Goal: Task Accomplishment & Management: Manage account settings

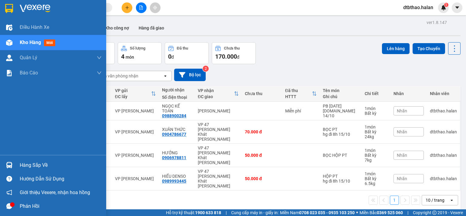
click at [22, 164] on div "Hàng sắp về" at bounding box center [61, 165] width 82 height 9
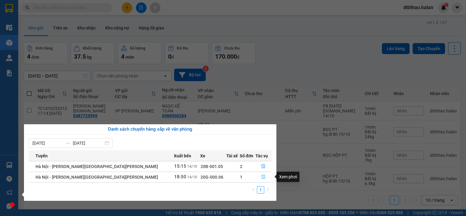
click at [262, 177] on icon "file-done" at bounding box center [264, 177] width 4 height 4
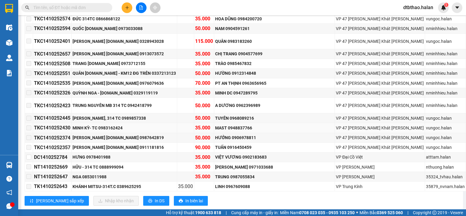
scroll to position [114, 0]
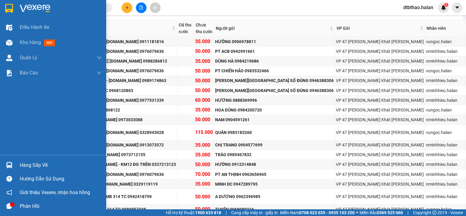
click at [20, 166] on div "Hàng sắp về" at bounding box center [61, 165] width 82 height 9
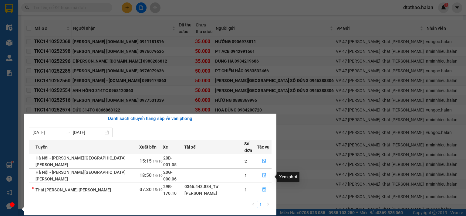
click at [262, 187] on icon "file-done" at bounding box center [264, 189] width 4 height 4
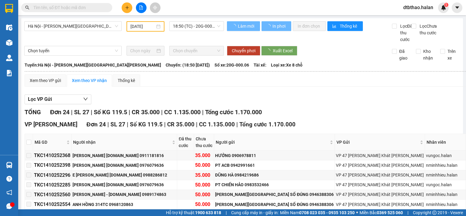
type input "[DATE]"
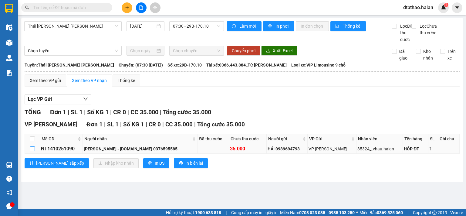
click at [32, 151] on input "checkbox" at bounding box center [32, 148] width 5 height 5
checkbox input "true"
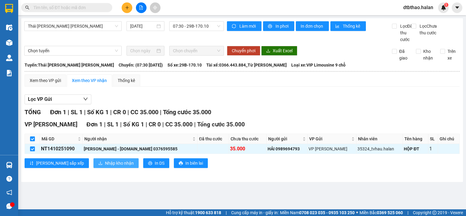
click at [105, 166] on span "Nhập kho nhận" at bounding box center [119, 163] width 29 height 7
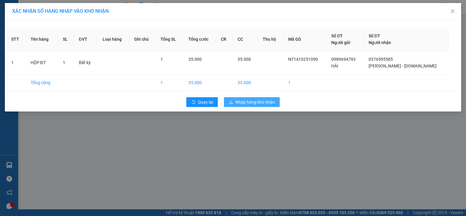
click at [257, 100] on span "Nhập hàng kho nhận" at bounding box center [255, 102] width 39 height 7
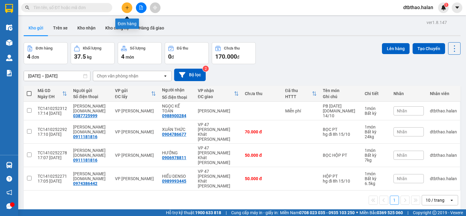
click at [129, 10] on button at bounding box center [127, 7] width 11 height 11
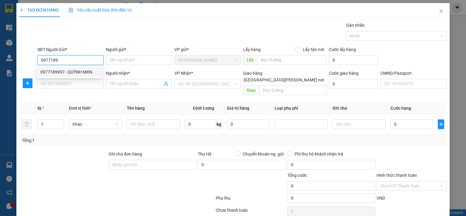
click at [73, 73] on div "0977189997 - QUỲNH MXN" at bounding box center [69, 72] width 58 height 7
type input "0977189997"
type input "QUỲNH MXN"
type input "0977189997"
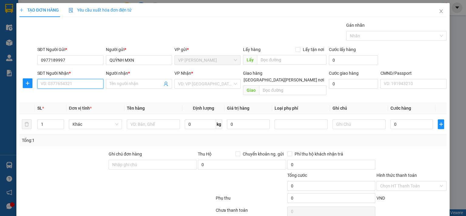
click at [75, 80] on input "SĐT Người Nhận *" at bounding box center [70, 84] width 66 height 10
click at [68, 94] on div "0961347634 - G.S" at bounding box center [69, 95] width 58 height 7
type input "0961347634"
type input "G.S"
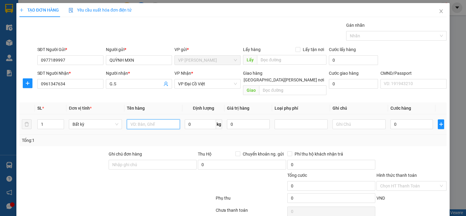
click at [159, 119] on input "text" at bounding box center [153, 124] width 53 height 10
type input "HỘP MXN"
click at [421, 119] on input "0" at bounding box center [412, 124] width 43 height 10
type input "3"
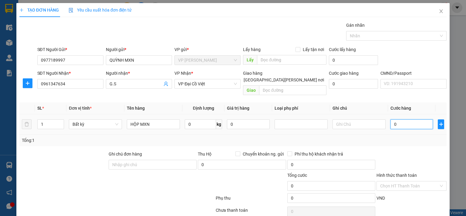
type input "3"
type input "35"
type input "350"
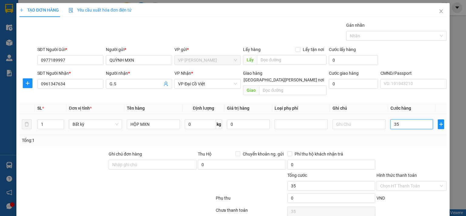
type input "350"
type input "3.500"
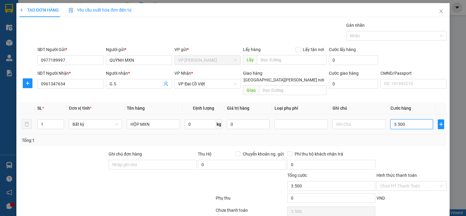
type input "35.000"
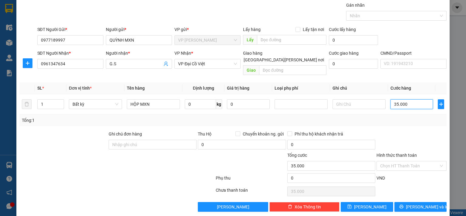
type input "35.000"
click at [411, 203] on span "[PERSON_NAME] và In" at bounding box center [427, 206] width 43 height 7
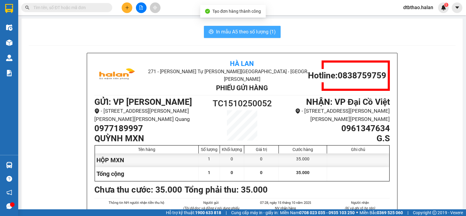
drag, startPoint x: 216, startPoint y: 34, endPoint x: 217, endPoint y: 38, distance: 4.0
click at [216, 34] on span "In mẫu A5 theo số lượng (1)" at bounding box center [246, 32] width 60 height 8
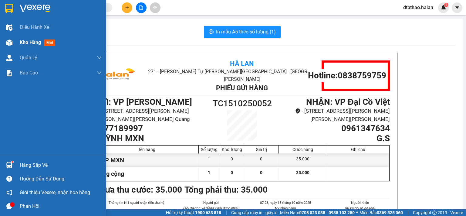
click at [19, 39] on div "Kho hàng mới" at bounding box center [53, 42] width 106 height 15
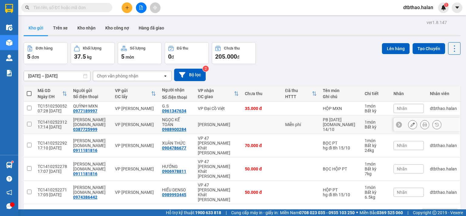
click at [28, 122] on input "checkbox" at bounding box center [29, 124] width 5 height 5
checkbox input "true"
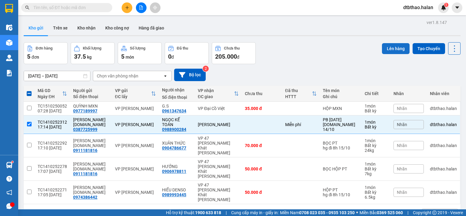
click at [387, 46] on button "Lên hàng" at bounding box center [396, 48] width 28 height 11
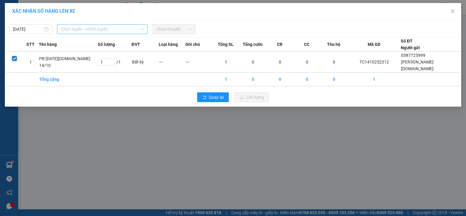
drag, startPoint x: 138, startPoint y: 30, endPoint x: 128, endPoint y: 48, distance: 20.8
click at [138, 31] on span "Chọn tuyến - nhóm tuyến" at bounding box center [103, 29] width 84 height 9
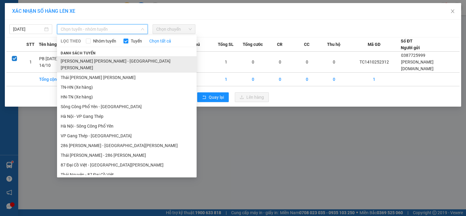
click at [105, 62] on li "[PERSON_NAME][GEOGRAPHIC_DATA]" at bounding box center [127, 64] width 140 height 16
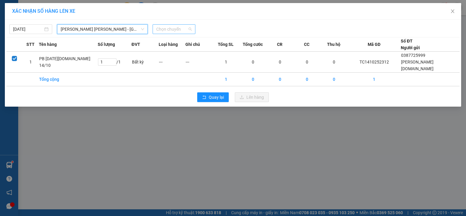
click at [181, 31] on span "Chọn chuyến" at bounding box center [174, 29] width 36 height 9
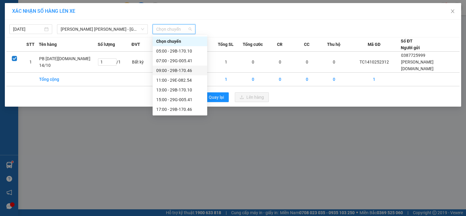
click at [189, 70] on div "09:00 - 29B-170.46" at bounding box center [179, 70] width 47 height 7
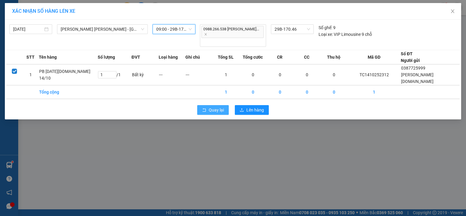
drag, startPoint x: 214, startPoint y: 96, endPoint x: 107, endPoint y: 211, distance: 156.6
click at [214, 107] on span "Quay lại" at bounding box center [216, 110] width 15 height 7
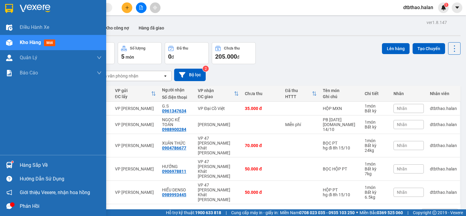
click at [33, 161] on div "Hàng sắp về" at bounding box center [61, 165] width 82 height 9
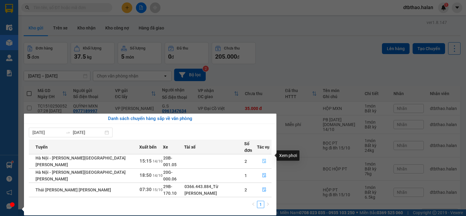
click at [262, 159] on icon "file-done" at bounding box center [264, 161] width 4 height 4
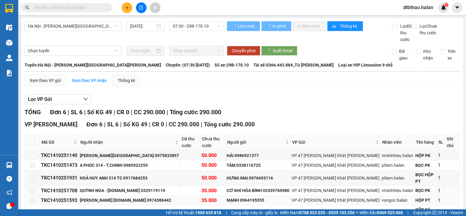
type input "14/10/2025"
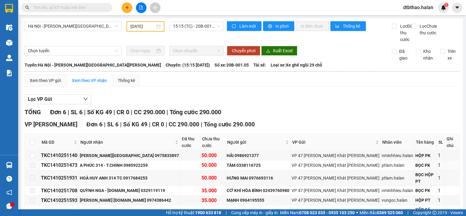
scroll to position [30, 0]
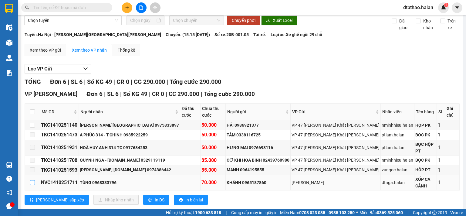
click at [32, 180] on input "checkbox" at bounding box center [32, 182] width 5 height 5
checkbox input "true"
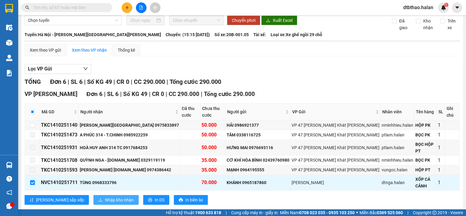
click at [105, 196] on span "Nhập kho nhận" at bounding box center [119, 199] width 29 height 7
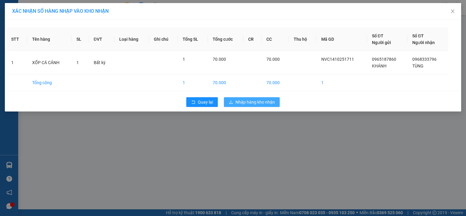
click at [244, 101] on span "Nhập hàng kho nhận" at bounding box center [255, 102] width 39 height 7
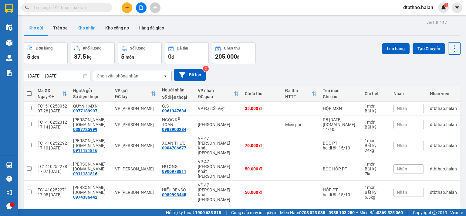
click at [90, 28] on button "Kho nhận" at bounding box center [87, 28] width 28 height 15
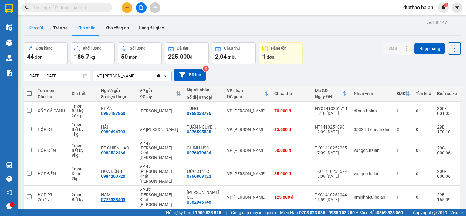
click at [34, 27] on button "Kho gửi" at bounding box center [36, 28] width 25 height 15
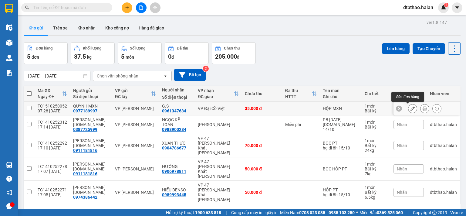
click at [411, 108] on icon at bounding box center [413, 108] width 4 height 4
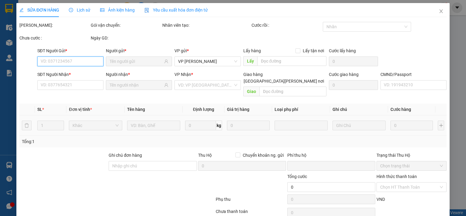
type input "0977189997"
type input "0961347634"
type input "0"
type input "35.000"
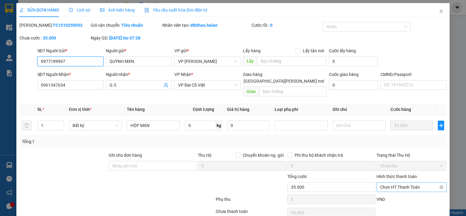
scroll to position [22, 0]
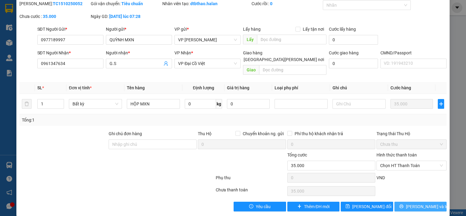
click at [412, 203] on span "[PERSON_NAME] và In" at bounding box center [427, 206] width 43 height 7
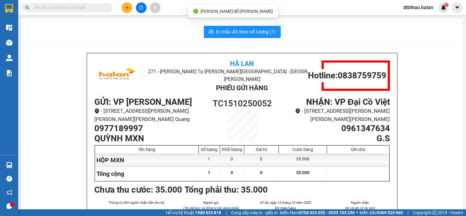
scroll to position [30, 0]
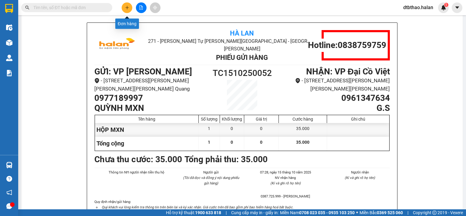
click at [127, 7] on icon "plus" at bounding box center [127, 7] width 0 height 3
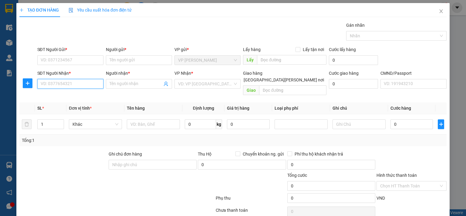
click at [85, 82] on input "SĐT Người Nhận *" at bounding box center [70, 84] width 66 height 10
click at [81, 57] on input "SĐT Người Gửi *" at bounding box center [70, 60] width 66 height 10
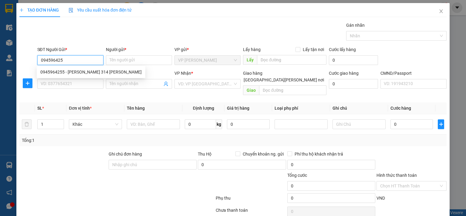
type input "0945964255"
click at [95, 70] on div "0945964255 - DỤNG 314 T.CHINH" at bounding box center [90, 72] width 101 height 7
type input "DỤNG 314 T.CHINH"
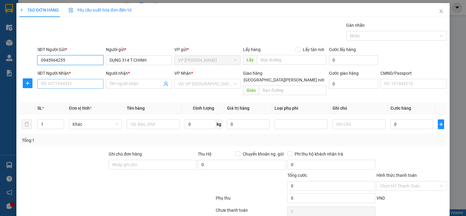
type input "0945964255"
click at [94, 85] on input "SĐT Người Nhận *" at bounding box center [70, 84] width 66 height 10
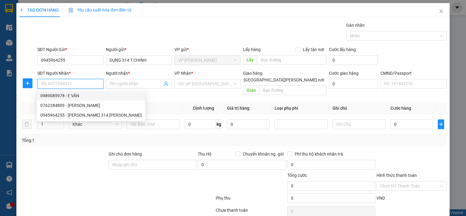
click at [77, 94] on div "0989085978 - E VĂN" at bounding box center [90, 95] width 101 height 7
type input "0989085978"
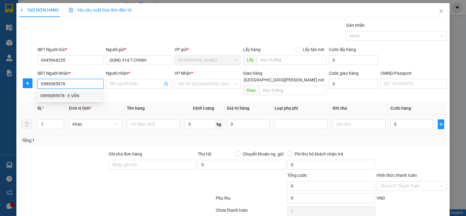
type input "E VĂN"
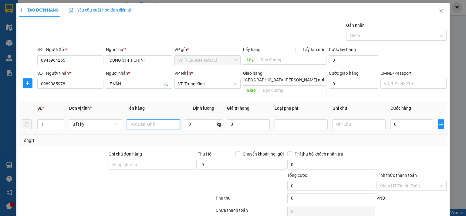
click at [148, 119] on input "text" at bounding box center [153, 124] width 53 height 10
type input "HỘP ĐỒ ĂN (TRỨNG)"
click at [206, 119] on input "0" at bounding box center [200, 124] width 31 height 10
type input "7"
click at [424, 119] on input "0" at bounding box center [412, 124] width 43 height 10
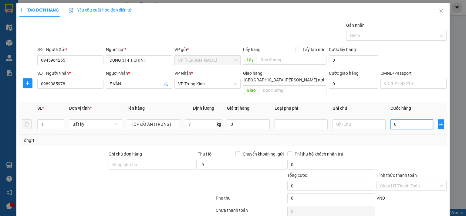
type input "50.000"
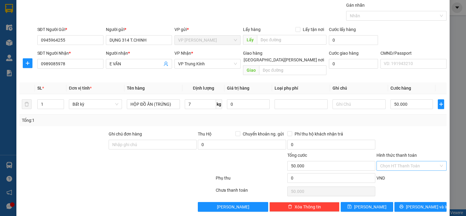
click at [412, 161] on input "Hình thức thanh toán" at bounding box center [409, 165] width 59 height 9
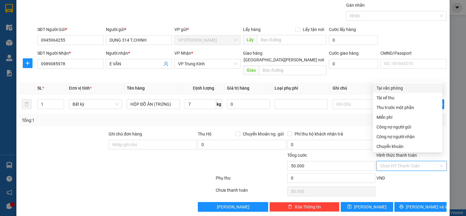
click at [390, 88] on div "Tại văn phòng" at bounding box center [408, 88] width 62 height 7
type input "0"
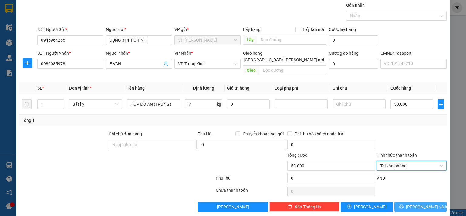
click at [410, 202] on button "[PERSON_NAME] và In" at bounding box center [421, 207] width 53 height 10
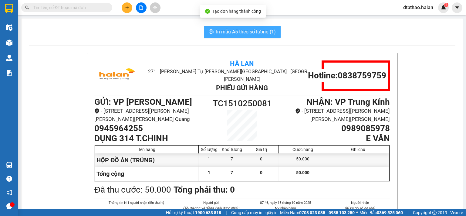
click at [237, 32] on span "In mẫu A5 theo số lượng (1)" at bounding box center [246, 32] width 60 height 8
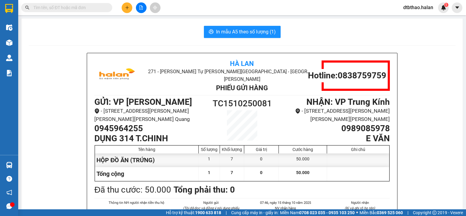
drag, startPoint x: 77, startPoint y: 9, endPoint x: 85, endPoint y: 19, distance: 12.1
click at [78, 9] on input "text" at bounding box center [69, 7] width 72 height 7
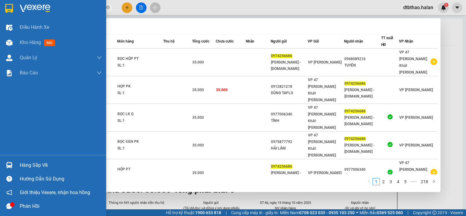
type input "0974256686"
click at [29, 165] on div "Hàng sắp về" at bounding box center [61, 165] width 82 height 9
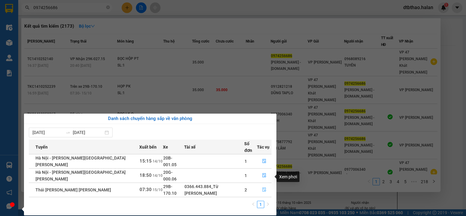
click at [262, 187] on icon "file-done" at bounding box center [264, 189] width 4 height 4
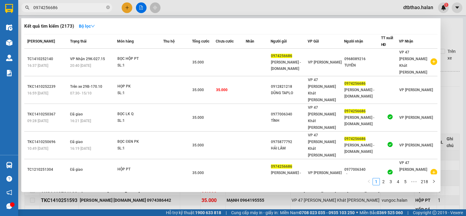
click at [173, 195] on div at bounding box center [233, 108] width 466 height 216
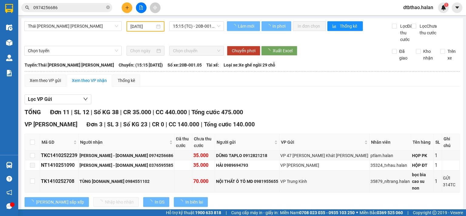
type input "[DATE]"
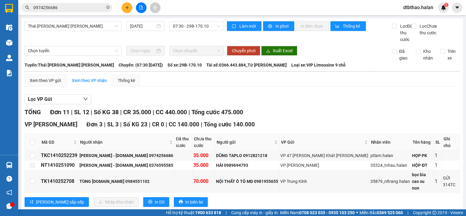
scroll to position [91, 0]
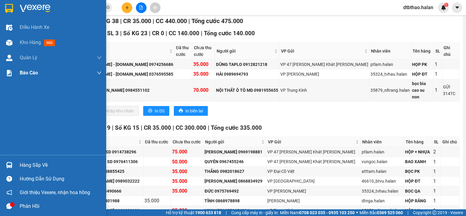
drag, startPoint x: 19, startPoint y: 40, endPoint x: 22, endPoint y: 67, distance: 27.2
click at [19, 40] on div "Kho hàng mới" at bounding box center [53, 42] width 106 height 15
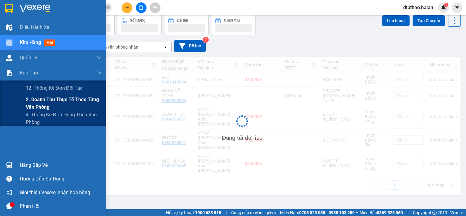
scroll to position [28, 0]
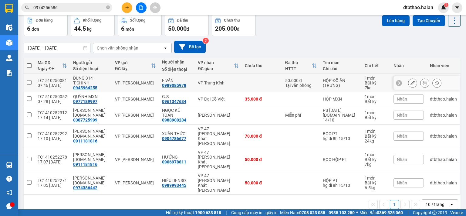
click at [27, 81] on input "checkbox" at bounding box center [29, 82] width 5 height 5
checkbox input "true"
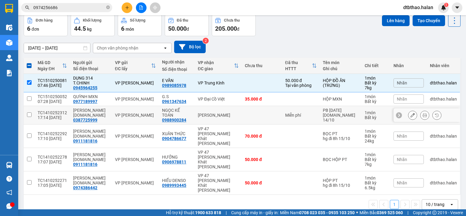
click at [28, 112] on input "checkbox" at bounding box center [29, 114] width 5 height 5
checkbox input "true"
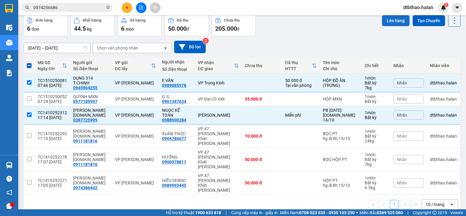
click at [384, 21] on button "Lên hàng" at bounding box center [396, 20] width 28 height 11
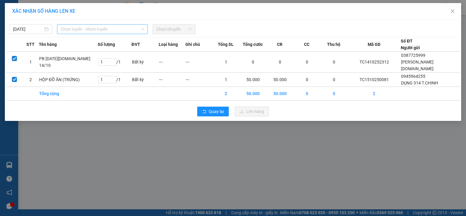
click at [78, 28] on span "Chọn tuyến - nhóm tuyến" at bounding box center [103, 29] width 84 height 9
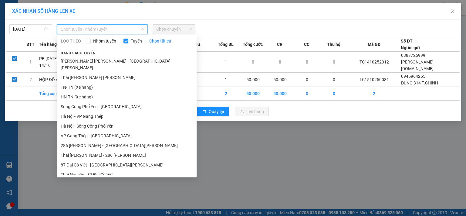
scroll to position [56, 0]
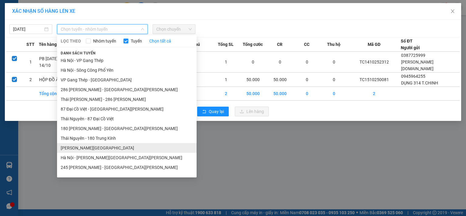
click at [93, 143] on li "Tuyên Quang - [GEOGRAPHIC_DATA]" at bounding box center [127, 148] width 140 height 10
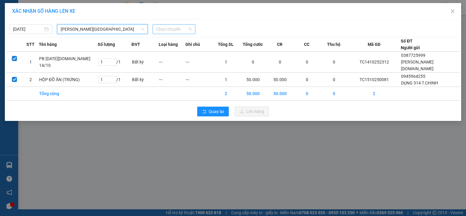
click at [174, 28] on span "Chọn chuyến" at bounding box center [174, 29] width 36 height 9
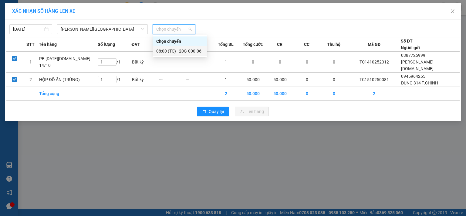
click at [181, 52] on div "08:00 (TC) - 20G-000.06" at bounding box center [179, 51] width 47 height 7
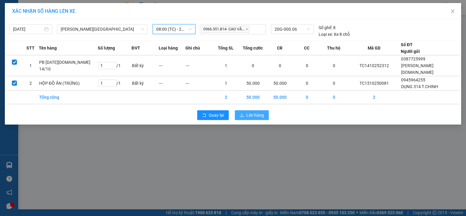
click at [256, 111] on button "Lên hàng" at bounding box center [252, 115] width 34 height 10
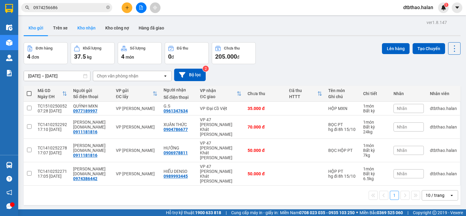
click at [86, 25] on button "Kho nhận" at bounding box center [87, 28] width 28 height 15
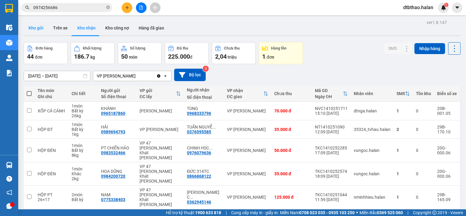
click at [35, 30] on button "Kho gửi" at bounding box center [36, 28] width 25 height 15
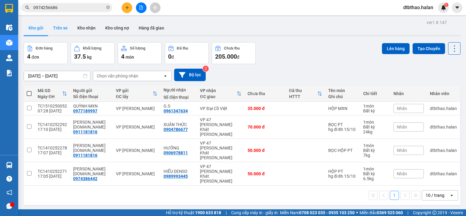
click at [61, 27] on button "Trên xe" at bounding box center [60, 28] width 24 height 15
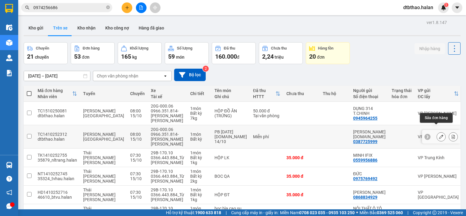
click at [439, 135] on icon at bounding box center [441, 137] width 4 height 4
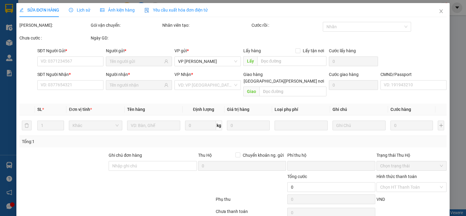
type input "0387725999"
type input "0988900284"
type input "0"
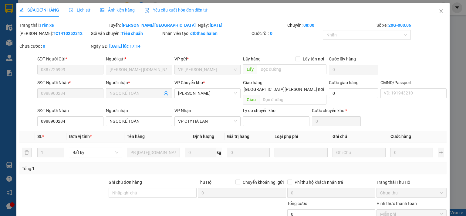
scroll to position [49, 0]
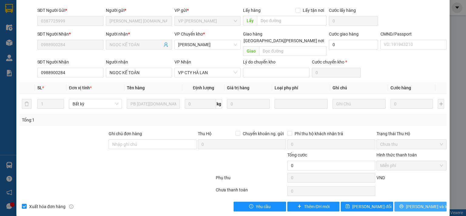
click at [404, 204] on icon "printer" at bounding box center [402, 206] width 4 height 4
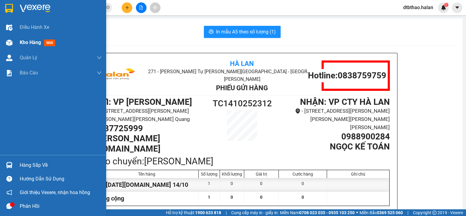
click at [32, 43] on span "Kho hàng" at bounding box center [30, 42] width 21 height 6
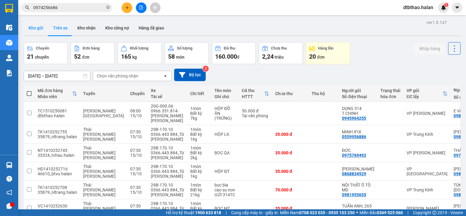
click at [29, 29] on button "Kho gửi" at bounding box center [36, 28] width 25 height 15
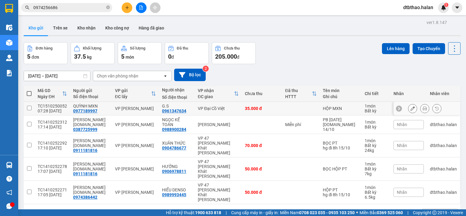
drag, startPoint x: 28, startPoint y: 105, endPoint x: 30, endPoint y: 122, distance: 16.9
click at [28, 106] on input "checkbox" at bounding box center [29, 108] width 5 height 5
checkbox input "true"
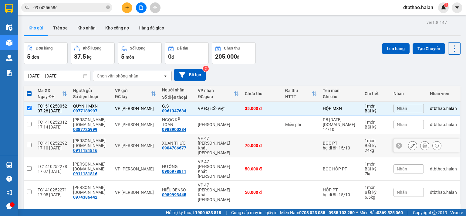
click at [28, 143] on input "checkbox" at bounding box center [29, 145] width 5 height 5
checkbox input "true"
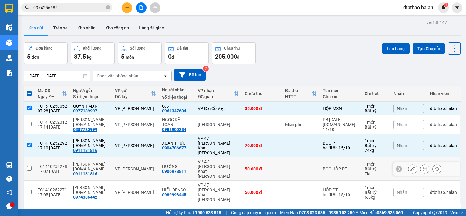
click at [29, 166] on input "checkbox" at bounding box center [29, 168] width 5 height 5
checkbox input "true"
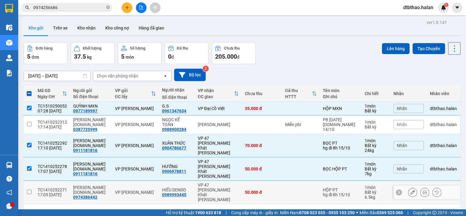
click at [27, 181] on td at bounding box center [29, 192] width 11 height 23
checkbox input "true"
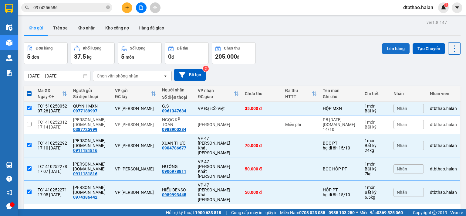
click at [392, 48] on button "Lên hàng" at bounding box center [396, 48] width 28 height 11
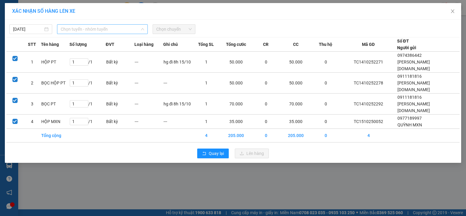
click at [93, 27] on span "Chọn tuyến - nhóm tuyến" at bounding box center [103, 29] width 84 height 9
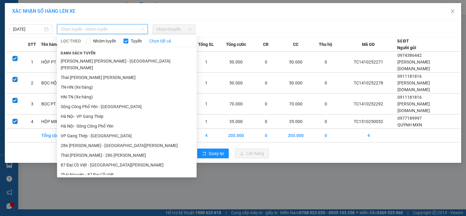
scroll to position [56, 0]
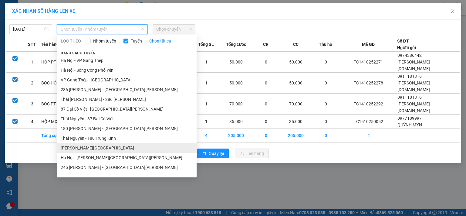
click at [97, 143] on li "Tuyên Quang - [GEOGRAPHIC_DATA]" at bounding box center [127, 148] width 140 height 10
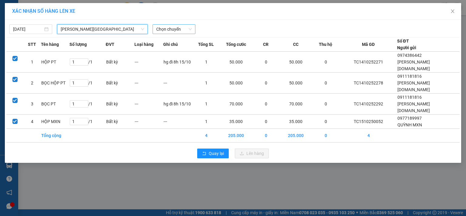
click at [177, 28] on span "Chọn chuyến" at bounding box center [174, 29] width 36 height 9
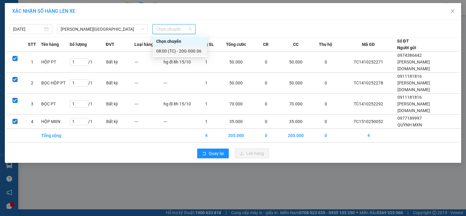
click at [186, 52] on div "08:00 (TC) - 20G-000.06" at bounding box center [179, 51] width 47 height 7
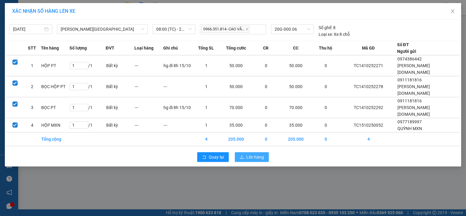
click at [259, 154] on span "Lên hàng" at bounding box center [256, 157] width 18 height 7
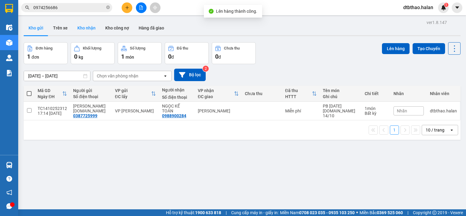
click at [87, 29] on button "Kho nhận" at bounding box center [87, 28] width 28 height 15
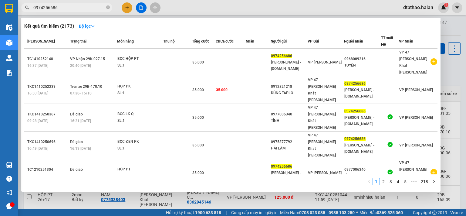
drag, startPoint x: 60, startPoint y: 8, endPoint x: 27, endPoint y: 7, distance: 33.1
click at [27, 7] on div "0974256686" at bounding box center [59, 7] width 118 height 9
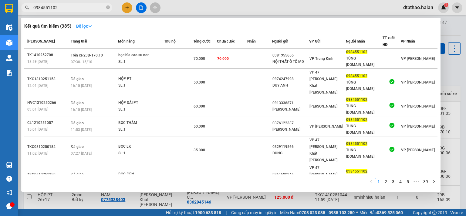
click at [132, 195] on div at bounding box center [233, 108] width 466 height 216
drag, startPoint x: 67, startPoint y: 8, endPoint x: 26, endPoint y: 11, distance: 42.0
click at [26, 11] on span "0984551102" at bounding box center [66, 7] width 91 height 9
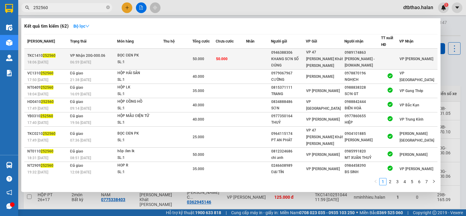
type input "252560"
click at [340, 62] on div "VP 47 [PERSON_NAME]" at bounding box center [325, 59] width 38 height 20
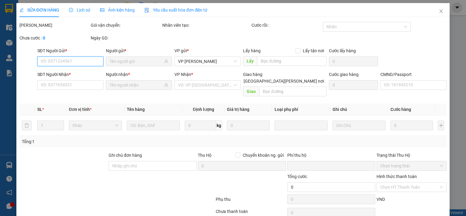
type input "0946388306"
type input "KHANG SƠN SỐ ĐÚNG"
type input "0989174863"
type input "TRƯỜNG - 314.TC"
type input "0"
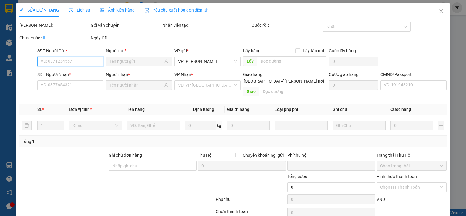
type input "50.000"
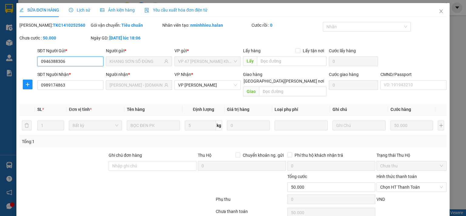
scroll to position [22, 0]
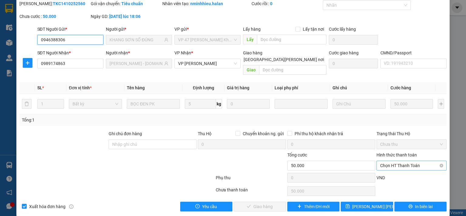
click at [383, 161] on span "Chọn HT Thanh Toán" at bounding box center [411, 165] width 63 height 9
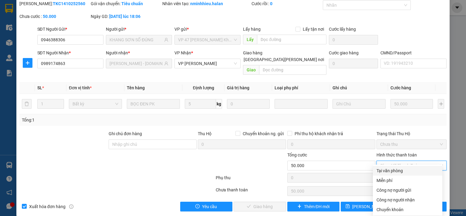
drag, startPoint x: 378, startPoint y: 172, endPoint x: 364, endPoint y: 180, distance: 16.0
click at [378, 172] on div "Tại văn phòng" at bounding box center [408, 170] width 62 height 7
type input "0"
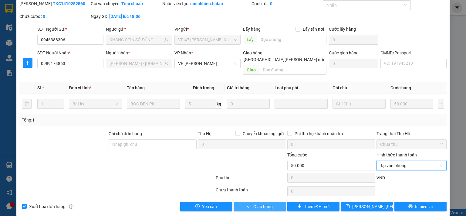
click at [268, 203] on span "Giao hàng" at bounding box center [263, 206] width 19 height 7
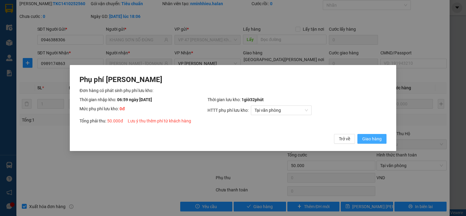
click at [367, 138] on span "Giao hàng" at bounding box center [372, 138] width 19 height 7
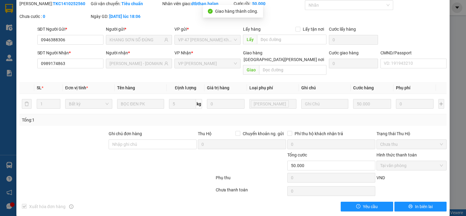
scroll to position [0, 0]
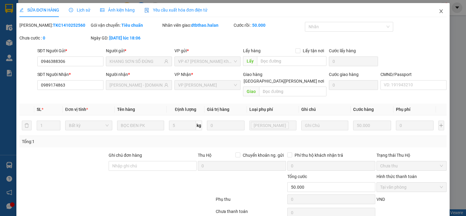
drag, startPoint x: 438, startPoint y: 9, endPoint x: 432, endPoint y: 7, distance: 7.1
click at [439, 9] on icon "close" at bounding box center [441, 11] width 5 height 5
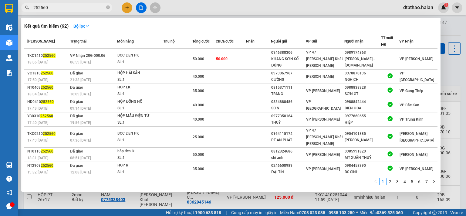
drag, startPoint x: 38, startPoint y: 7, endPoint x: 60, endPoint y: 9, distance: 22.0
click at [60, 9] on input "252560" at bounding box center [69, 7] width 72 height 7
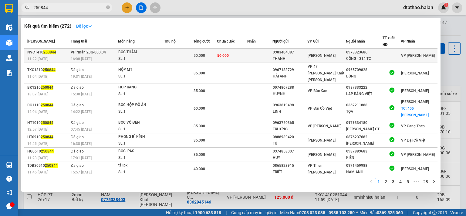
type input "250844"
click at [336, 56] on span "VP [PERSON_NAME]" at bounding box center [322, 55] width 28 height 4
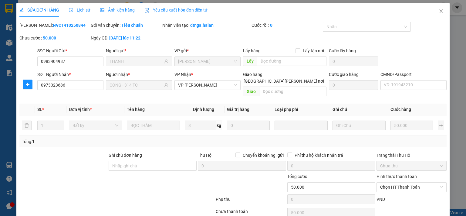
type input "0983404987"
type input "THANH"
type input "0973323686"
type input "CÔNG - 314 TC"
type input "0"
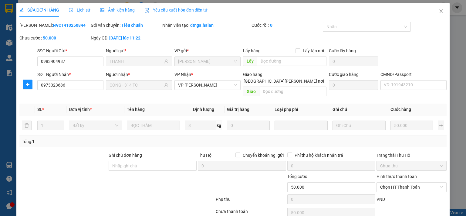
type input "50.000"
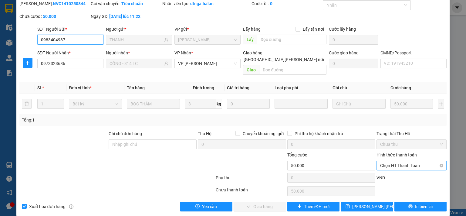
click at [398, 161] on span "Chọn HT Thanh Toán" at bounding box center [411, 165] width 63 height 9
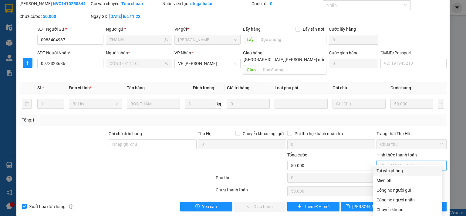
click at [393, 171] on div "Tại văn phòng" at bounding box center [408, 170] width 62 height 7
type input "0"
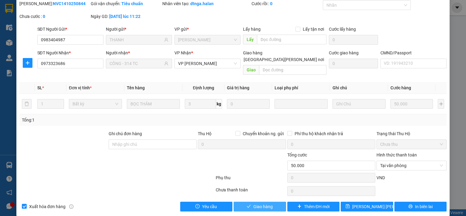
click at [268, 203] on span "Giao hàng" at bounding box center [263, 206] width 19 height 7
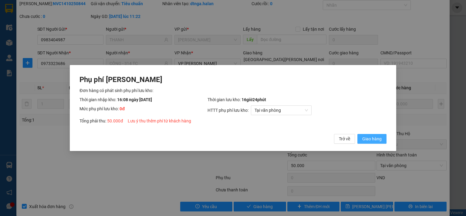
click at [375, 140] on span "Giao hàng" at bounding box center [372, 138] width 19 height 7
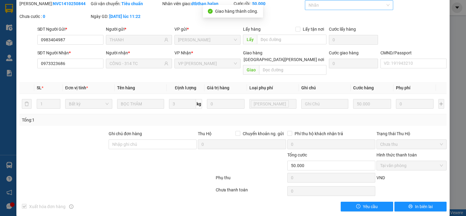
scroll to position [0, 0]
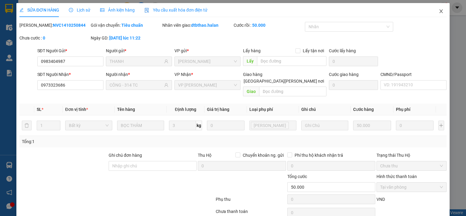
click at [439, 11] on icon "close" at bounding box center [441, 11] width 5 height 5
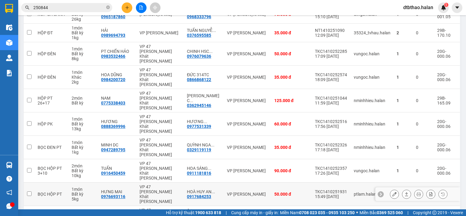
scroll to position [30, 0]
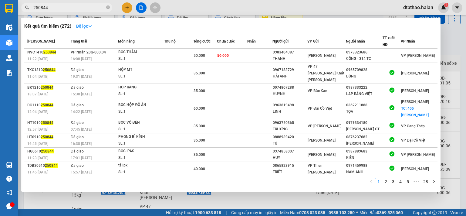
drag, startPoint x: 39, startPoint y: 8, endPoint x: 67, endPoint y: 7, distance: 28.6
click at [67, 7] on input "250844" at bounding box center [69, 7] width 72 height 7
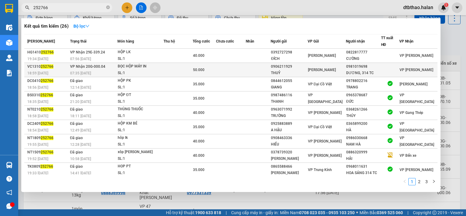
type input "252766"
click at [312, 71] on span "VP [PERSON_NAME]" at bounding box center [322, 70] width 28 height 4
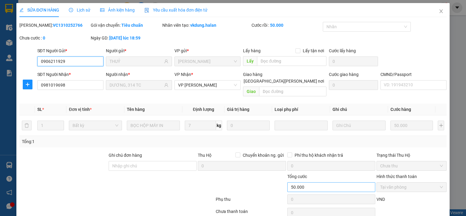
type input "0906211929"
type input "THUỶ"
type input "0981019698"
type input "DƯƠNG, 314 TC"
type input "0"
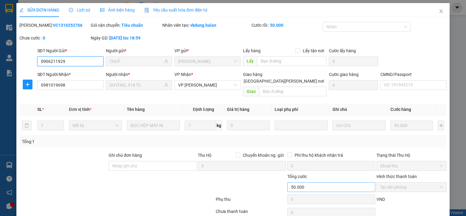
type input "50.000"
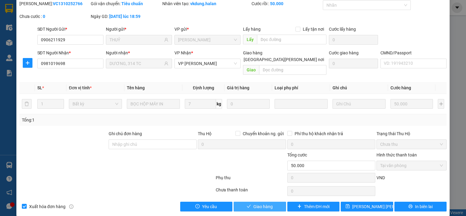
click at [274, 202] on button "Giao hàng" at bounding box center [260, 207] width 53 height 10
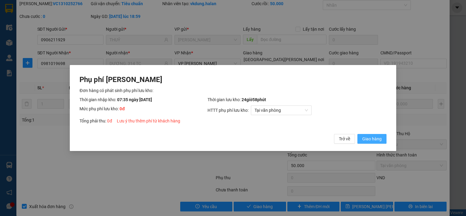
click at [374, 139] on span "Giao hàng" at bounding box center [372, 138] width 19 height 7
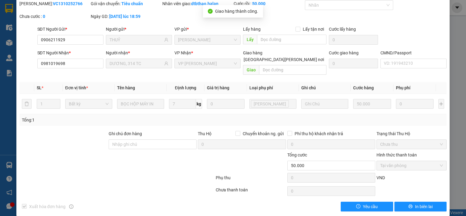
scroll to position [0, 0]
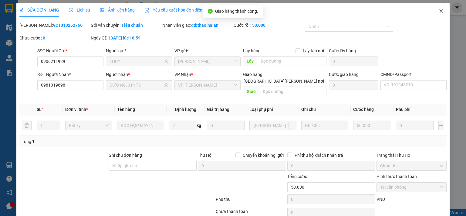
click at [439, 12] on icon "close" at bounding box center [441, 11] width 5 height 5
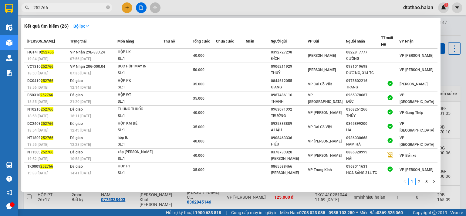
drag, startPoint x: 37, startPoint y: 7, endPoint x: 58, endPoint y: 8, distance: 21.0
click at [58, 8] on input "252766" at bounding box center [69, 7] width 72 height 7
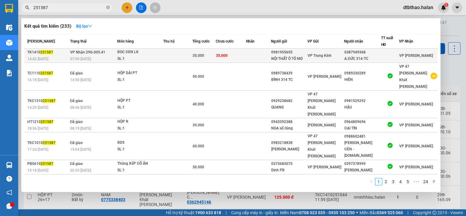
type input "251587"
click at [332, 56] on span "VP Trung Kính" at bounding box center [320, 55] width 24 height 4
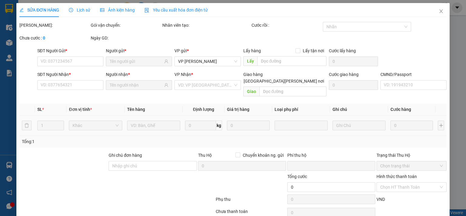
type input "0981955655"
type input "NỘI THẤT Ô TÔ MD"
type input "0387949368"
type input "A.ĐỨC 314-TC"
type input "0"
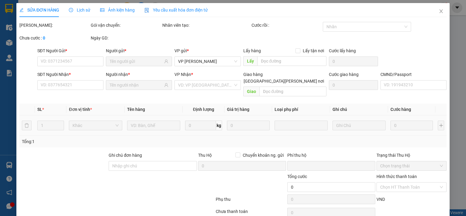
type input "35.000"
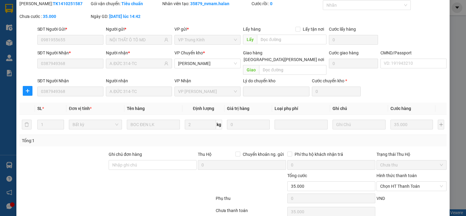
scroll to position [42, 0]
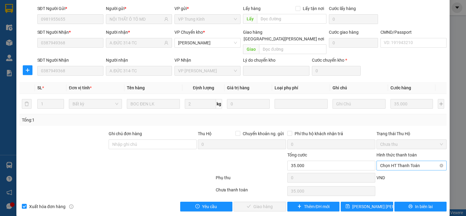
click at [389, 161] on span "Chọn HT Thanh Toán" at bounding box center [411, 165] width 63 height 9
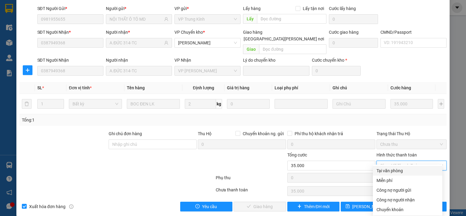
click at [387, 169] on div "Tại văn phòng" at bounding box center [408, 170] width 62 height 7
type input "0"
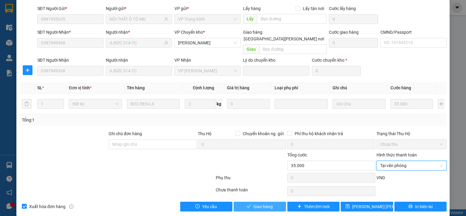
click at [277, 202] on button "Giao hàng" at bounding box center [260, 207] width 53 height 10
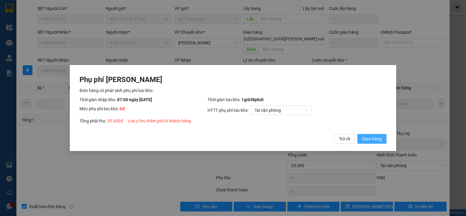
click at [364, 140] on span "Giao hàng" at bounding box center [372, 138] width 19 height 7
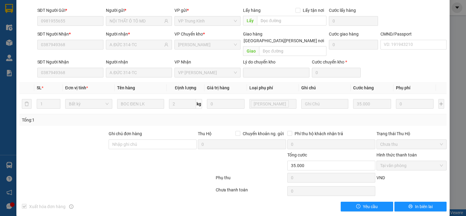
scroll to position [0, 0]
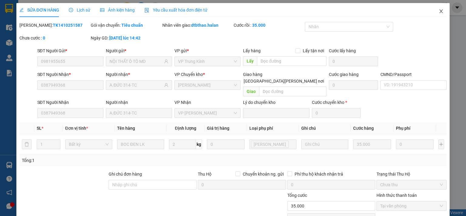
click at [440, 12] on icon "close" at bounding box center [441, 11] width 3 height 4
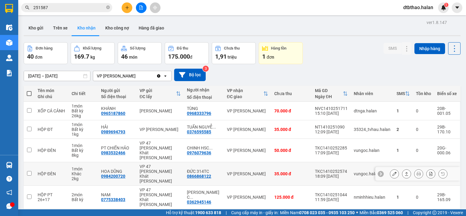
click at [391, 169] on button at bounding box center [395, 174] width 9 height 11
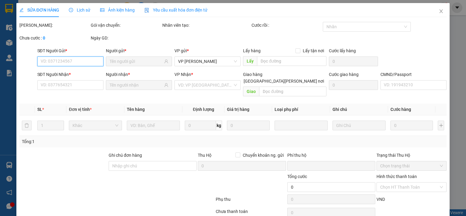
type input "0984200720"
type input "HOA DŨNG"
type input "0866868122"
type input "ĐỨC 314TC"
type input "0"
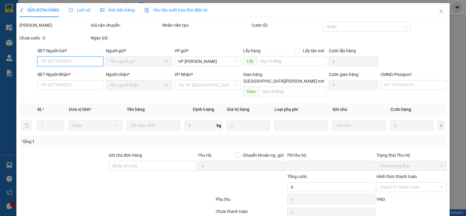
type input "35.000"
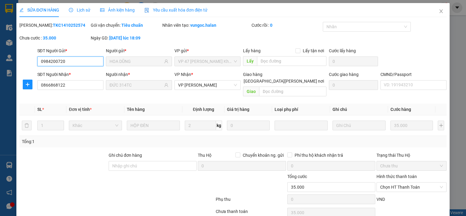
scroll to position [22, 0]
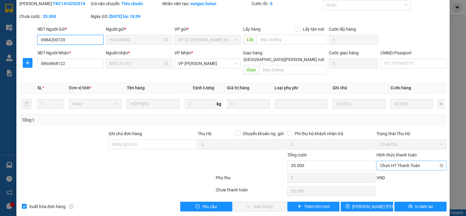
click at [399, 161] on span "Chọn HT Thanh Toán" at bounding box center [411, 165] width 63 height 9
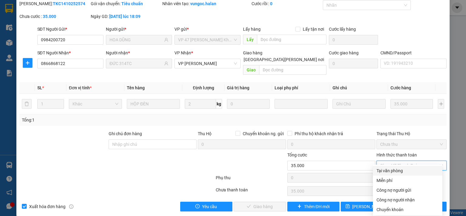
click at [394, 168] on div "Tại văn phòng" at bounding box center [408, 170] width 62 height 7
type input "0"
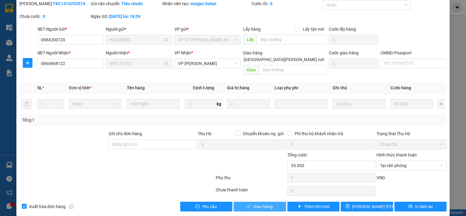
click at [255, 203] on span "Giao hàng" at bounding box center [263, 206] width 19 height 7
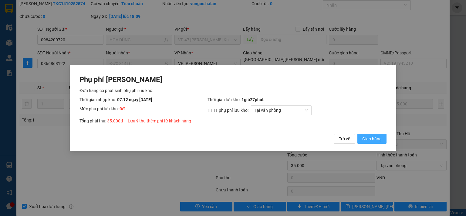
click at [368, 142] on span "Giao hàng" at bounding box center [372, 138] width 19 height 7
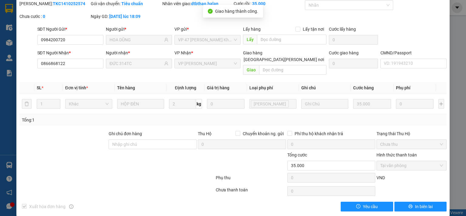
scroll to position [0, 0]
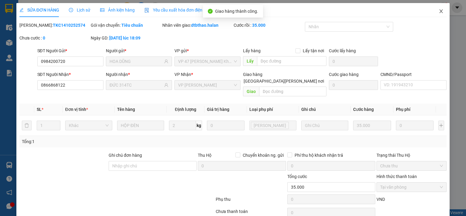
click at [439, 11] on icon "close" at bounding box center [441, 11] width 5 height 5
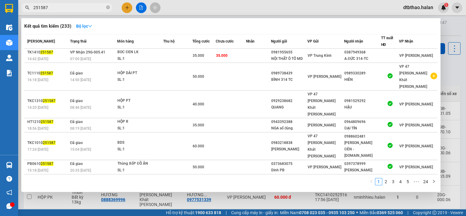
drag, startPoint x: 39, startPoint y: 7, endPoint x: 55, endPoint y: 7, distance: 16.1
click at [55, 7] on input "251587" at bounding box center [69, 7] width 72 height 7
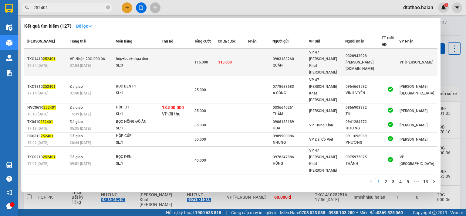
type input "252401"
click at [306, 57] on div "0983183260" at bounding box center [291, 59] width 36 height 6
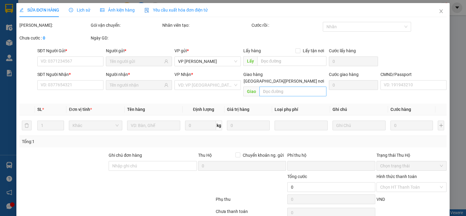
type input "0983183260"
type input "QUÂN"
type input "0328943028"
type input "PHƯỢNG HÙNG 314.TC"
type input "0"
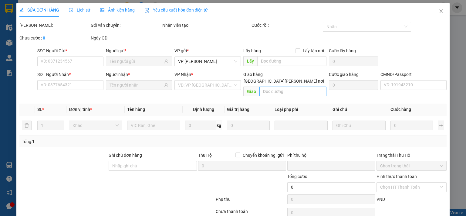
type input "115.000"
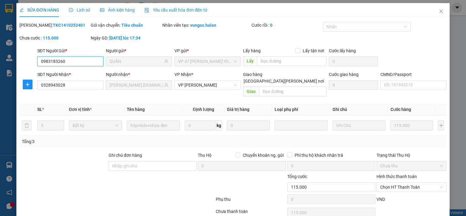
scroll to position [22, 0]
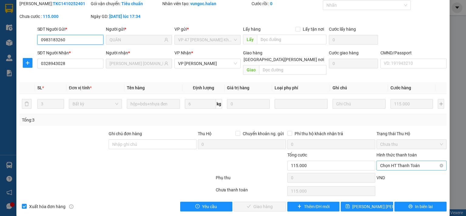
click at [400, 161] on span "Chọn HT Thanh Toán" at bounding box center [411, 165] width 63 height 9
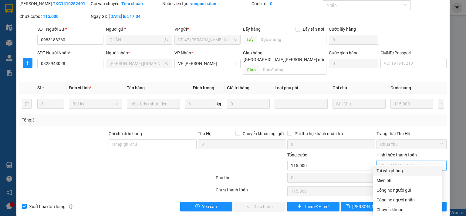
click at [391, 170] on div "Tại văn phòng" at bounding box center [408, 170] width 62 height 7
type input "0"
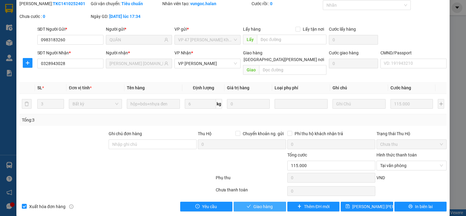
click at [270, 203] on button "Giao hàng" at bounding box center [260, 207] width 53 height 10
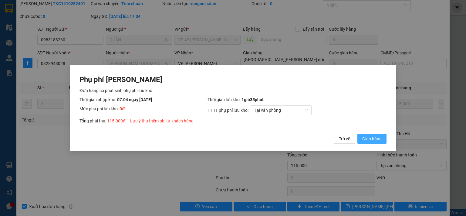
click at [379, 141] on span "Giao hàng" at bounding box center [372, 138] width 19 height 7
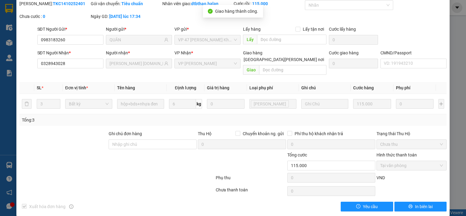
scroll to position [0, 0]
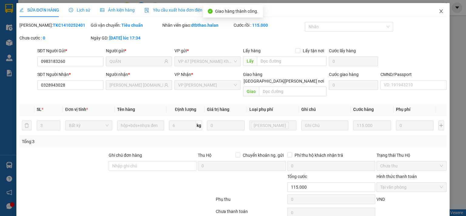
click at [440, 12] on icon "close" at bounding box center [441, 11] width 3 height 4
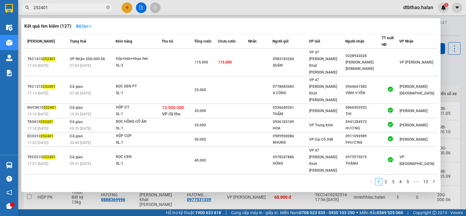
drag, startPoint x: 38, startPoint y: 6, endPoint x: 58, endPoint y: 4, distance: 20.8
click at [54, 7] on input "252401" at bounding box center [69, 7] width 72 height 7
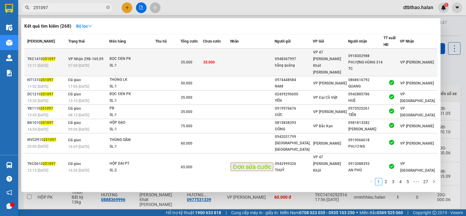
type input "251097"
click at [313, 56] on div "0948367997" at bounding box center [294, 59] width 38 height 6
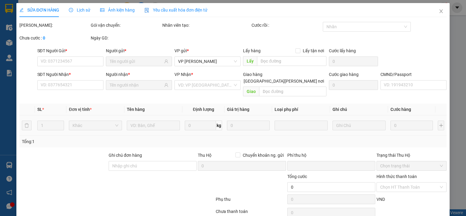
type input "0948367997"
type input "hằng quảng"
type input "0918302988"
type input "PHƯỢNG HÙNG 314 TC"
type input "0"
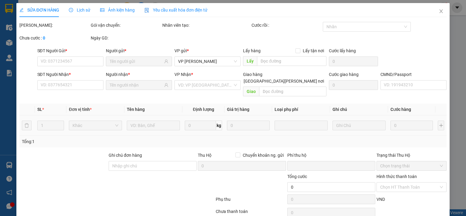
type input "35.000"
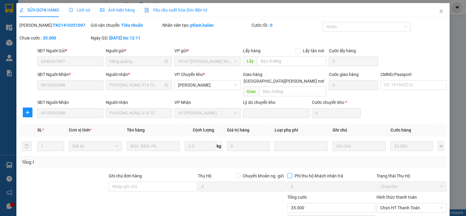
scroll to position [42, 0]
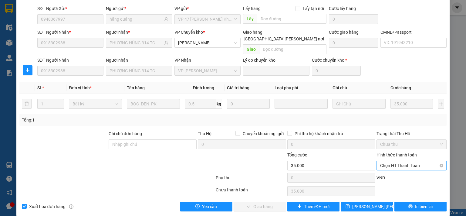
click at [383, 161] on span "Chọn HT Thanh Toán" at bounding box center [411, 165] width 63 height 9
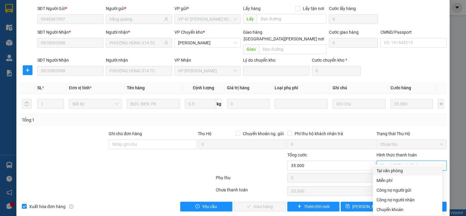
click at [382, 171] on div "Tại văn phòng" at bounding box center [408, 170] width 62 height 7
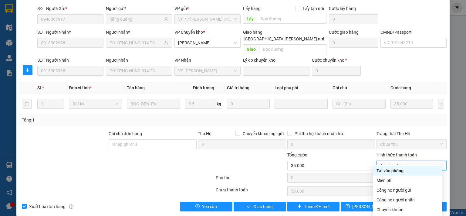
type input "0"
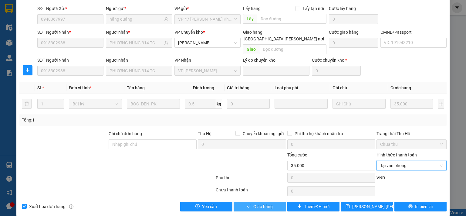
drag, startPoint x: 265, startPoint y: 197, endPoint x: 270, endPoint y: 196, distance: 5.5
click at [264, 203] on span "Giao hàng" at bounding box center [263, 206] width 19 height 7
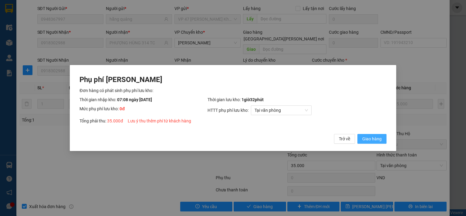
click at [380, 139] on span "Giao hàng" at bounding box center [372, 138] width 19 height 7
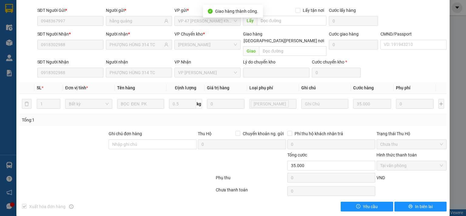
scroll to position [0, 0]
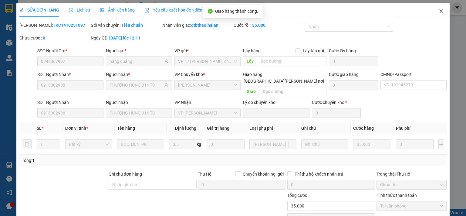
click at [440, 11] on icon "close" at bounding box center [441, 11] width 3 height 4
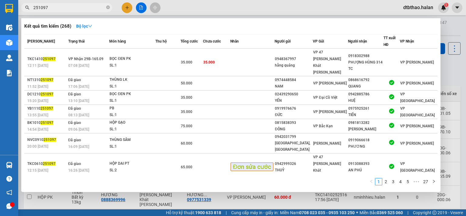
drag, startPoint x: 39, startPoint y: 6, endPoint x: 70, endPoint y: 8, distance: 31.3
click at [70, 8] on input "251097" at bounding box center [69, 7] width 72 height 7
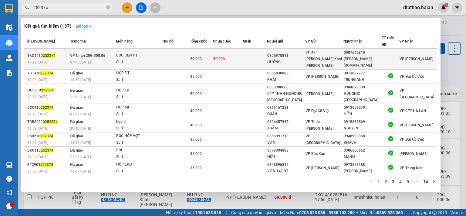
type input "252374"
click at [366, 62] on div "QUYẾT THẮNG 314.TC" at bounding box center [363, 62] width 38 height 13
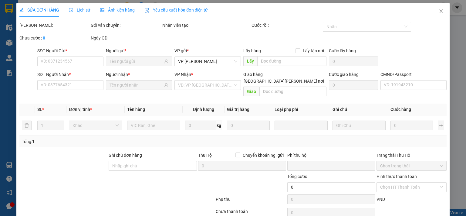
type input "0906978811"
type input "HƯỞNG"
type input "0987642819"
type input "QUYẾT THẮNG 314.TC"
type input "0"
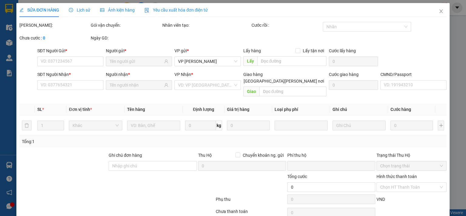
type input "50.000"
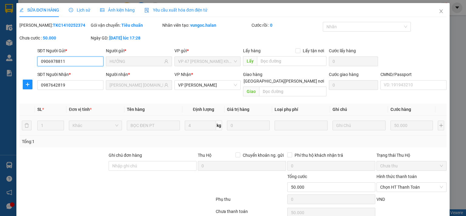
scroll to position [22, 0]
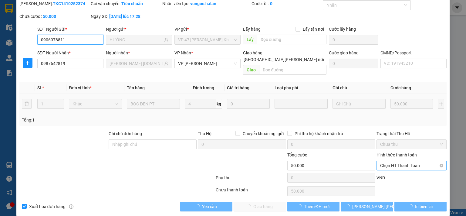
click at [408, 161] on span "Chọn HT Thanh Toán" at bounding box center [411, 165] width 63 height 9
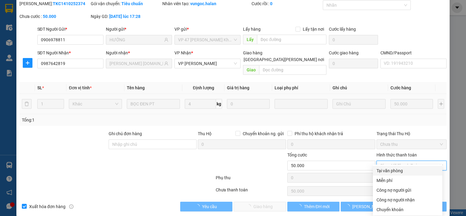
drag, startPoint x: 397, startPoint y: 169, endPoint x: 359, endPoint y: 180, distance: 39.3
click at [397, 169] on div "Tại văn phòng" at bounding box center [408, 170] width 62 height 7
type input "0"
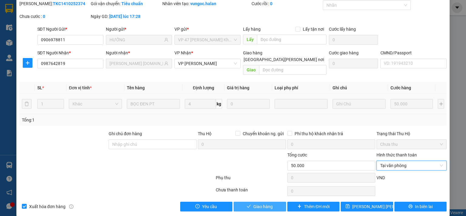
click at [257, 203] on span "Giao hàng" at bounding box center [263, 206] width 19 height 7
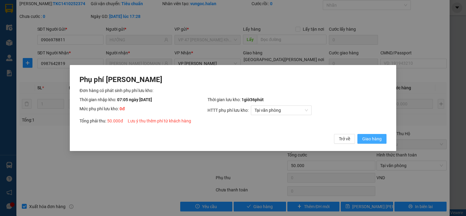
click at [375, 141] on span "Giao hàng" at bounding box center [372, 138] width 19 height 7
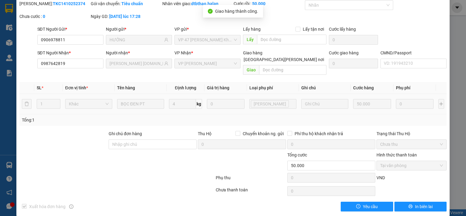
scroll to position [0, 0]
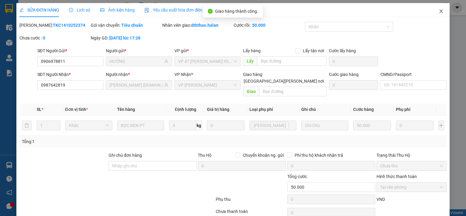
click at [439, 9] on icon "close" at bounding box center [441, 11] width 5 height 5
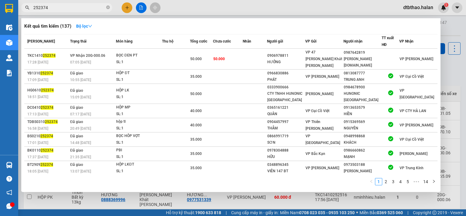
drag, startPoint x: 41, startPoint y: 7, endPoint x: 60, endPoint y: 7, distance: 18.8
click at [60, 7] on input "252374" at bounding box center [69, 7] width 72 height 7
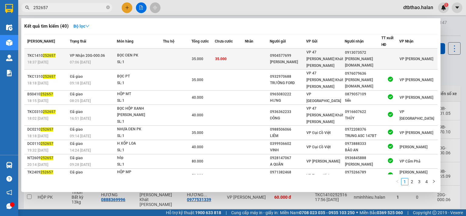
type input "252657"
click at [344, 55] on div "VP 47 [PERSON_NAME]" at bounding box center [326, 59] width 38 height 20
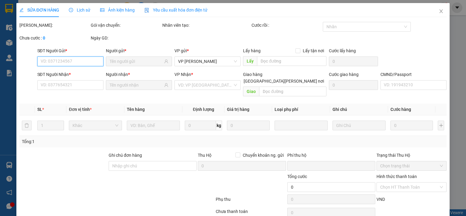
type input "0904577699"
type input "CHỊ TRANG"
type input "0913073572"
type input "CƯỜNG 314.TC"
type input "0"
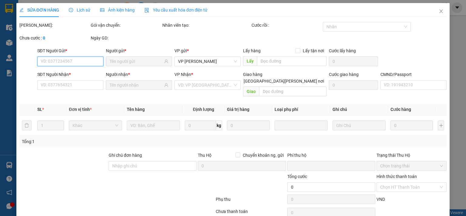
type input "35.000"
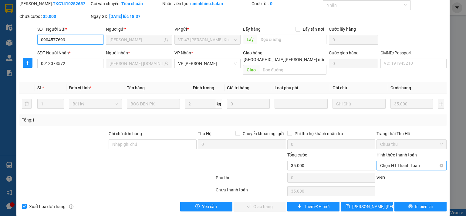
click at [390, 161] on span "Chọn HT Thanh Toán" at bounding box center [411, 165] width 63 height 9
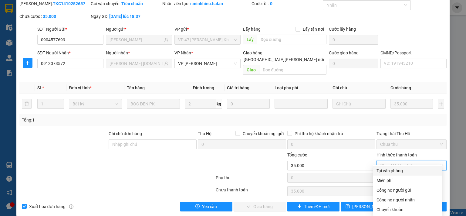
drag, startPoint x: 389, startPoint y: 170, endPoint x: 361, endPoint y: 173, distance: 28.8
click at [387, 170] on div "Tại văn phòng" at bounding box center [408, 170] width 62 height 7
type input "0"
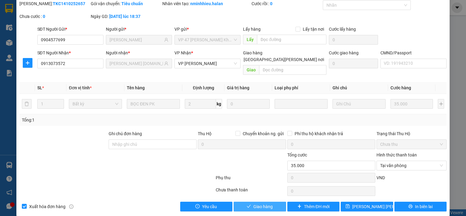
click at [256, 203] on span "Giao hàng" at bounding box center [263, 206] width 19 height 7
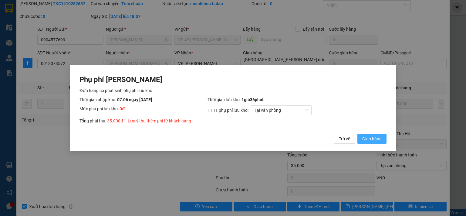
click at [364, 139] on span "Giao hàng" at bounding box center [372, 138] width 19 height 7
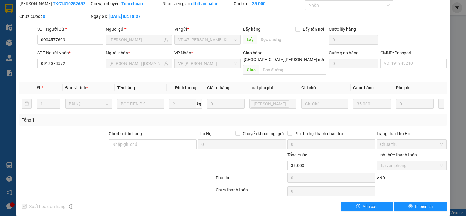
scroll to position [0, 0]
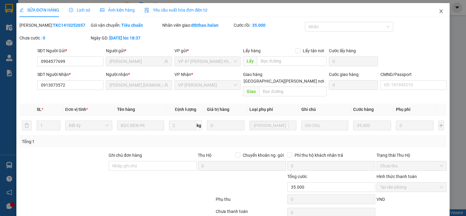
click at [439, 14] on icon "close" at bounding box center [441, 11] width 5 height 5
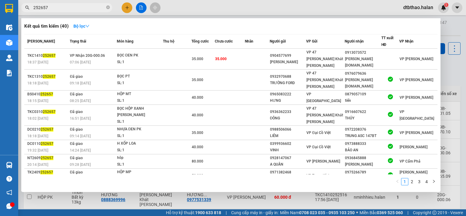
drag, startPoint x: 40, startPoint y: 7, endPoint x: 58, endPoint y: 7, distance: 18.5
click at [58, 7] on input "252657" at bounding box center [69, 7] width 72 height 7
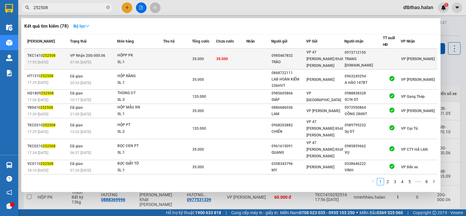
type input "252508"
click at [355, 56] on div "TRANG M.KỲ-314.TC" at bounding box center [364, 62] width 38 height 13
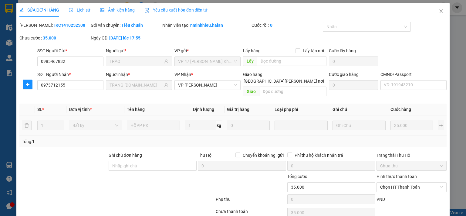
type input "0985467832"
type input "TRÀO"
type input "0973712155"
type input "TRANG M.KỲ-314.TC"
type input "0"
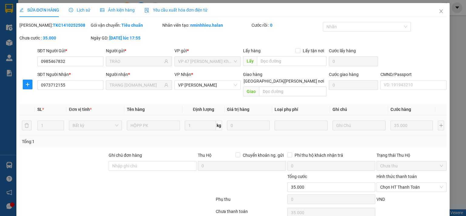
type input "35.000"
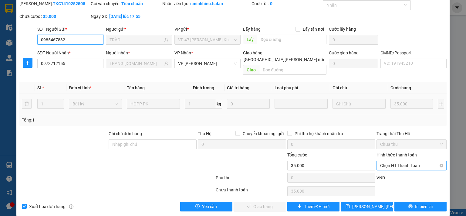
click at [394, 161] on span "Chọn HT Thanh Toán" at bounding box center [411, 165] width 63 height 9
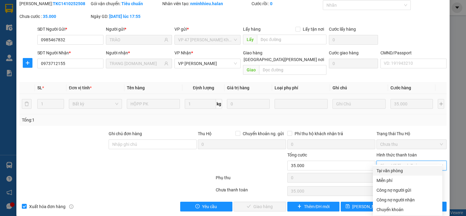
click at [395, 172] on div "Tại văn phòng" at bounding box center [408, 170] width 62 height 7
type input "0"
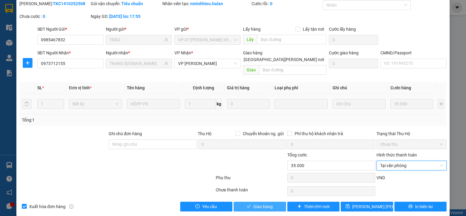
click at [254, 203] on span "Giao hàng" at bounding box center [263, 206] width 19 height 7
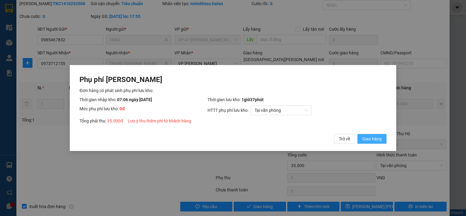
click at [370, 138] on span "Giao hàng" at bounding box center [372, 138] width 19 height 7
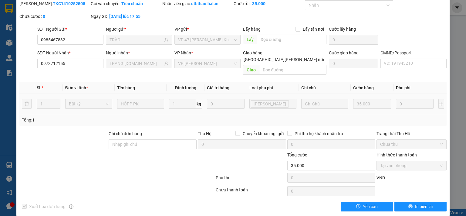
scroll to position [0, 0]
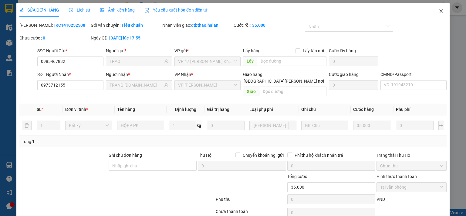
click at [436, 9] on span "Close" at bounding box center [441, 11] width 17 height 17
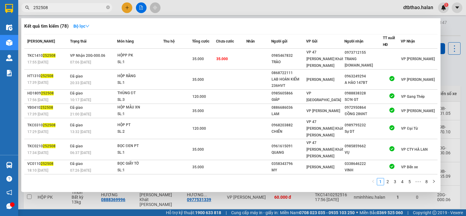
drag, startPoint x: 44, startPoint y: 7, endPoint x: 114, endPoint y: 53, distance: 83.5
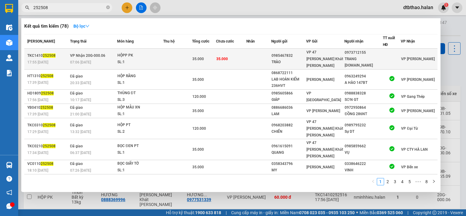
click at [65, 12] on div "Kết quả tìm kiếm ( 78 ) Bộ lọc Mã ĐH Trạng thái Món hàng Thu hộ Tổng cước Chưa …" at bounding box center [59, 7] width 118 height 11
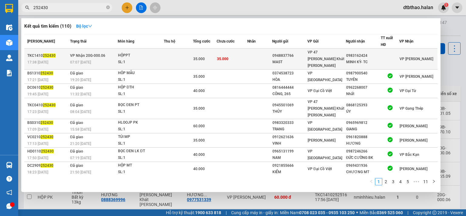
type input "252430"
click at [360, 53] on div "0983162424" at bounding box center [363, 56] width 35 height 6
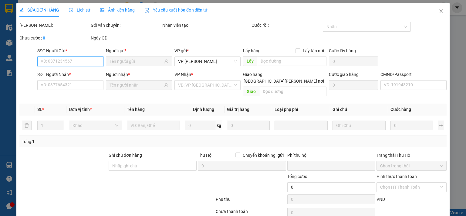
type input "0948837766"
type input "MAST"
type input "0983162424"
type input "MINH KỲ- TC"
type input "0"
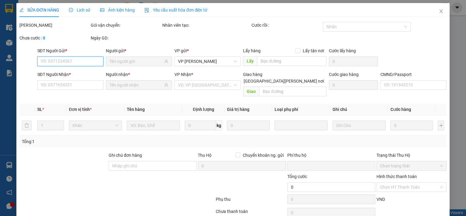
type input "35.000"
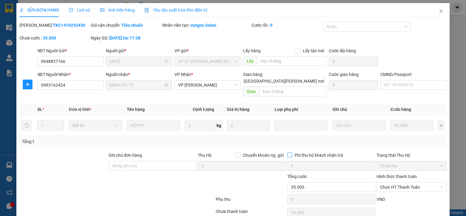
scroll to position [22, 0]
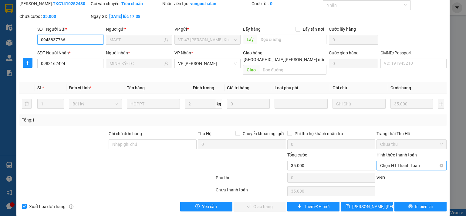
click at [410, 161] on span "Chọn HT Thanh Toán" at bounding box center [411, 165] width 63 height 9
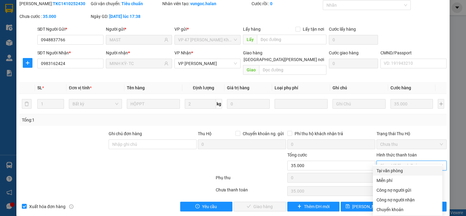
click at [403, 169] on div "Tại văn phòng" at bounding box center [408, 170] width 62 height 7
type input "0"
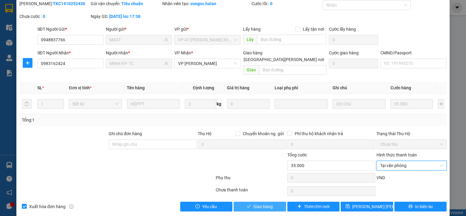
click at [271, 202] on button "Giao hàng" at bounding box center [260, 207] width 53 height 10
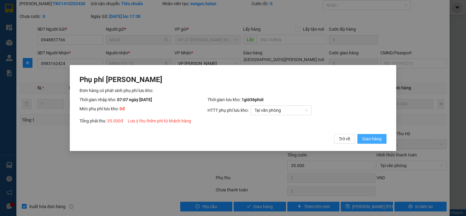
click at [370, 141] on span "Giao hàng" at bounding box center [372, 138] width 19 height 7
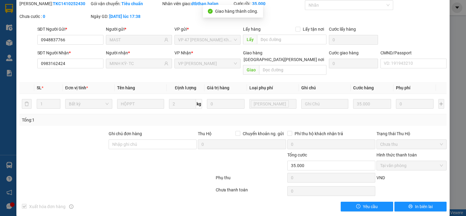
scroll to position [0, 0]
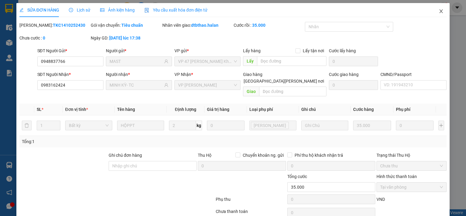
click at [438, 8] on span "Close" at bounding box center [441, 11] width 17 height 17
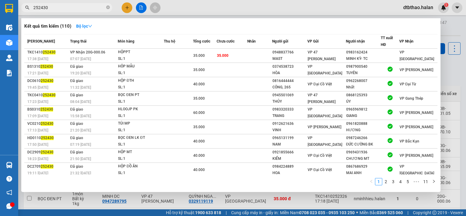
drag, startPoint x: 40, startPoint y: 7, endPoint x: 54, endPoint y: 9, distance: 14.4
click at [54, 9] on input "252430" at bounding box center [69, 7] width 72 height 7
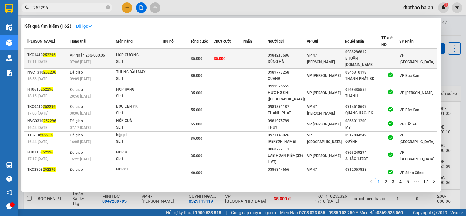
type input "252296"
click at [328, 55] on div "VP 47 [PERSON_NAME]" at bounding box center [326, 58] width 38 height 13
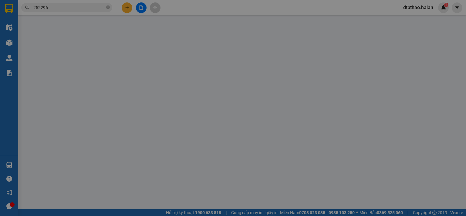
type input "0984219686"
type input "DŨNG HÀ"
type input "0988286812"
type input "E TUẤN [DOMAIN_NAME]"
type input "0"
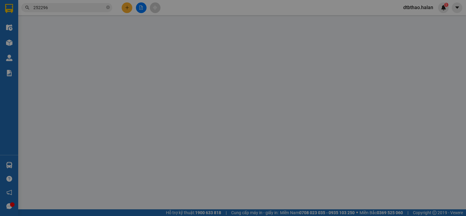
type input "35.000"
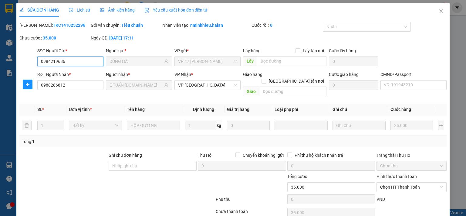
scroll to position [22, 0]
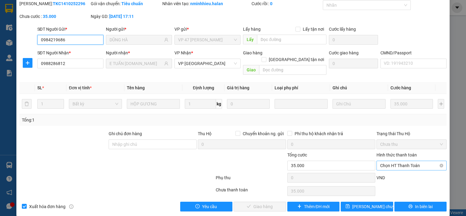
click at [386, 161] on span "Chọn HT Thanh Toán" at bounding box center [411, 165] width 63 height 9
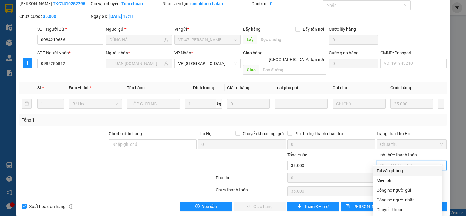
click at [385, 171] on div "Tại văn phòng" at bounding box center [408, 170] width 62 height 7
type input "0"
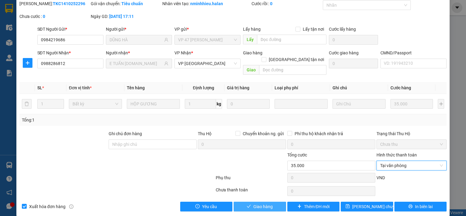
click at [269, 203] on span "Giao hàng" at bounding box center [263, 206] width 19 height 7
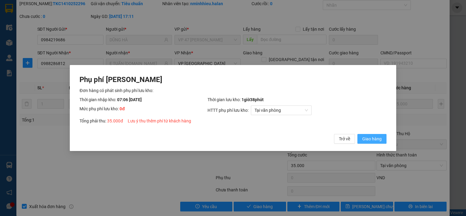
click at [376, 139] on span "Giao hàng" at bounding box center [372, 138] width 19 height 7
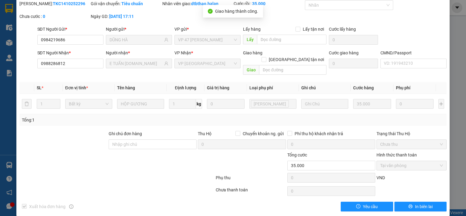
scroll to position [0, 0]
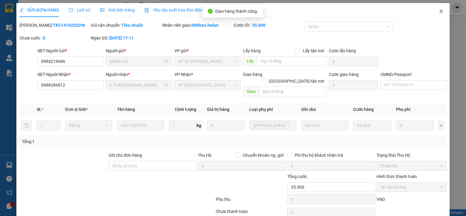
click at [439, 10] on icon "close" at bounding box center [441, 11] width 5 height 5
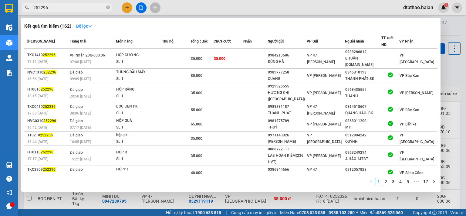
drag, startPoint x: 40, startPoint y: 8, endPoint x: 56, endPoint y: 8, distance: 16.1
click at [56, 8] on input "252296" at bounding box center [69, 7] width 72 height 7
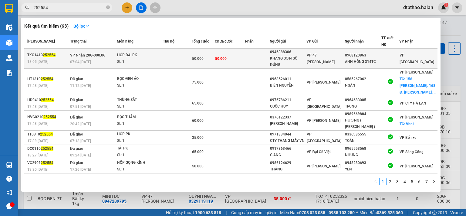
type input "252554"
click at [362, 61] on div "ANH HỒNG 314TC" at bounding box center [363, 62] width 36 height 6
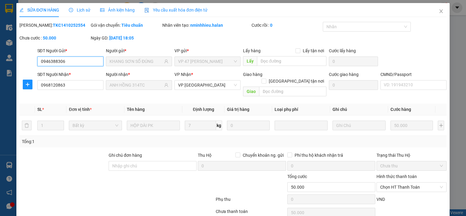
type input "0946388306"
type input "KHANG SƠN SỐ ĐÚNG"
type input "0968120863"
type input "ANH HỒNG 314TC"
type input "0"
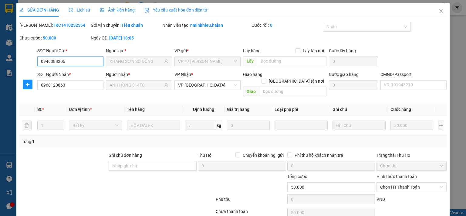
type input "50.000"
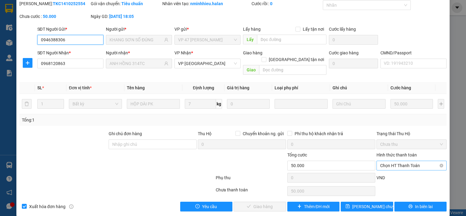
click at [392, 161] on span "Chọn HT Thanh Toán" at bounding box center [411, 165] width 63 height 9
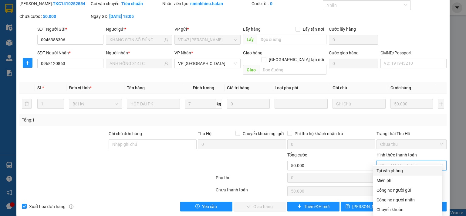
click at [393, 171] on div "Tại văn phòng" at bounding box center [408, 170] width 62 height 7
type input "0"
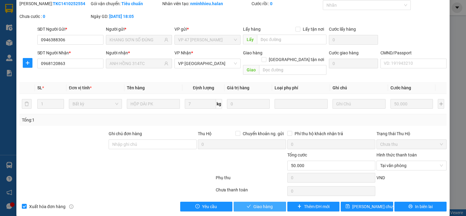
click at [275, 202] on button "Giao hàng" at bounding box center [260, 207] width 53 height 10
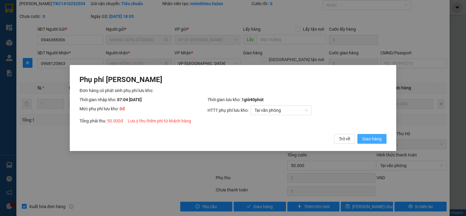
click at [372, 140] on span "Giao hàng" at bounding box center [372, 138] width 19 height 7
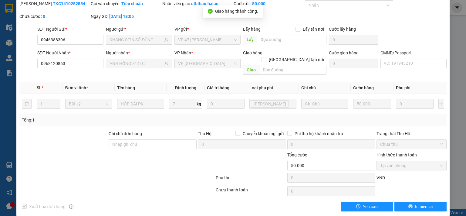
scroll to position [0, 0]
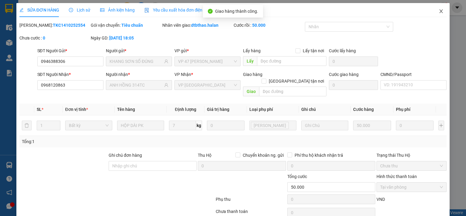
click at [439, 11] on icon "close" at bounding box center [441, 11] width 5 height 5
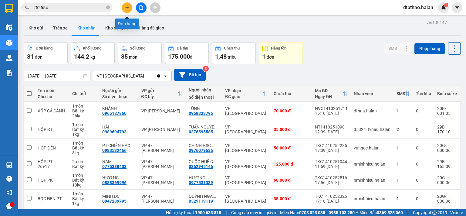
click at [130, 8] on button at bounding box center [127, 7] width 11 height 11
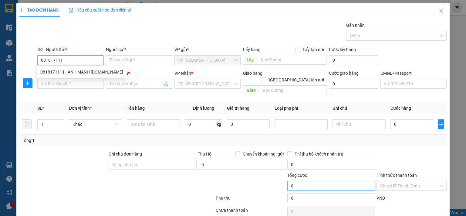
type input "0818171111"
click at [80, 71] on div "0818171111 - ANH MẠNH [DOMAIN_NAME]" at bounding box center [81, 72] width 83 height 7
type input "ANH MẠNH [DOMAIN_NAME]"
type input "0818171111"
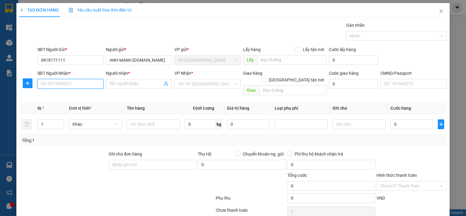
click at [84, 86] on input "SĐT Người Nhận *" at bounding box center [70, 84] width 66 height 10
click at [73, 95] on div "0963388409 - TRANG" at bounding box center [69, 95] width 58 height 7
type input "0963388409"
type input "TRANG"
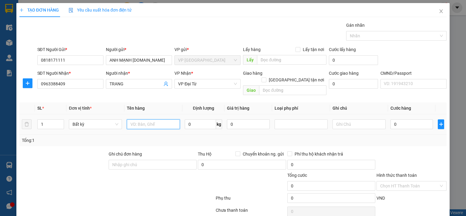
click at [157, 119] on input "text" at bounding box center [153, 124] width 53 height 10
type input "HỘP ĐỒ ĂN"
click at [415, 119] on input "0" at bounding box center [412, 124] width 43 height 10
type input "3"
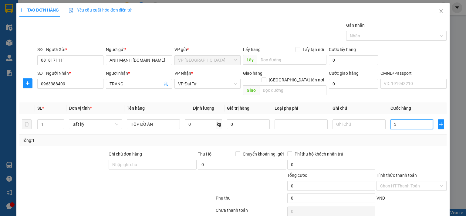
type input "3"
type input "35"
type input "35.000"
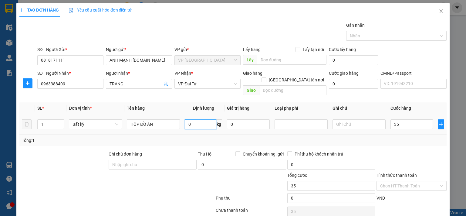
type input "35.000"
click at [196, 119] on input "0" at bounding box center [200, 124] width 31 height 10
type input "2"
click at [415, 119] on input "35.000" at bounding box center [412, 124] width 43 height 10
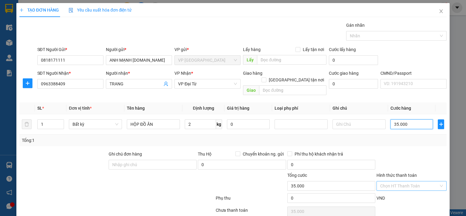
scroll to position [20, 0]
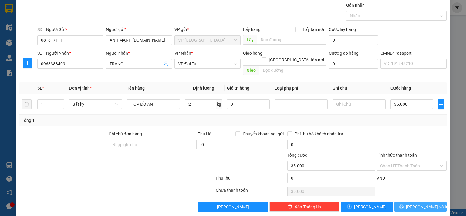
click at [413, 203] on span "[PERSON_NAME] và In" at bounding box center [427, 206] width 43 height 7
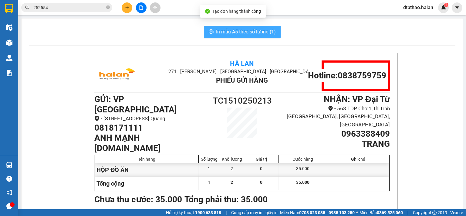
click at [216, 32] on span "In mẫu A5 theo số lượng (1)" at bounding box center [246, 32] width 60 height 8
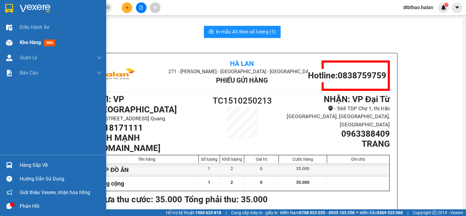
click at [23, 42] on span "Kho hàng" at bounding box center [30, 42] width 21 height 6
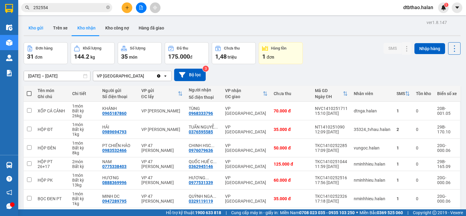
click at [32, 26] on button "Kho gửi" at bounding box center [36, 28] width 25 height 15
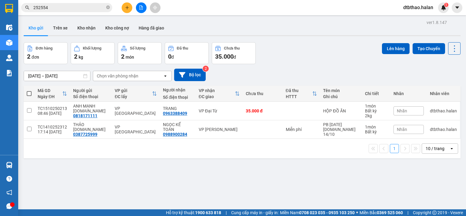
click at [28, 93] on span at bounding box center [29, 93] width 5 height 5
click at [29, 90] on input "checkbox" at bounding box center [29, 90] width 0 height 0
checkbox input "true"
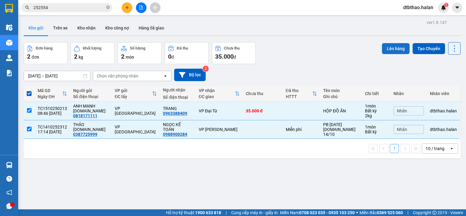
click at [395, 47] on button "Lên hàng" at bounding box center [396, 48] width 28 height 11
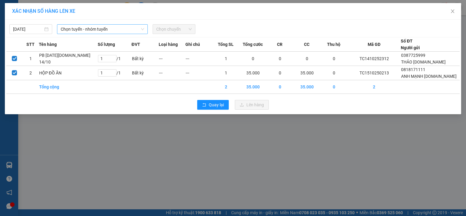
click at [109, 29] on span "Chọn tuyến - nhóm tuyến" at bounding box center [103, 29] width 84 height 9
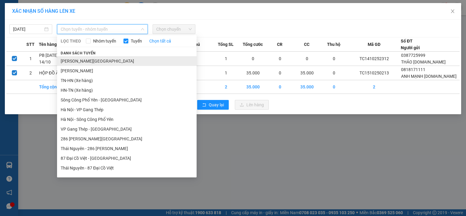
click at [104, 59] on li "[PERSON_NAME][GEOGRAPHIC_DATA]" at bounding box center [127, 61] width 140 height 10
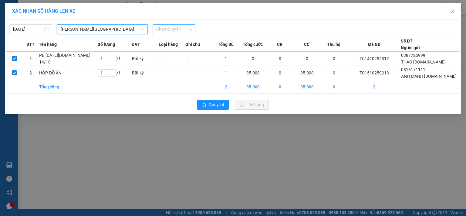
click at [165, 28] on span "Chọn chuyến" at bounding box center [174, 29] width 36 height 9
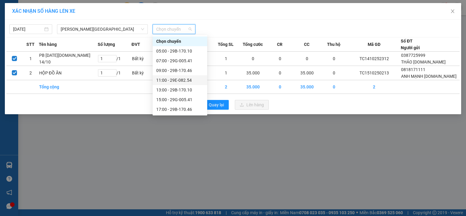
click at [175, 81] on div "11:00 - 29E-082.54" at bounding box center [179, 80] width 47 height 7
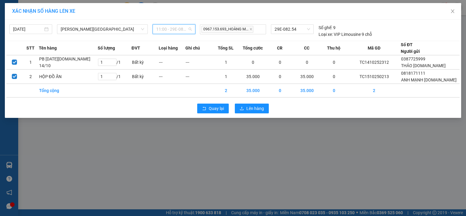
click at [183, 29] on span "11:00 - 29E-082.54" at bounding box center [174, 29] width 36 height 9
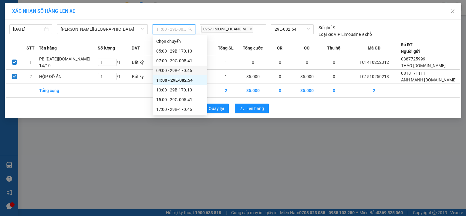
click at [177, 71] on div "09:00 - 29B-170.46" at bounding box center [179, 70] width 47 height 7
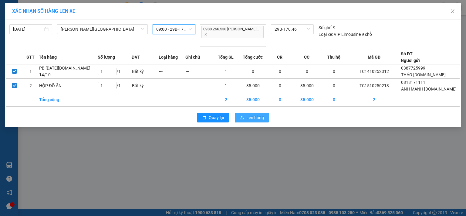
click at [258, 114] on span "Lên hàng" at bounding box center [256, 117] width 18 height 7
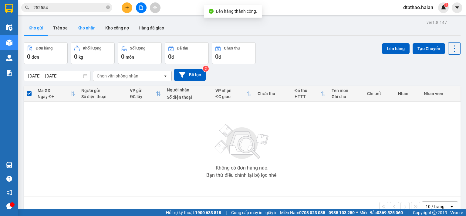
drag, startPoint x: 87, startPoint y: 28, endPoint x: 87, endPoint y: 31, distance: 3.4
click at [87, 28] on button "Kho nhận" at bounding box center [87, 28] width 28 height 15
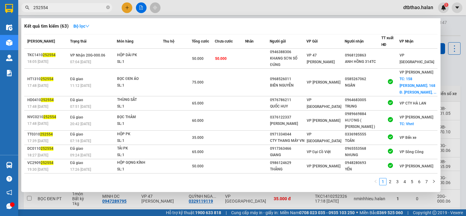
drag, startPoint x: 38, startPoint y: 8, endPoint x: 61, endPoint y: 8, distance: 23.1
click at [61, 8] on input "252554" at bounding box center [69, 7] width 72 height 7
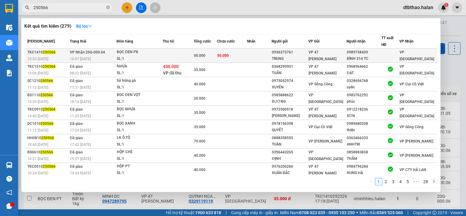
type input "250566"
click at [361, 56] on div "BÌNH 314 TC" at bounding box center [364, 59] width 34 height 6
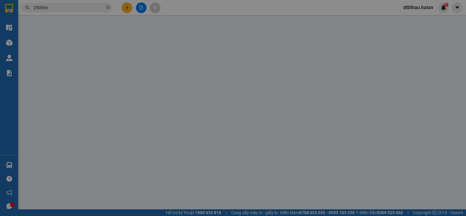
type input "0936373761"
type input "TRUNG"
type input "0989738439"
type input "BÌNH 314 TC"
type input "0"
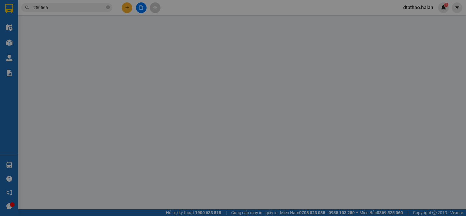
type input "50.000"
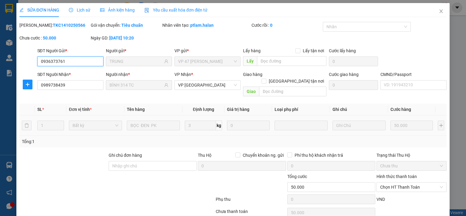
scroll to position [22, 0]
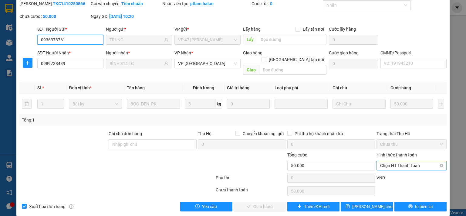
click at [401, 161] on span "Chọn HT Thanh Toán" at bounding box center [411, 165] width 63 height 9
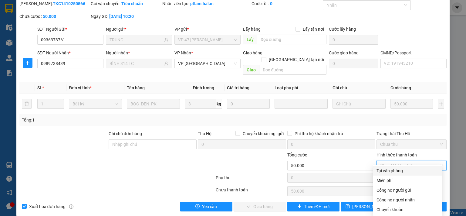
click at [397, 171] on div "Tại văn phòng" at bounding box center [408, 170] width 62 height 7
type input "0"
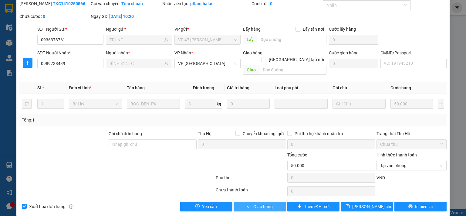
click at [250, 202] on button "Giao hàng" at bounding box center [260, 207] width 53 height 10
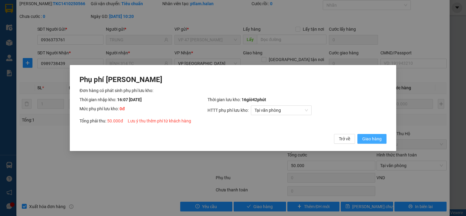
click at [367, 137] on span "Giao hàng" at bounding box center [372, 138] width 19 height 7
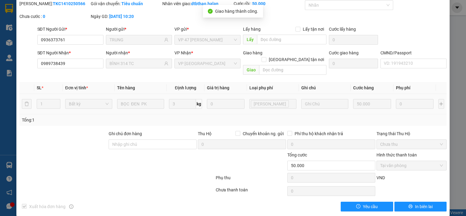
scroll to position [0, 0]
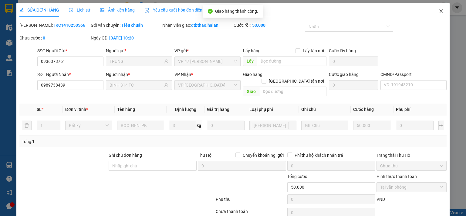
click at [436, 9] on span "Close" at bounding box center [441, 11] width 17 height 17
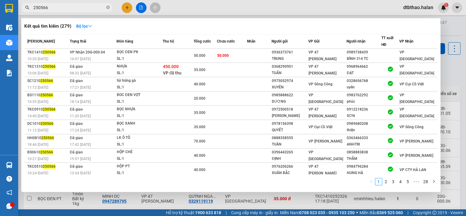
drag, startPoint x: 41, startPoint y: 6, endPoint x: 80, endPoint y: 7, distance: 38.9
click at [80, 7] on input "250566" at bounding box center [69, 7] width 72 height 7
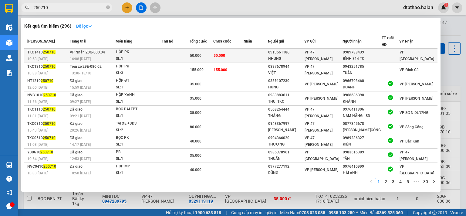
type input "250710"
click at [343, 59] on div "VP 47 [PERSON_NAME]" at bounding box center [324, 55] width 38 height 13
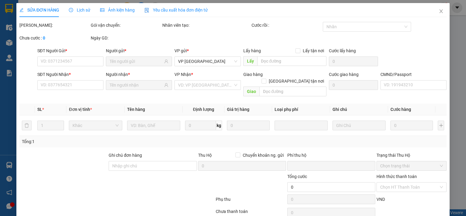
type input "0919661186"
type input "NHUNG"
type input "0989738439"
type input "BÌNH 314 TC"
type input "0"
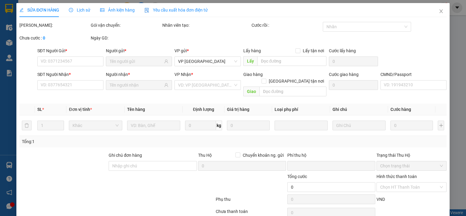
type input "50.000"
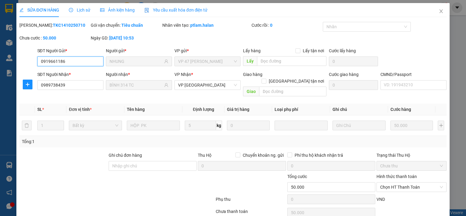
scroll to position [22, 0]
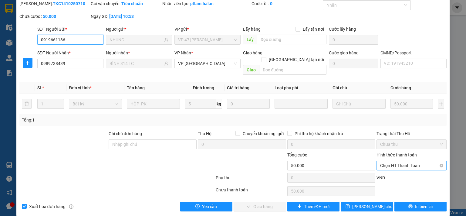
click at [399, 161] on span "Chọn HT Thanh Toán" at bounding box center [411, 165] width 63 height 9
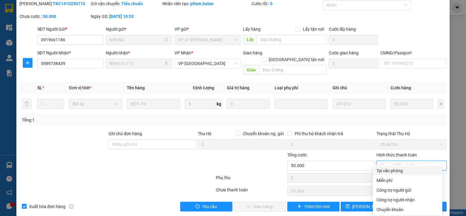
click at [400, 169] on div "Tại văn phòng" at bounding box center [408, 170] width 62 height 7
type input "0"
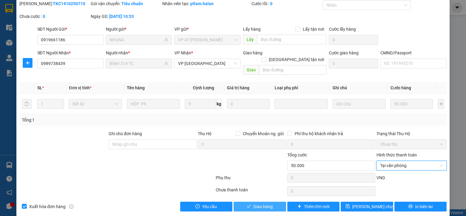
click at [266, 203] on button "Giao hàng" at bounding box center [260, 207] width 53 height 10
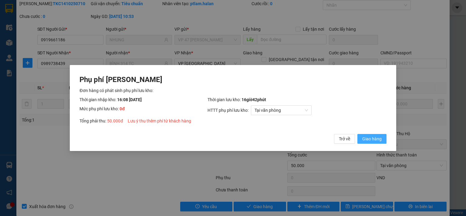
click at [367, 138] on span "Giao hàng" at bounding box center [372, 138] width 19 height 7
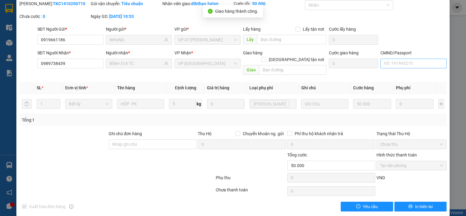
scroll to position [0, 0]
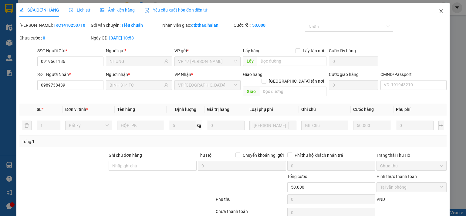
click at [440, 12] on icon "close" at bounding box center [441, 11] width 3 height 4
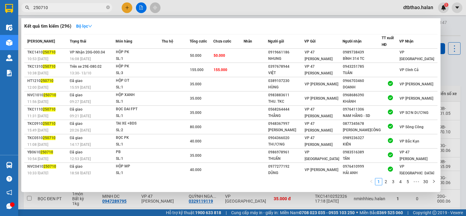
drag, startPoint x: 38, startPoint y: 6, endPoint x: 64, endPoint y: 6, distance: 26.1
click at [64, 6] on input "250710" at bounding box center [69, 7] width 72 height 7
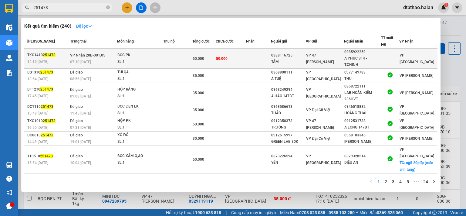
type input "251473"
click at [355, 60] on div "A PHÚC 314 - T.CHINH" at bounding box center [363, 61] width 36 height 13
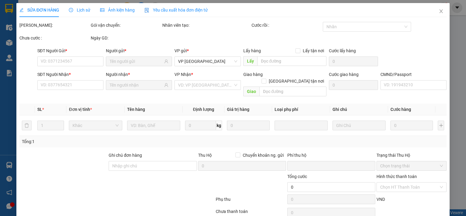
type input "0338116725"
type input "TÂM"
type input "0985922259"
type input "A PHÚC 314 - T.CHINH"
type input "0"
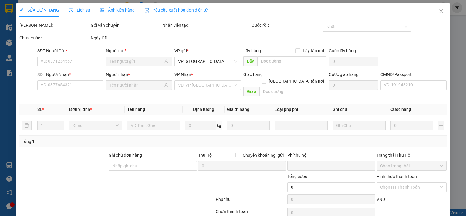
type input "50.000"
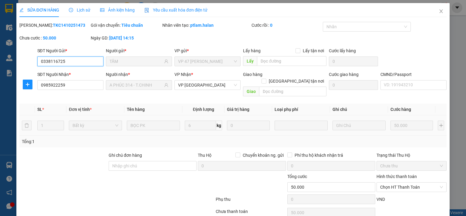
scroll to position [22, 0]
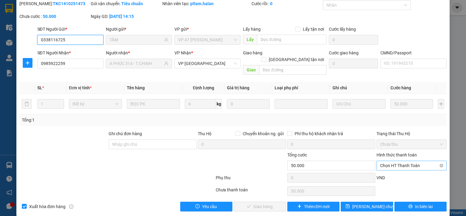
click at [394, 161] on span "Chọn HT Thanh Toán" at bounding box center [411, 165] width 63 height 9
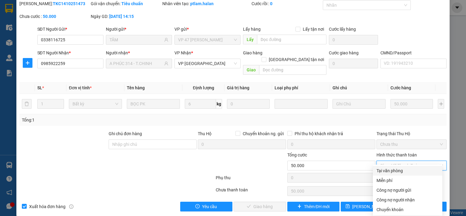
click at [388, 167] on div "Tại văn phòng" at bounding box center [408, 170] width 62 height 7
type input "0"
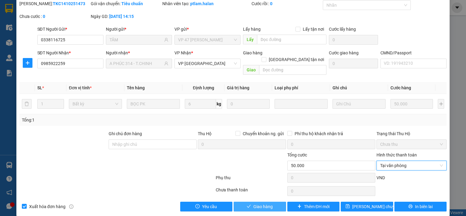
click at [267, 203] on span "Giao hàng" at bounding box center [263, 206] width 19 height 7
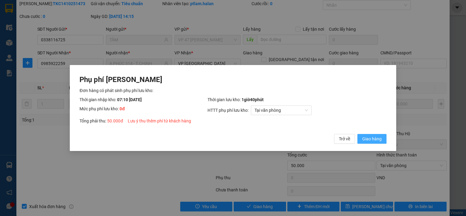
click at [369, 141] on span "Giao hàng" at bounding box center [372, 138] width 19 height 7
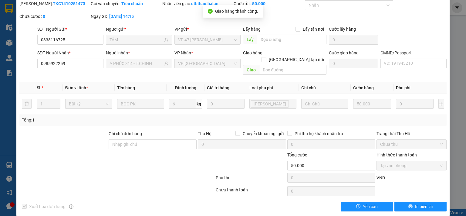
scroll to position [0, 0]
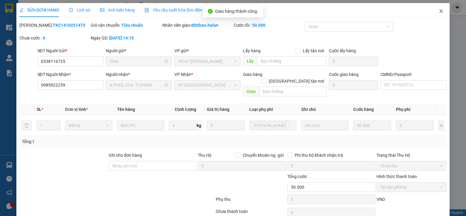
click at [439, 9] on span "Close" at bounding box center [441, 11] width 17 height 17
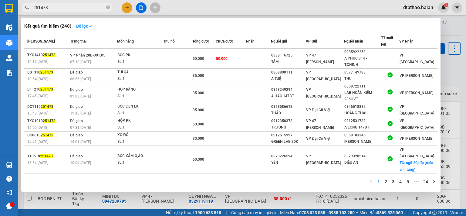
drag, startPoint x: 38, startPoint y: 7, endPoint x: 58, endPoint y: 7, distance: 20.6
click at [58, 7] on input "251473" at bounding box center [69, 7] width 72 height 7
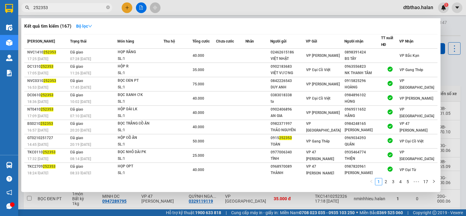
drag, startPoint x: 40, startPoint y: 5, endPoint x: 56, endPoint y: 7, distance: 15.7
click at [56, 7] on input "252353" at bounding box center [69, 7] width 72 height 7
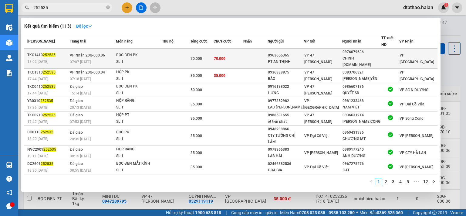
type input "252535"
click at [373, 55] on div "CHINH [DOMAIN_NAME]" at bounding box center [362, 61] width 39 height 13
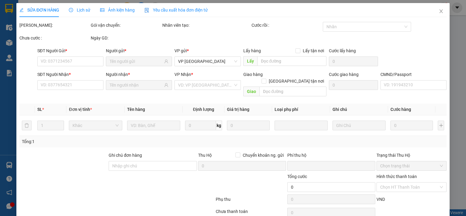
type input "0963656965"
type input "PT AN THỊNH"
type input "0976079636"
type input "CHINH [DOMAIN_NAME]"
type input "0"
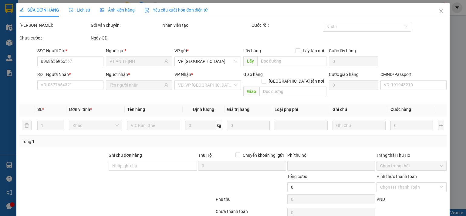
type input "70.000"
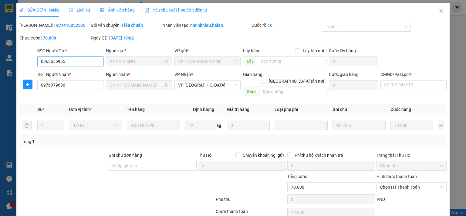
scroll to position [22, 0]
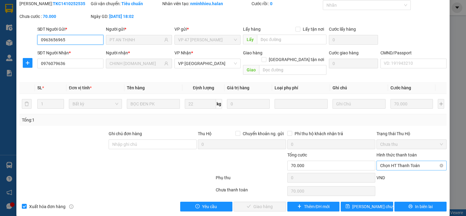
click at [389, 161] on span "Chọn HT Thanh Toán" at bounding box center [411, 165] width 63 height 9
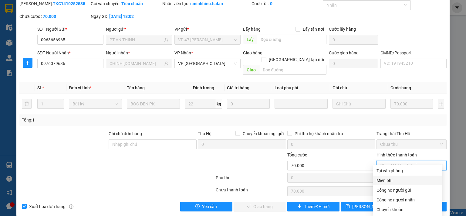
click at [387, 176] on div "Miễn phí" at bounding box center [408, 181] width 70 height 10
type input "0"
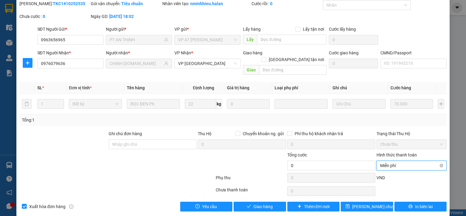
drag, startPoint x: 383, startPoint y: 160, endPoint x: 384, endPoint y: 167, distance: 7.6
click at [383, 161] on span "Miễn phí" at bounding box center [411, 165] width 63 height 9
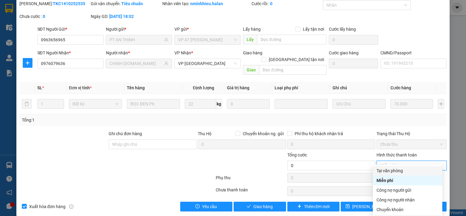
click at [384, 170] on div "Tại văn phòng" at bounding box center [408, 170] width 62 height 7
type input "70.000"
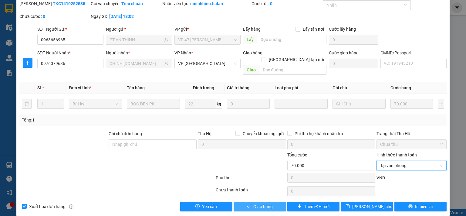
click at [261, 203] on span "Giao hàng" at bounding box center [263, 206] width 19 height 7
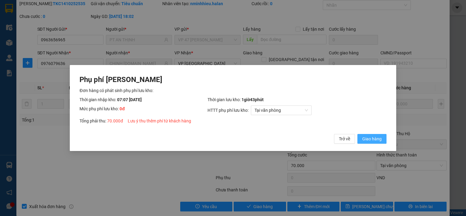
click at [367, 137] on span "Giao hàng" at bounding box center [372, 138] width 19 height 7
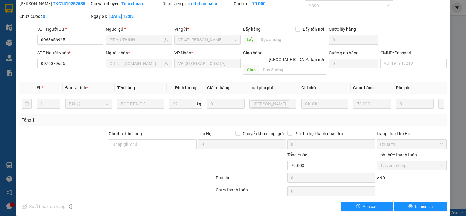
scroll to position [0, 0]
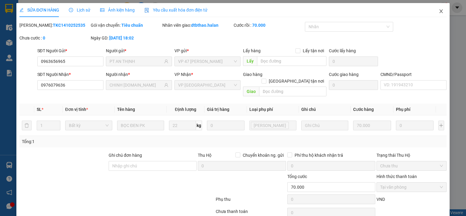
click at [439, 12] on icon "close" at bounding box center [441, 11] width 5 height 5
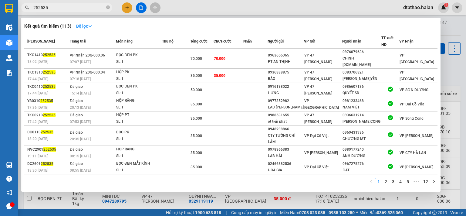
drag, startPoint x: 41, startPoint y: 5, endPoint x: 53, endPoint y: 5, distance: 12.2
click at [53, 5] on input "252535" at bounding box center [69, 7] width 72 height 7
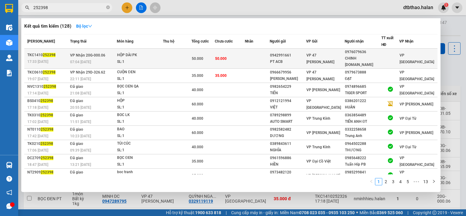
type input "252398"
click at [362, 56] on div "CHINH [DOMAIN_NAME]" at bounding box center [363, 61] width 36 height 13
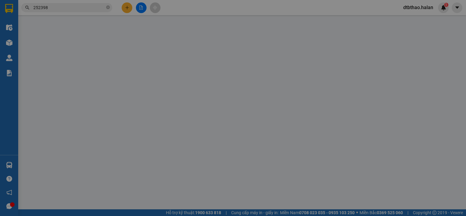
type input "0942991661"
type input "PT ACB"
type input "0976079636"
type input "CHINH [DOMAIN_NAME]"
type input "0"
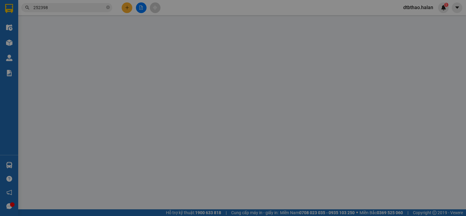
type input "50.000"
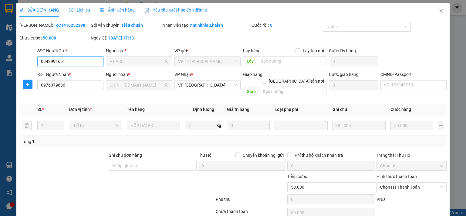
scroll to position [22, 0]
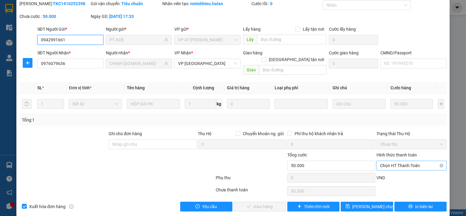
click at [398, 161] on span "Chọn HT Thanh Toán" at bounding box center [411, 165] width 63 height 9
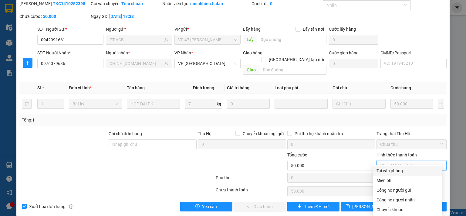
drag, startPoint x: 391, startPoint y: 169, endPoint x: 316, endPoint y: 193, distance: 79.1
click at [391, 170] on div "Tại văn phòng" at bounding box center [408, 170] width 62 height 7
type input "0"
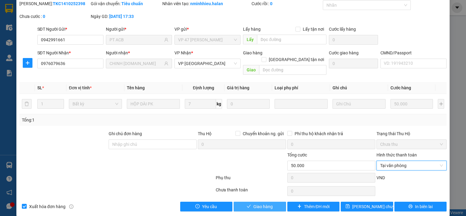
click at [248, 203] on button "Giao hàng" at bounding box center [260, 207] width 53 height 10
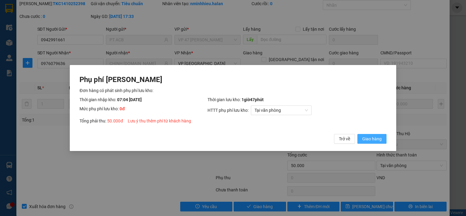
click at [374, 140] on span "Giao hàng" at bounding box center [372, 138] width 19 height 7
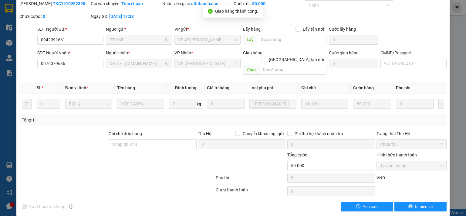
scroll to position [0, 0]
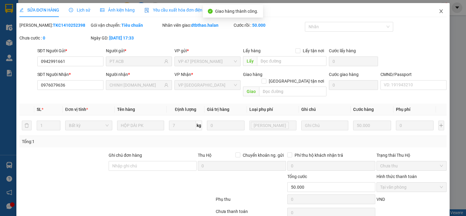
click at [439, 11] on icon "close" at bounding box center [441, 11] width 5 height 5
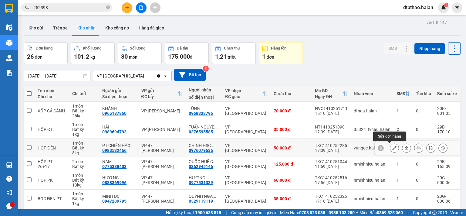
click at [393, 148] on icon at bounding box center [395, 148] width 4 height 4
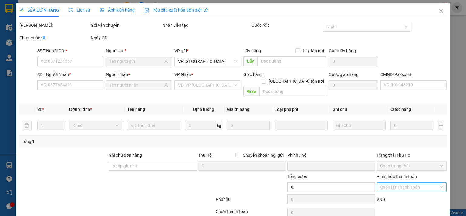
type input "0983532466"
type input "PT CHIẾN HẢO"
type input "0976079636"
type input "CHINH [DOMAIN_NAME]"
type input "0"
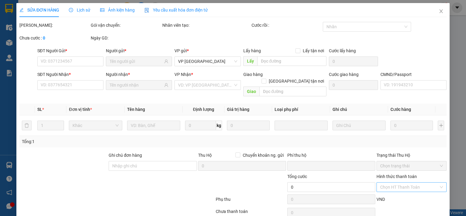
type input "50.000"
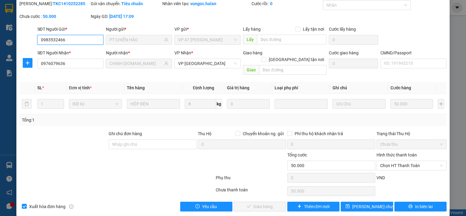
scroll to position [22, 0]
click at [399, 161] on span "Chọn HT Thanh Toán" at bounding box center [411, 165] width 63 height 9
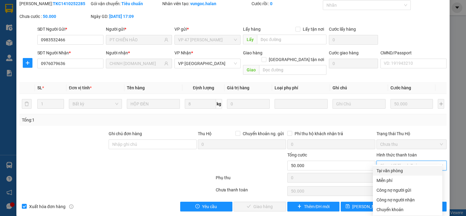
click at [395, 170] on div "Tại văn phòng" at bounding box center [408, 170] width 62 height 7
type input "0"
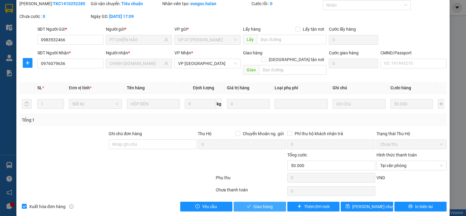
click at [249, 202] on button "Giao hàng" at bounding box center [260, 207] width 53 height 10
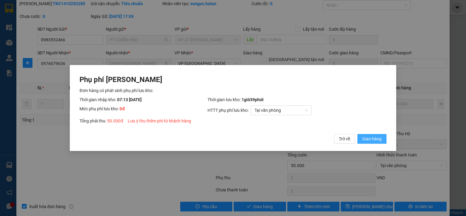
click at [371, 139] on span "Giao hàng" at bounding box center [372, 138] width 19 height 7
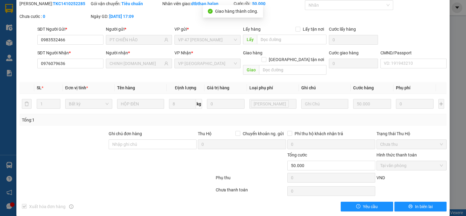
scroll to position [0, 0]
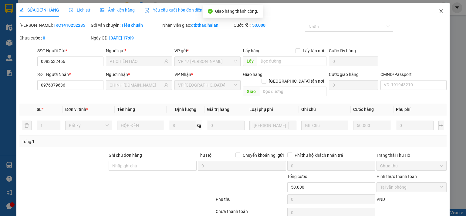
click at [440, 11] on icon "close" at bounding box center [441, 11] width 3 height 4
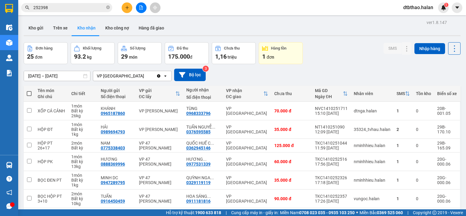
scroll to position [97, 0]
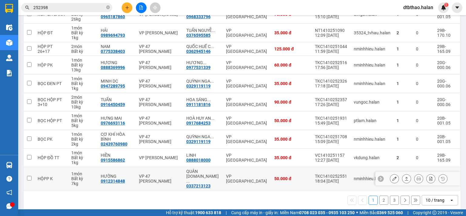
click at [393, 176] on icon at bounding box center [395, 178] width 4 height 4
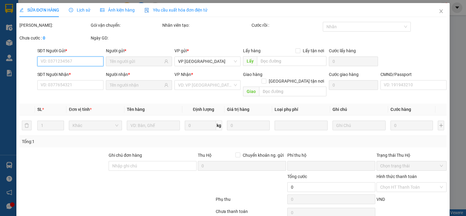
scroll to position [22, 0]
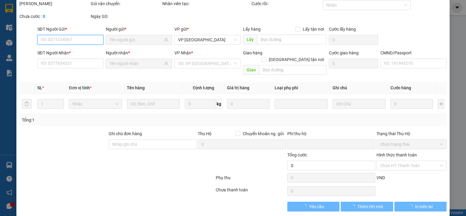
type input "0912314848"
type input "HƯỜNG"
type input "0337213123"
type input "QUÂN [DOMAIN_NAME] - KM12 ĐG TRÊN"
type input "0"
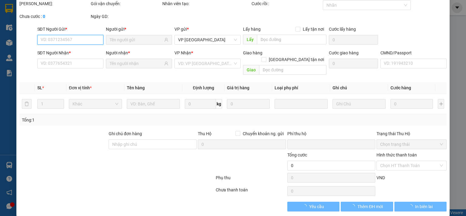
type input "50.000"
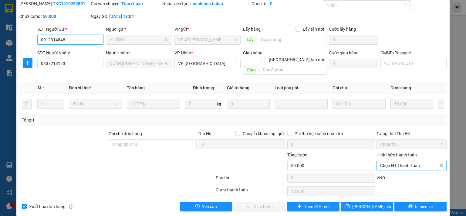
click at [401, 161] on span "Chọn HT Thanh Toán" at bounding box center [411, 165] width 63 height 9
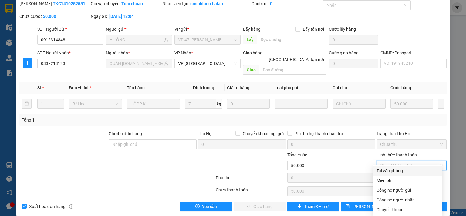
click at [395, 169] on div "Tại văn phòng" at bounding box center [408, 170] width 62 height 7
type input "0"
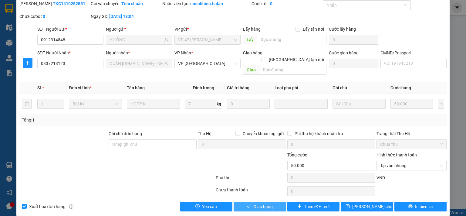
click at [269, 203] on span "Giao hàng" at bounding box center [263, 206] width 19 height 7
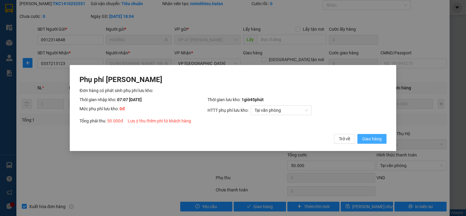
click at [379, 139] on span "Giao hàng" at bounding box center [372, 138] width 19 height 7
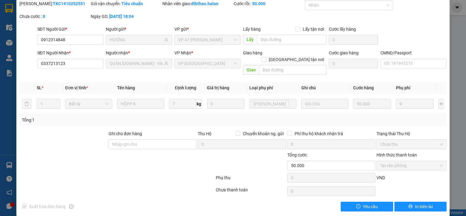
scroll to position [0, 0]
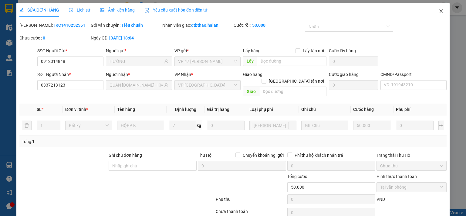
click at [437, 8] on span "Close" at bounding box center [441, 11] width 17 height 17
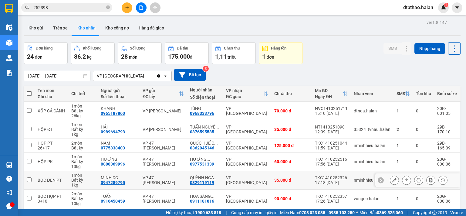
scroll to position [97, 0]
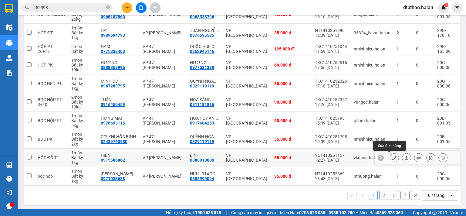
click at [393, 157] on icon at bounding box center [395, 157] width 4 height 4
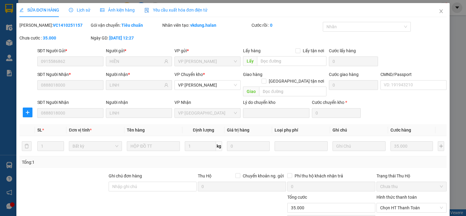
type input "0915586862"
type input "HIỀN"
type input "0888018000"
type input "LINH"
type input "0"
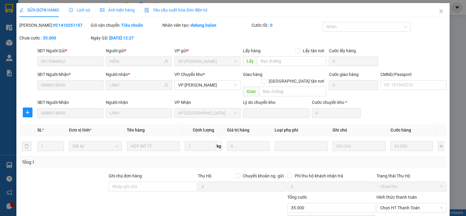
type input "35.000"
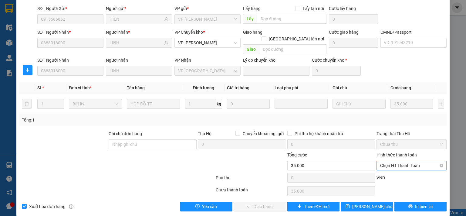
click at [396, 161] on span "Chọn HT Thanh Toán" at bounding box center [411, 165] width 63 height 9
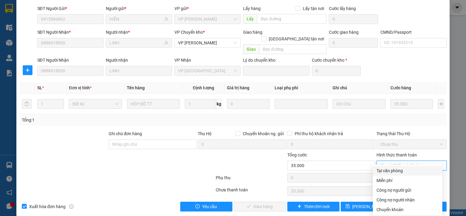
click at [390, 171] on div "Tại văn phòng" at bounding box center [408, 170] width 62 height 7
type input "0"
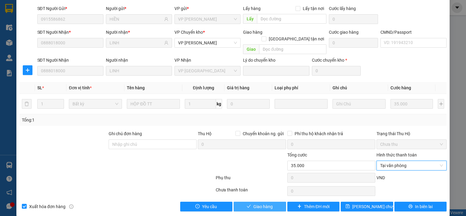
click at [254, 203] on span "Giao hàng" at bounding box center [263, 206] width 19 height 7
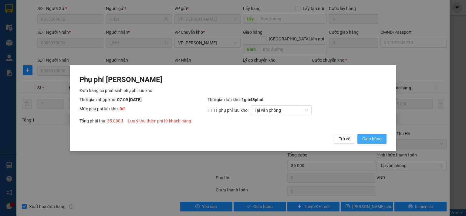
click at [363, 139] on button "Giao hàng" at bounding box center [372, 139] width 29 height 10
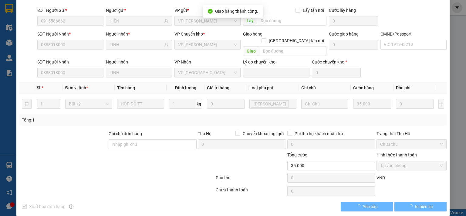
scroll to position [0, 0]
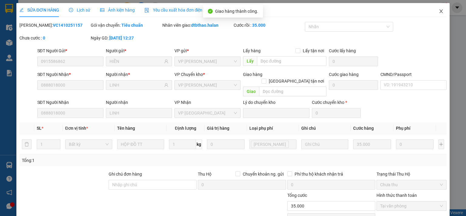
click at [439, 10] on icon "close" at bounding box center [441, 11] width 5 height 5
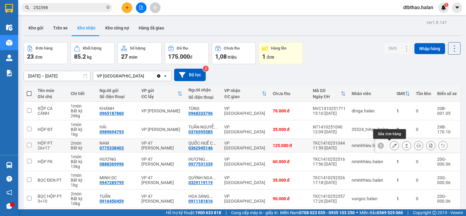
click at [393, 144] on icon at bounding box center [395, 145] width 4 height 4
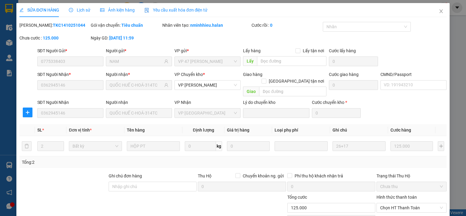
type input "0775338403"
type input "NAM"
type input "0362945146"
type input "QUỐC HUẾ C-HOÁ-314TC"
type input "0"
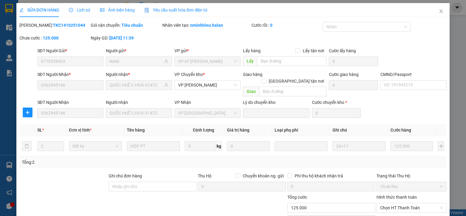
type input "125.000"
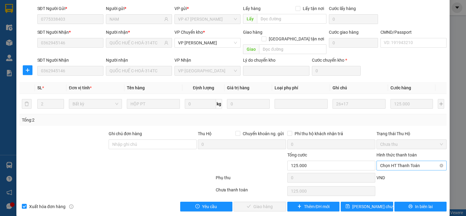
click at [399, 161] on span "Chọn HT Thanh Toán" at bounding box center [411, 165] width 63 height 9
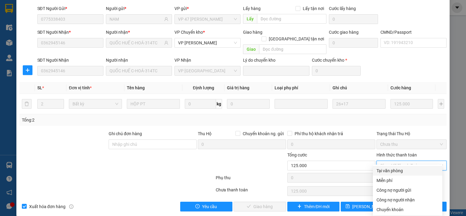
click at [393, 172] on div "Tại văn phòng" at bounding box center [408, 170] width 62 height 7
type input "0"
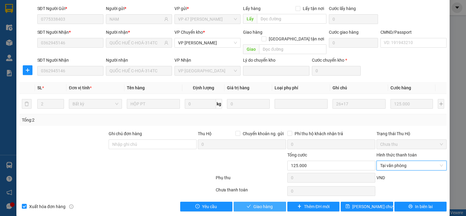
click at [261, 203] on span "Giao hàng" at bounding box center [263, 206] width 19 height 7
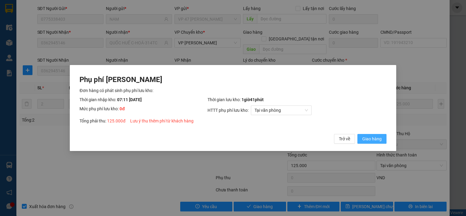
click at [365, 138] on span "Giao hàng" at bounding box center [372, 138] width 19 height 7
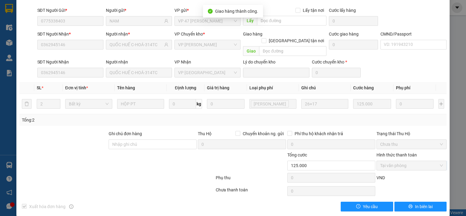
scroll to position [0, 0]
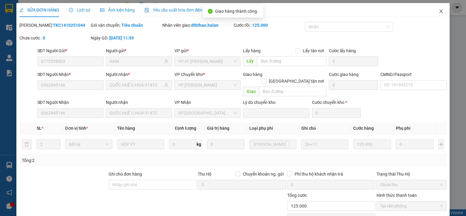
click at [440, 11] on icon "close" at bounding box center [441, 11] width 3 height 4
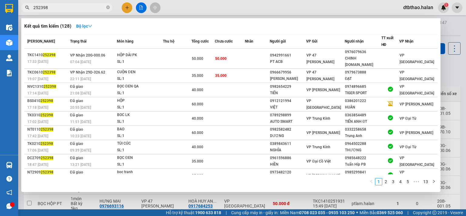
drag, startPoint x: 41, startPoint y: 8, endPoint x: 56, endPoint y: 8, distance: 15.2
click at [56, 8] on input "252398" at bounding box center [69, 7] width 72 height 7
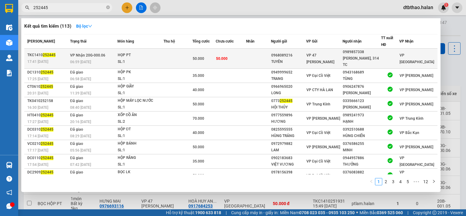
type input "252445"
click at [375, 56] on div "[PERSON_NAME], 314 TC" at bounding box center [362, 61] width 38 height 13
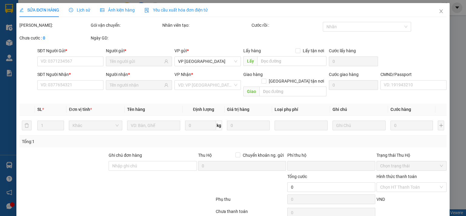
type input "0968089216"
type input "TUYÊN"
type input "0989857338"
type input "[PERSON_NAME], 314 TC"
type input "0"
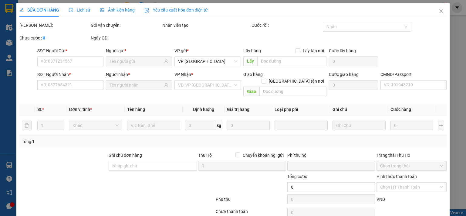
type input "50.000"
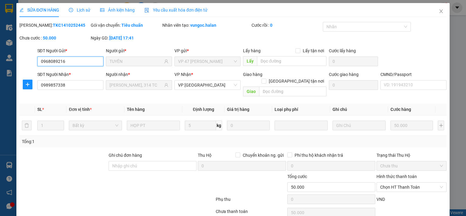
scroll to position [22, 0]
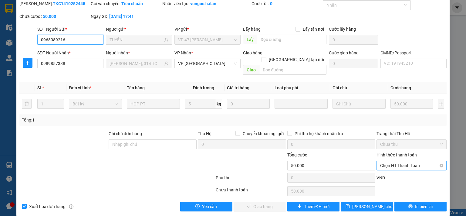
click at [393, 161] on span "Chọn HT Thanh Toán" at bounding box center [411, 165] width 63 height 9
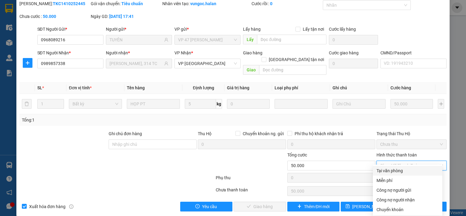
click at [392, 173] on div "Tại văn phòng" at bounding box center [408, 170] width 62 height 7
type input "0"
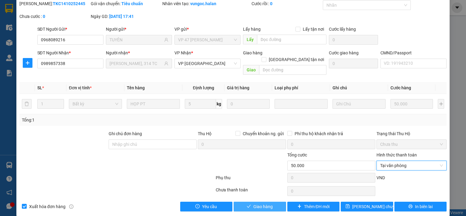
click at [272, 202] on button "Giao hàng" at bounding box center [260, 207] width 53 height 10
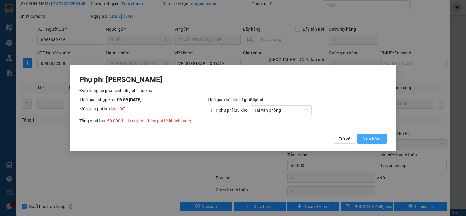
click at [368, 138] on span "Giao hàng" at bounding box center [372, 138] width 19 height 7
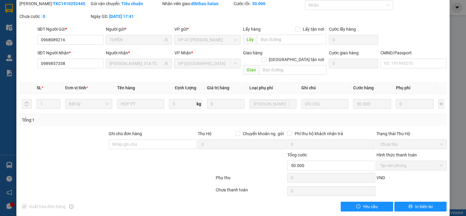
scroll to position [0, 0]
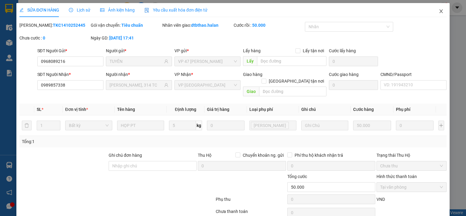
click at [439, 11] on icon "close" at bounding box center [441, 11] width 5 height 5
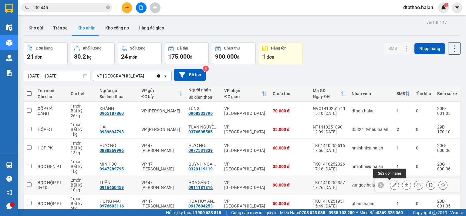
click at [393, 184] on icon at bounding box center [395, 185] width 4 height 4
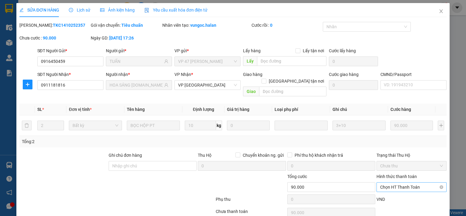
type input "0916450459"
type input "TUẤN"
type input "0911181816"
type input "HOA SÁNG [DOMAIN_NAME]"
type input "0"
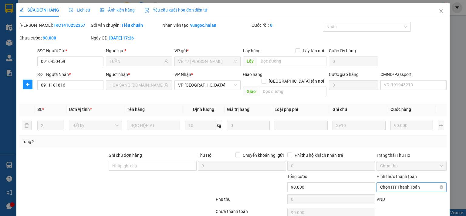
type input "90.000"
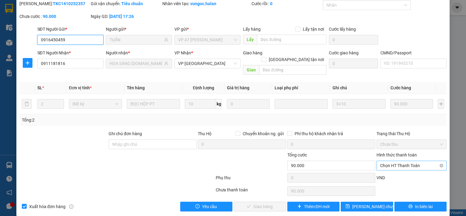
click at [411, 161] on span "Chọn HT Thanh Toán" at bounding box center [411, 165] width 63 height 9
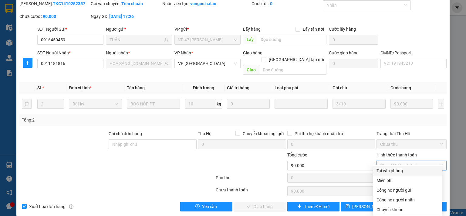
click at [379, 169] on div "Tại văn phòng" at bounding box center [408, 170] width 62 height 7
type input "0"
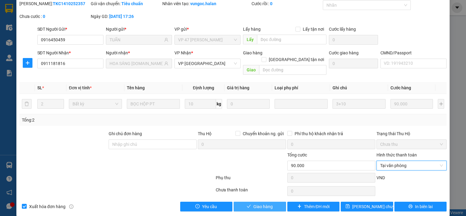
click at [260, 203] on span "Giao hàng" at bounding box center [263, 206] width 19 height 7
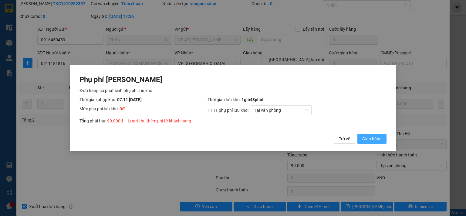
click at [365, 138] on span "Giao hàng" at bounding box center [372, 138] width 19 height 7
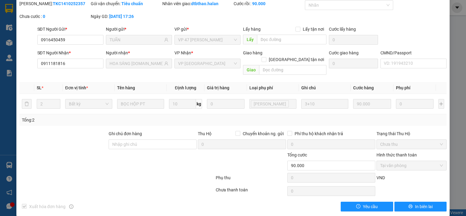
scroll to position [0, 0]
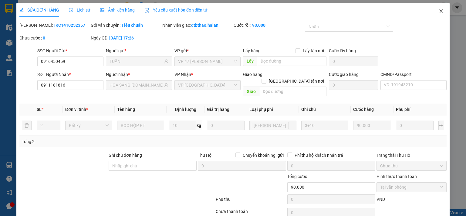
click at [439, 11] on icon "close" at bounding box center [441, 11] width 5 height 5
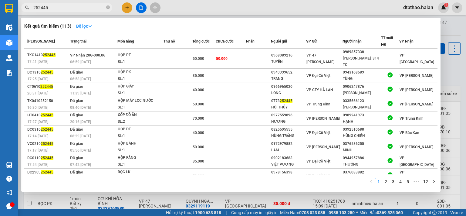
drag, startPoint x: 41, startPoint y: 8, endPoint x: 54, endPoint y: 8, distance: 13.1
click at [54, 8] on input "252445" at bounding box center [69, 7] width 72 height 7
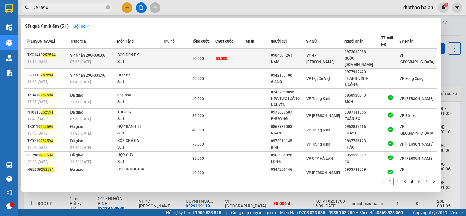
type input "252594"
click at [359, 59] on div "QUỐC [DOMAIN_NAME]" at bounding box center [363, 61] width 36 height 13
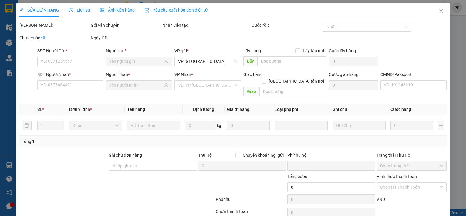
type input "0904591261"
type input "NAM"
type input "0973033088"
type input "QUỐC [DOMAIN_NAME]"
type input "0"
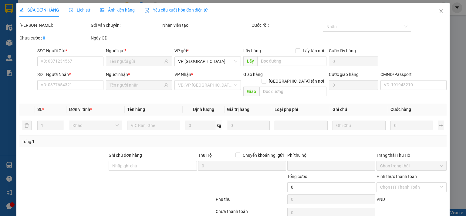
type input "50.000"
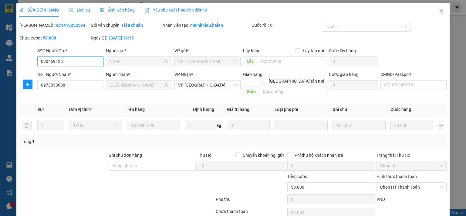
scroll to position [22, 0]
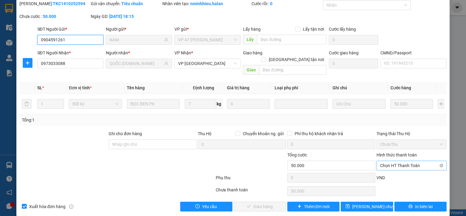
click at [405, 161] on span "Chọn HT Thanh Toán" at bounding box center [411, 165] width 63 height 9
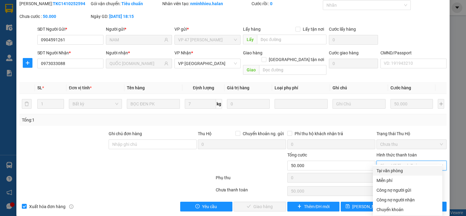
click at [399, 169] on div "Tại văn phòng" at bounding box center [408, 170] width 62 height 7
type input "0"
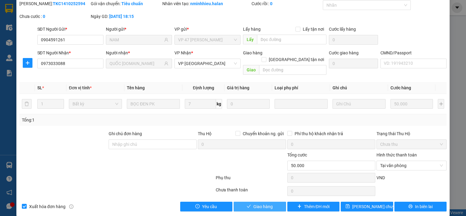
click at [273, 202] on button "Giao hàng" at bounding box center [260, 207] width 53 height 10
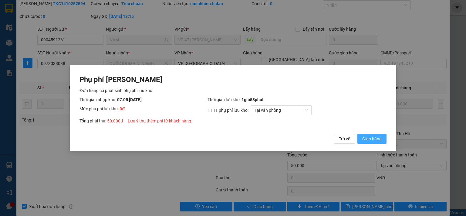
click at [380, 138] on span "Giao hàng" at bounding box center [372, 138] width 19 height 7
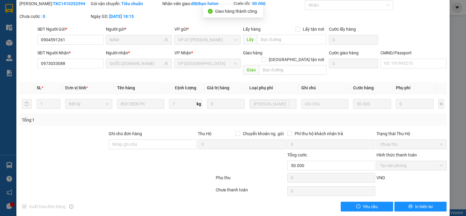
scroll to position [0, 0]
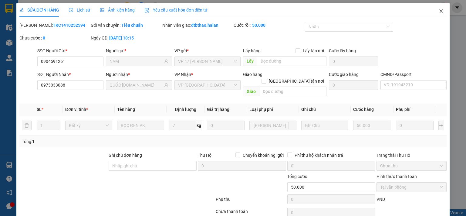
click at [440, 13] on icon "close" at bounding box center [441, 11] width 3 height 4
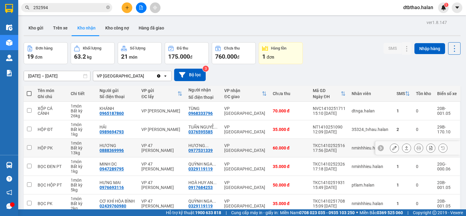
scroll to position [101, 0]
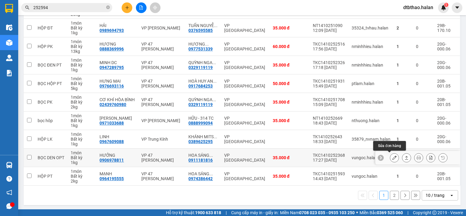
click at [391, 157] on button at bounding box center [395, 157] width 9 height 11
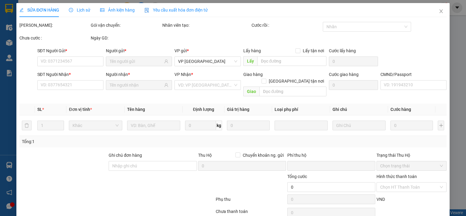
type input "0906978811"
type input "HƯỞNG"
type input "0911181816"
type input "HOA SÁNG [DOMAIN_NAME]"
type input "0"
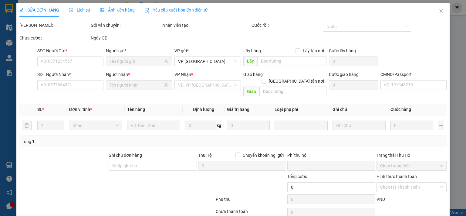
type input "35.000"
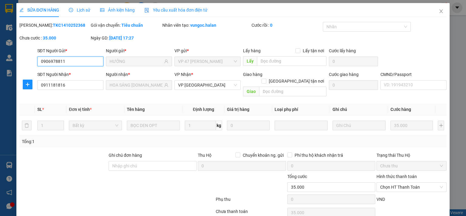
scroll to position [22, 0]
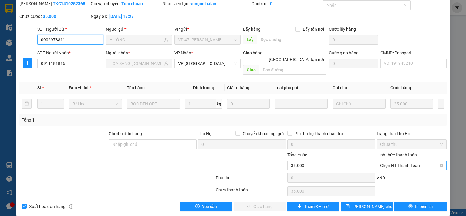
click at [406, 161] on span "Chọn HT Thanh Toán" at bounding box center [411, 165] width 63 height 9
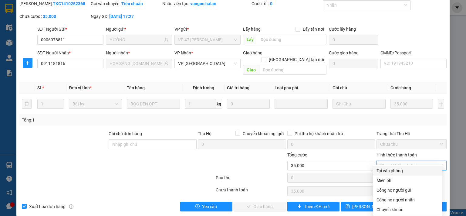
drag, startPoint x: 398, startPoint y: 172, endPoint x: 393, endPoint y: 174, distance: 6.3
click at [398, 172] on div "Tại văn phòng" at bounding box center [408, 170] width 62 height 7
type input "0"
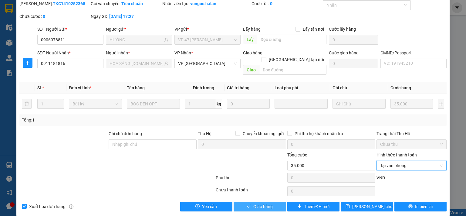
click at [271, 202] on button "Giao hàng" at bounding box center [260, 207] width 53 height 10
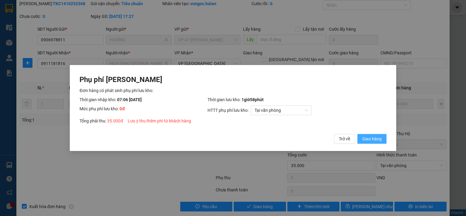
click at [370, 138] on span "Giao hàng" at bounding box center [372, 138] width 19 height 7
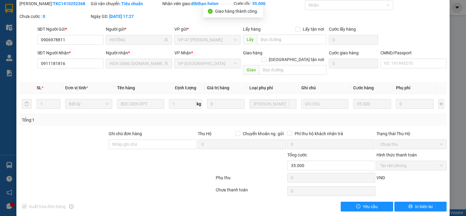
scroll to position [0, 0]
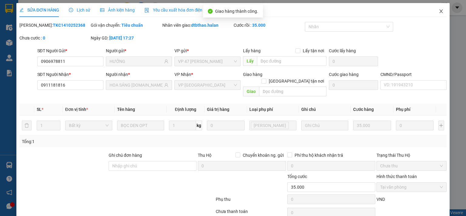
click at [439, 12] on icon "close" at bounding box center [441, 11] width 5 height 5
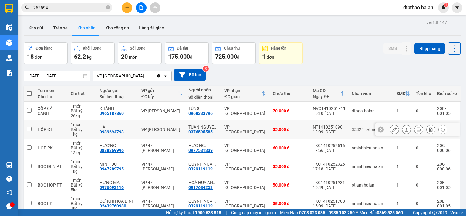
scroll to position [97, 0]
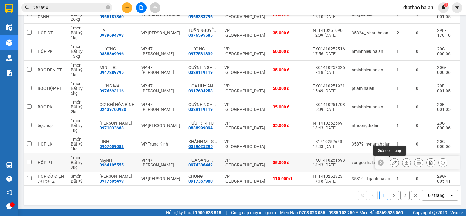
click at [393, 161] on icon at bounding box center [395, 162] width 4 height 4
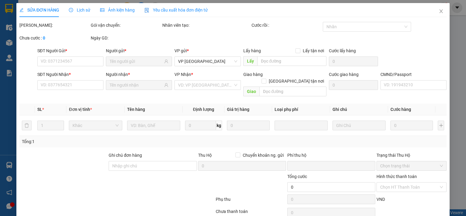
type input "0964195555"
type input "MẠNH"
type input "0974386442"
type input "HOA SÁNG [DOMAIN_NAME]"
type input "0"
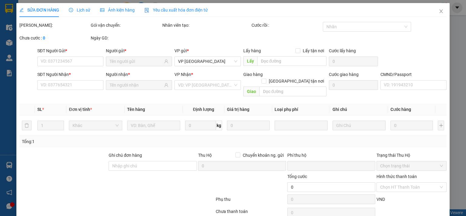
type input "35.000"
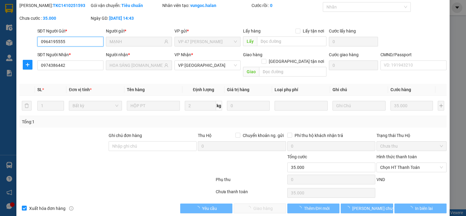
scroll to position [22, 0]
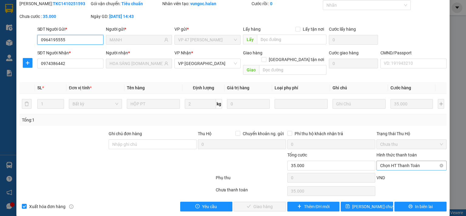
click at [399, 161] on span "Chọn HT Thanh Toán" at bounding box center [411, 165] width 63 height 9
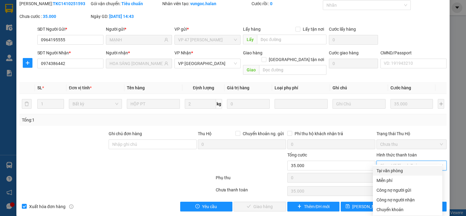
click at [396, 169] on div "Tại văn phòng" at bounding box center [408, 170] width 62 height 7
type input "0"
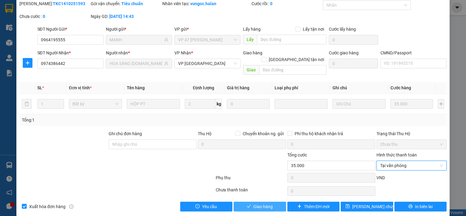
click at [254, 203] on span "Giao hàng" at bounding box center [263, 206] width 19 height 7
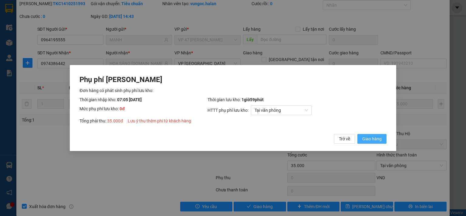
click at [379, 140] on span "Giao hàng" at bounding box center [372, 138] width 19 height 7
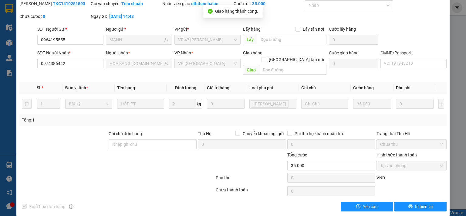
scroll to position [0, 0]
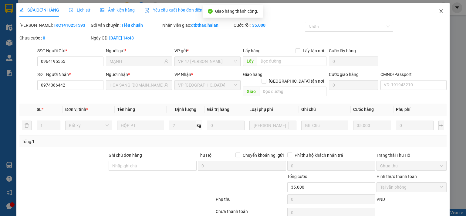
click at [439, 11] on icon "close" at bounding box center [441, 11] width 5 height 5
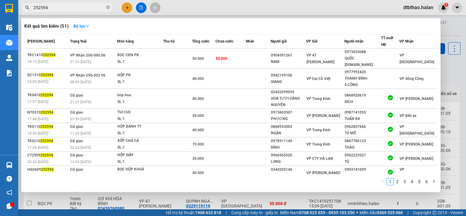
drag, startPoint x: 38, startPoint y: 7, endPoint x: 66, endPoint y: 7, distance: 27.6
click at [66, 7] on input "252594" at bounding box center [69, 7] width 72 height 7
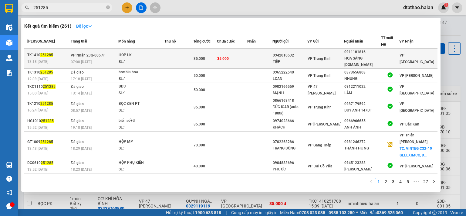
type input "251285"
click at [377, 57] on div "HOA SÁNG [DOMAIN_NAME]" at bounding box center [363, 61] width 36 height 13
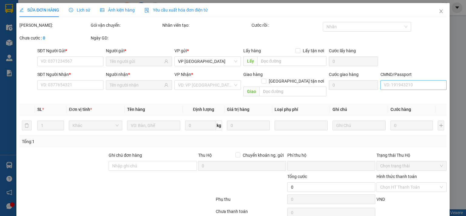
type input "0942010592"
type input "TIỆP"
type input "0911181816"
type input "HOA SÁNG [DOMAIN_NAME]"
type input "0"
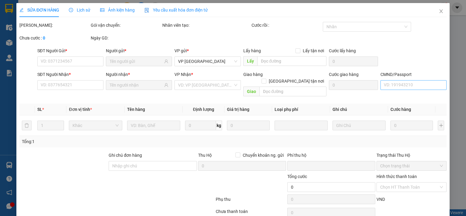
type input "35.000"
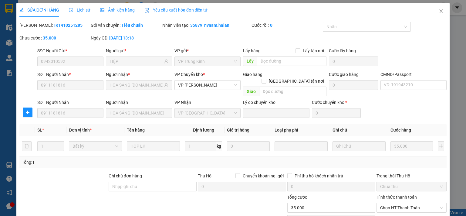
scroll to position [42, 0]
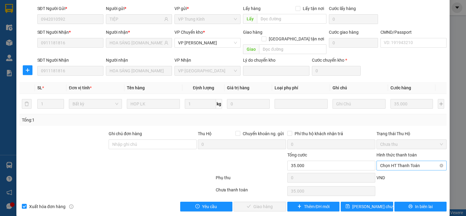
click at [402, 161] on span "Chọn HT Thanh Toán" at bounding box center [411, 165] width 63 height 9
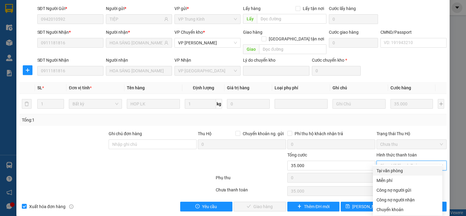
click at [398, 170] on div "Tại văn phòng" at bounding box center [408, 170] width 62 height 7
type input "0"
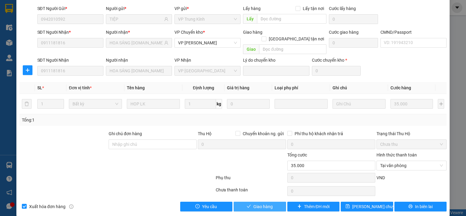
click at [276, 202] on button "Giao hàng" at bounding box center [260, 207] width 53 height 10
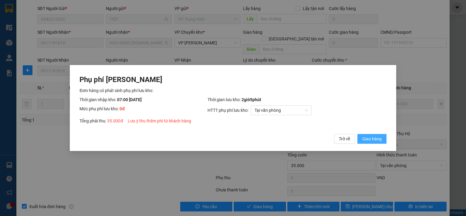
click at [370, 142] on span "Giao hàng" at bounding box center [372, 138] width 19 height 7
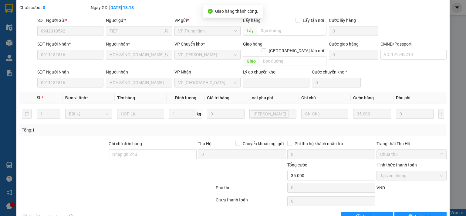
scroll to position [0, 0]
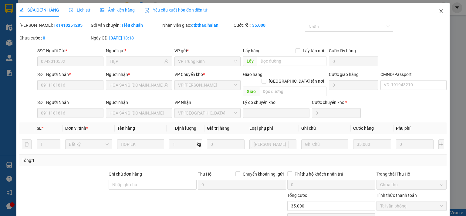
click at [440, 10] on icon "close" at bounding box center [441, 11] width 3 height 4
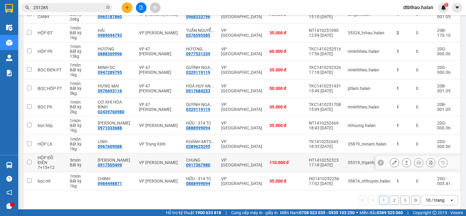
scroll to position [5, 0]
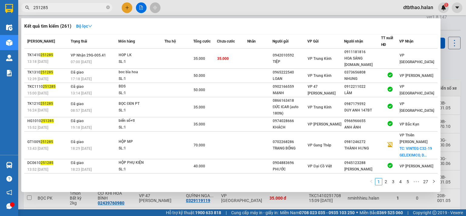
drag, startPoint x: 39, startPoint y: 8, endPoint x: 63, endPoint y: 9, distance: 24.6
click at [63, 9] on input "251285" at bounding box center [69, 7] width 72 height 7
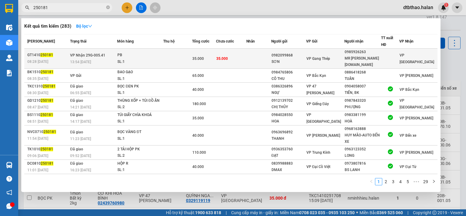
type input "250181"
click at [366, 56] on div "MR [PERSON_NAME] [DOMAIN_NAME]" at bounding box center [363, 61] width 36 height 13
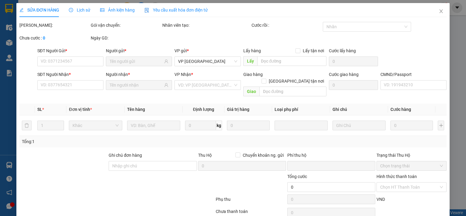
type input "0982099868"
type input "SƠN"
type input "0985926263"
type input "MR [PERSON_NAME] [DOMAIN_NAME]"
type input "0"
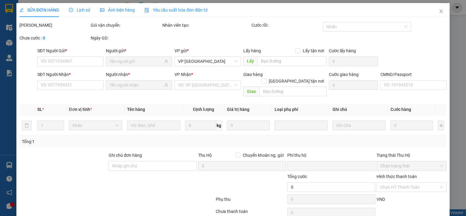
type input "35.000"
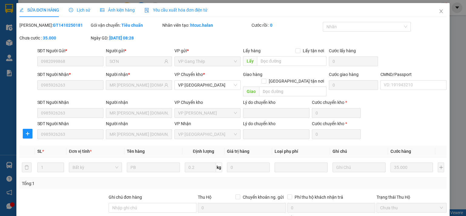
scroll to position [63, 0]
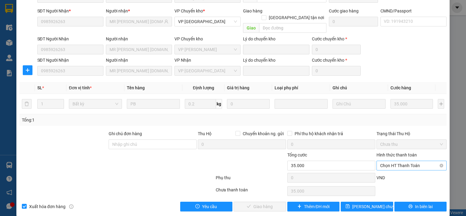
click at [402, 161] on span "Chọn HT Thanh Toán" at bounding box center [411, 165] width 63 height 9
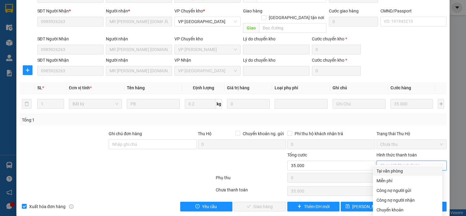
click at [397, 170] on div "Tại văn phòng" at bounding box center [408, 171] width 62 height 7
type input "0"
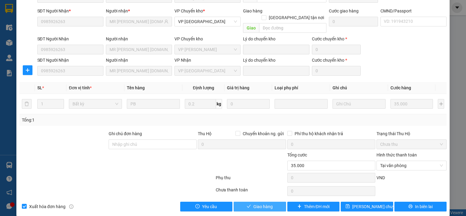
click at [265, 203] on span "Giao hàng" at bounding box center [263, 206] width 19 height 7
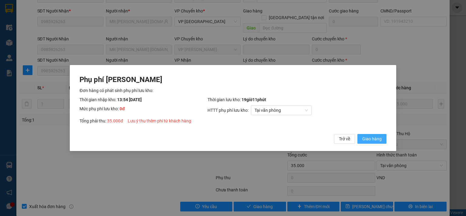
click at [379, 136] on span "Giao hàng" at bounding box center [372, 138] width 19 height 7
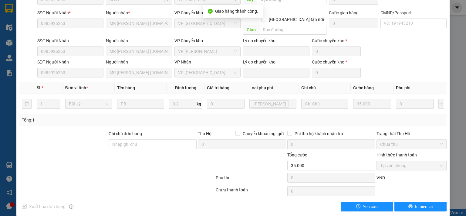
scroll to position [0, 0]
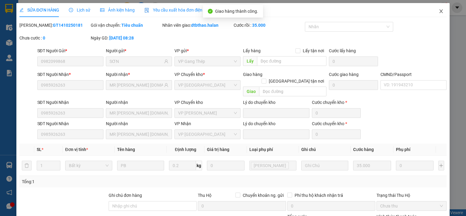
click at [439, 12] on icon "close" at bounding box center [441, 11] width 5 height 5
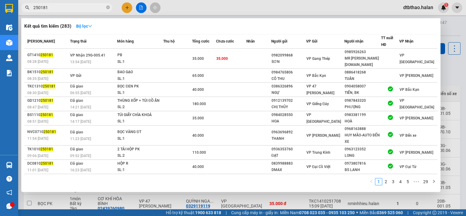
drag, startPoint x: 37, startPoint y: 6, endPoint x: 67, endPoint y: 12, distance: 30.0
click at [67, 12] on span "250181" at bounding box center [66, 7] width 91 height 9
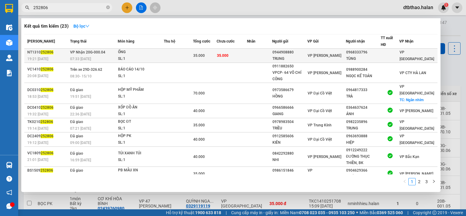
type input "252806"
click at [327, 56] on span "VP [PERSON_NAME]" at bounding box center [325, 55] width 34 height 4
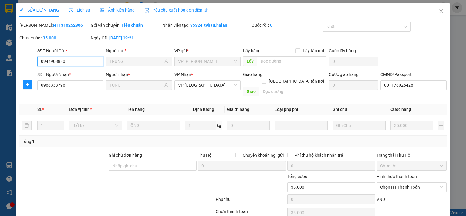
type input "0944908880"
type input "TRUNG"
type input "0968333796"
type input "TÙNG"
type input "001178025428"
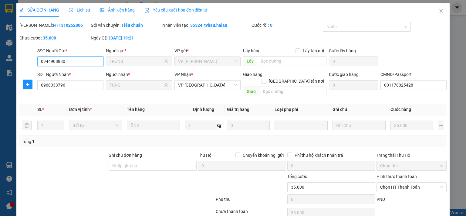
type input "0"
type input "35.000"
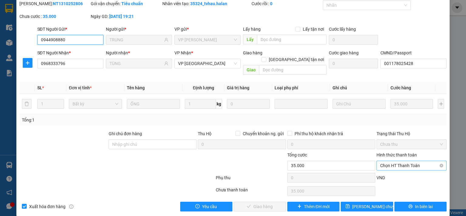
click at [396, 161] on span "Chọn HT Thanh Toán" at bounding box center [411, 165] width 63 height 9
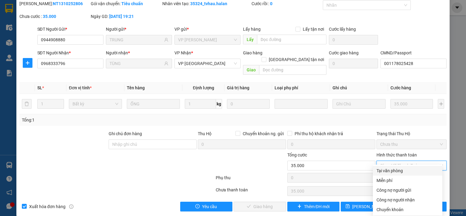
drag, startPoint x: 392, startPoint y: 171, endPoint x: 381, endPoint y: 179, distance: 13.5
click at [392, 171] on div "Tại văn phòng" at bounding box center [408, 170] width 62 height 7
type input "0"
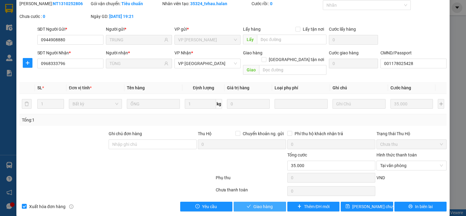
click at [276, 202] on button "Giao hàng" at bounding box center [260, 207] width 53 height 10
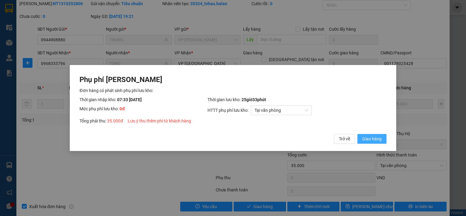
click at [369, 138] on span "Giao hàng" at bounding box center [372, 138] width 19 height 7
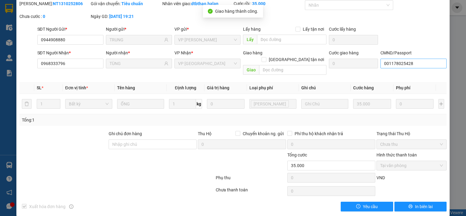
scroll to position [0, 0]
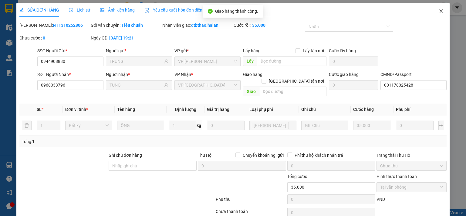
click at [439, 11] on icon "close" at bounding box center [441, 11] width 5 height 5
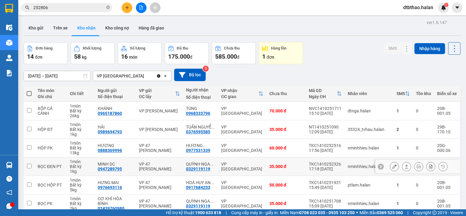
scroll to position [97, 0]
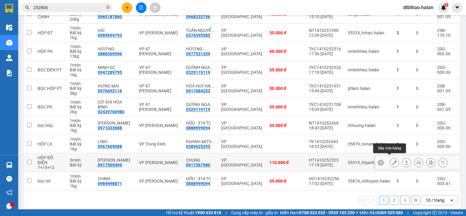
click at [391, 158] on button at bounding box center [395, 162] width 9 height 11
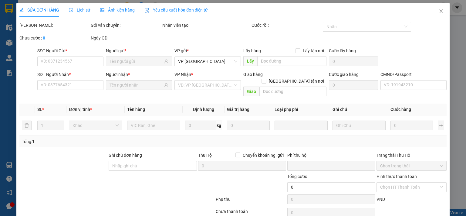
type input "0917505499"
type input "[PERSON_NAME]"
type input "0917367980"
type input "CHUNG"
type input "0"
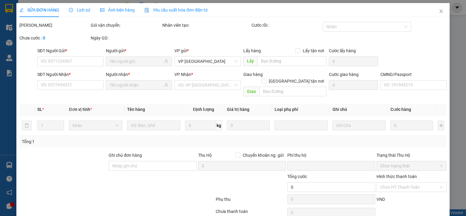
type input "110.000"
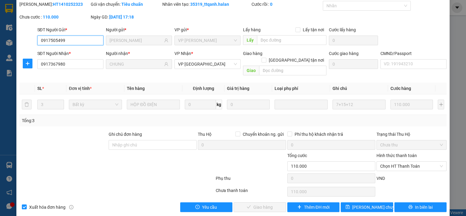
scroll to position [22, 0]
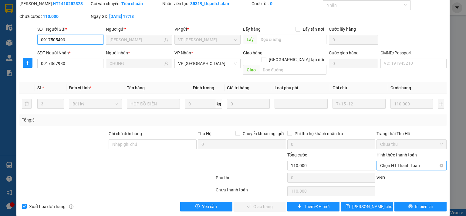
click at [394, 161] on span "Chọn HT Thanh Toán" at bounding box center [411, 165] width 63 height 9
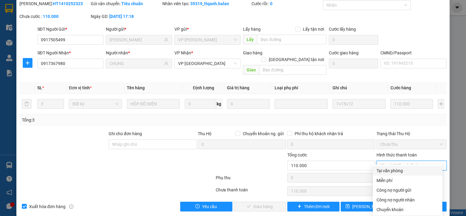
click at [392, 169] on div "Tại văn phòng" at bounding box center [408, 170] width 62 height 7
type input "0"
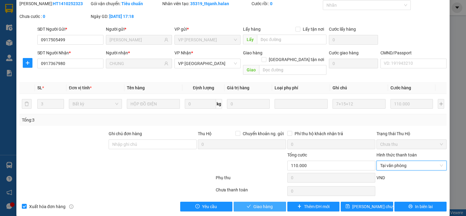
click at [262, 203] on span "Giao hàng" at bounding box center [263, 206] width 19 height 7
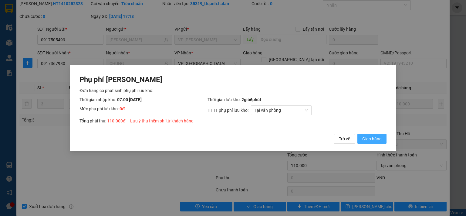
click at [370, 137] on span "Giao hàng" at bounding box center [372, 138] width 19 height 7
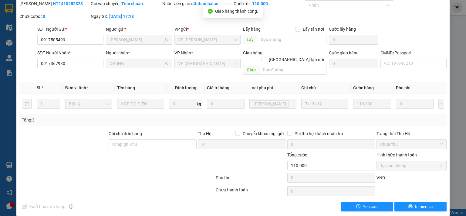
scroll to position [0, 0]
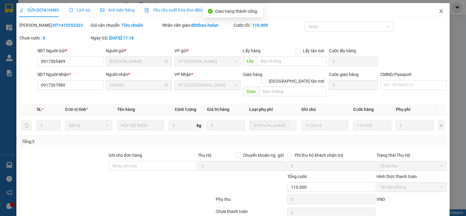
click at [440, 11] on icon "close" at bounding box center [441, 11] width 3 height 4
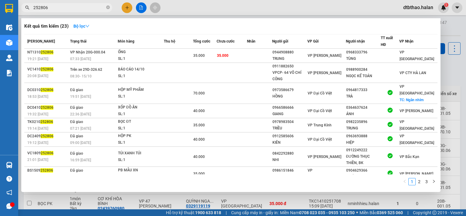
drag, startPoint x: 40, startPoint y: 6, endPoint x: 61, endPoint y: 6, distance: 21.3
click at [61, 6] on input "252806" at bounding box center [69, 7] width 72 height 7
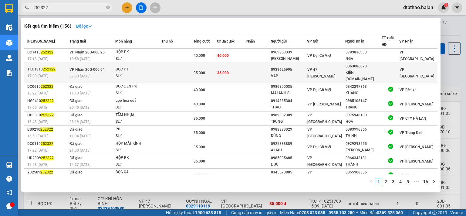
type input "252322"
click at [354, 71] on div "KIÊN [DOMAIN_NAME]" at bounding box center [364, 76] width 36 height 13
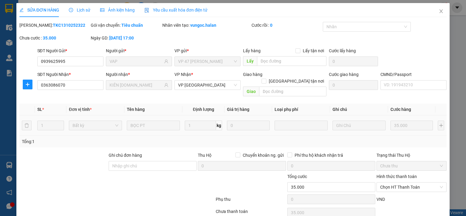
type input "0939625995"
type input "VAP"
type input "0363086070"
type input "KIÊN [DOMAIN_NAME]"
type input "0"
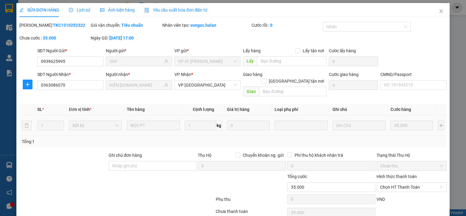
type input "35.000"
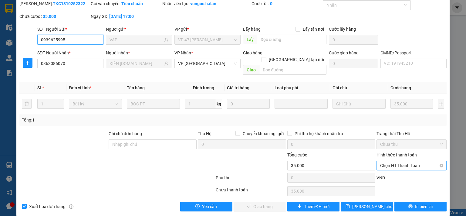
click at [397, 161] on span "Chọn HT Thanh Toán" at bounding box center [411, 165] width 63 height 9
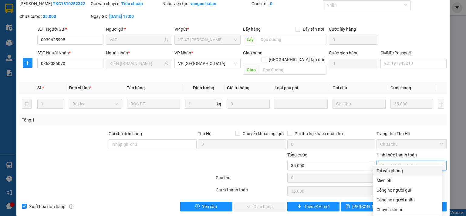
click at [390, 171] on div "Tại văn phòng" at bounding box center [408, 170] width 62 height 7
type input "0"
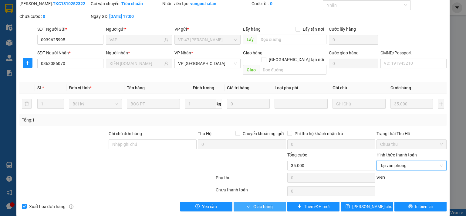
click at [261, 203] on span "Giao hàng" at bounding box center [263, 206] width 19 height 7
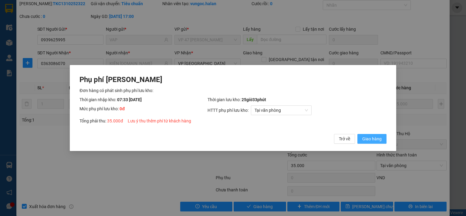
click at [372, 139] on span "Giao hàng" at bounding box center [372, 138] width 19 height 7
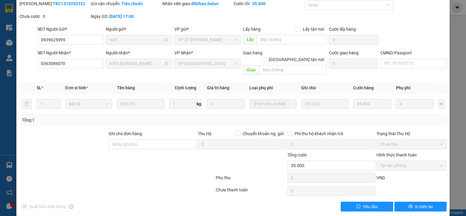
scroll to position [0, 0]
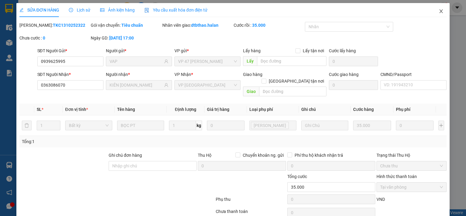
click at [440, 12] on icon "close" at bounding box center [441, 11] width 3 height 4
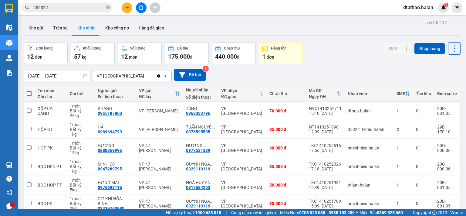
scroll to position [101, 0]
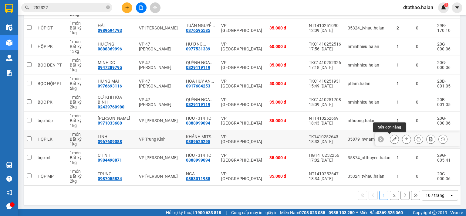
click at [393, 139] on icon at bounding box center [395, 139] width 4 height 4
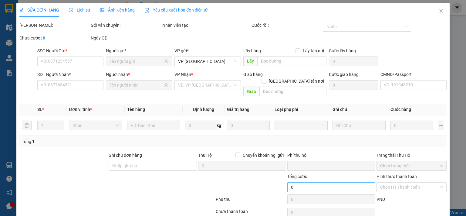
type input "0967609088"
type input "LINH"
type input "0389625295"
type input "KHÁNH MITSU-314T.C"
type input "0"
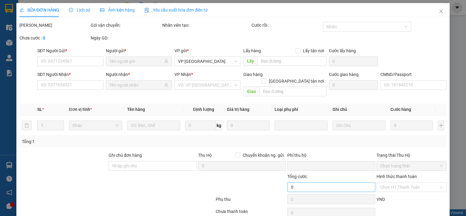
type input "35.000"
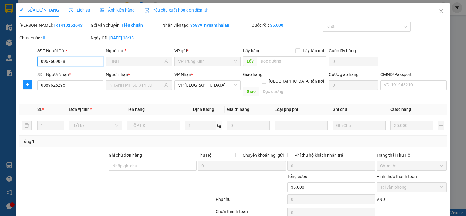
scroll to position [22, 0]
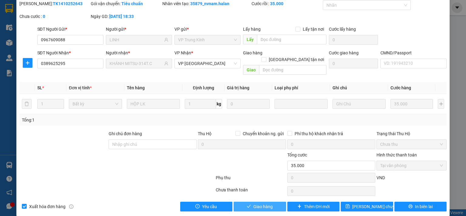
click at [259, 203] on span "Giao hàng" at bounding box center [263, 206] width 19 height 7
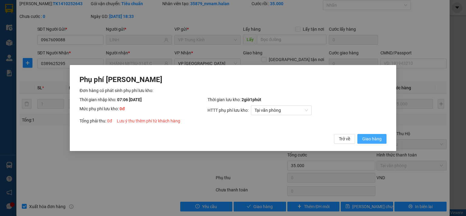
click at [368, 136] on span "Giao hàng" at bounding box center [372, 138] width 19 height 7
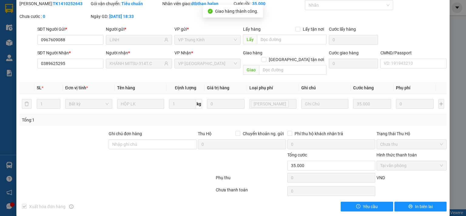
scroll to position [0, 0]
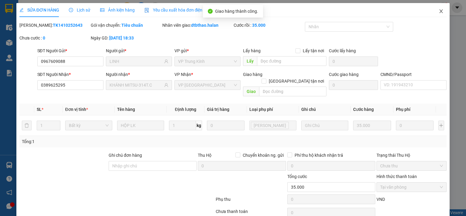
click at [440, 12] on icon "close" at bounding box center [441, 11] width 3 height 4
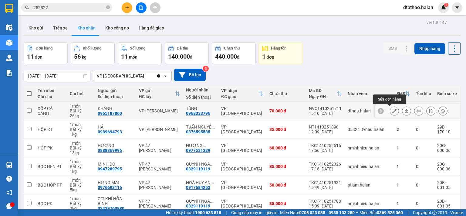
click at [393, 111] on icon at bounding box center [395, 111] width 4 height 4
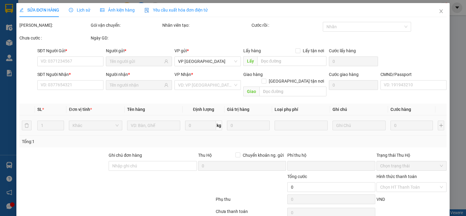
type input "0965187860"
type input "KHÁNH"
type input "0968333796"
type input "TÙNG"
type input "001178025428"
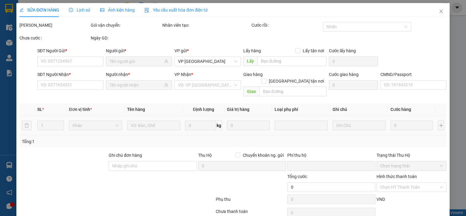
type input "0"
type input "70.000"
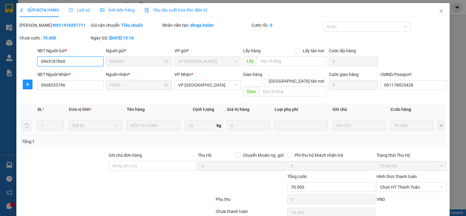
scroll to position [22, 0]
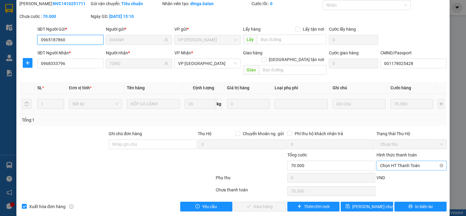
drag, startPoint x: 394, startPoint y: 159, endPoint x: 391, endPoint y: 161, distance: 4.1
click at [393, 161] on span "Chọn HT Thanh Toán" at bounding box center [411, 165] width 63 height 9
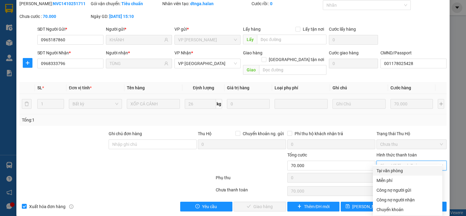
drag, startPoint x: 386, startPoint y: 171, endPoint x: 368, endPoint y: 175, distance: 18.6
click at [385, 172] on div "Tại văn phòng" at bounding box center [408, 170] width 62 height 7
type input "0"
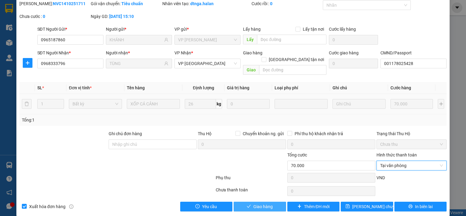
click at [244, 203] on button "Giao hàng" at bounding box center [260, 207] width 53 height 10
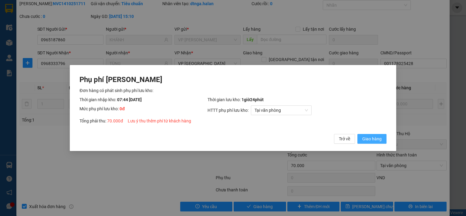
click at [377, 139] on span "Giao hàng" at bounding box center [372, 138] width 19 height 7
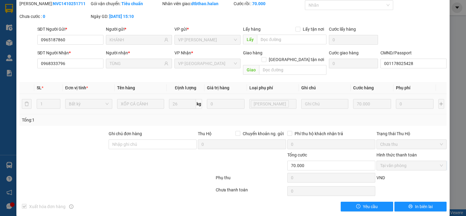
scroll to position [0, 0]
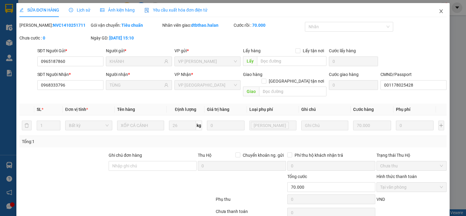
click at [440, 12] on icon "close" at bounding box center [441, 11] width 3 height 4
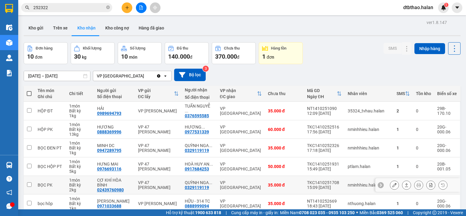
scroll to position [101, 0]
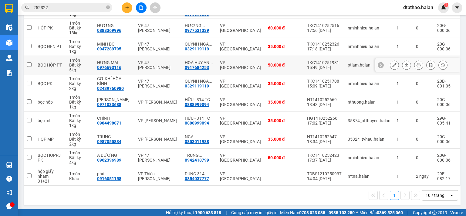
scroll to position [10, 0]
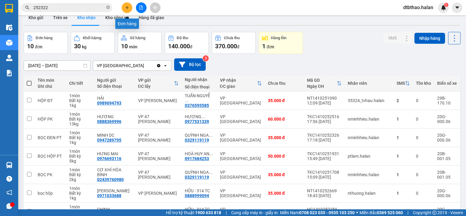
click at [126, 3] on button at bounding box center [127, 7] width 11 height 11
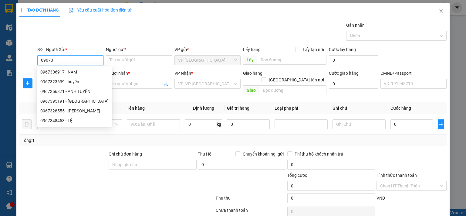
click at [48, 60] on input "09673" at bounding box center [70, 60] width 66 height 10
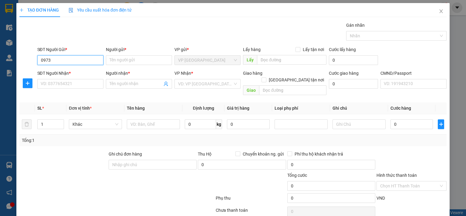
click at [60, 58] on input "0973" at bounding box center [70, 60] width 66 height 10
type input "0973033088"
click at [85, 74] on div "0973033088 - QUỐC DOANH-314.TC" at bounding box center [76, 72] width 72 height 7
type input "QUỐC [DOMAIN_NAME]"
type input "0973033088"
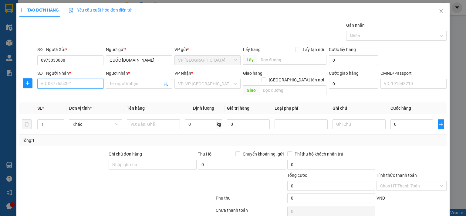
click at [72, 84] on input "SĐT Người Nhận *" at bounding box center [70, 84] width 66 height 10
type input "0904521261"
click at [138, 83] on input "Người nhận *" at bounding box center [136, 83] width 53 height 7
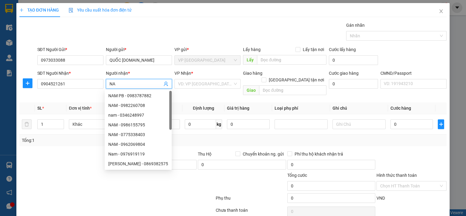
type input "N"
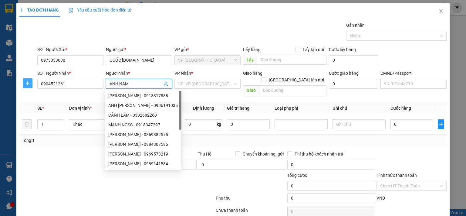
type input "ANH NAM"
click at [27, 84] on icon "plus" at bounding box center [27, 83] width 5 height 5
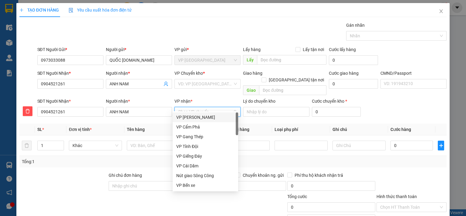
click at [195, 107] on input "VP nhận *" at bounding box center [205, 111] width 55 height 9
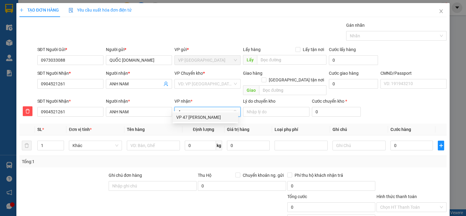
type input "47"
click at [200, 120] on div "VP 47 [PERSON_NAME]" at bounding box center [205, 117] width 58 height 7
click at [204, 82] on input "search" at bounding box center [205, 83] width 55 height 9
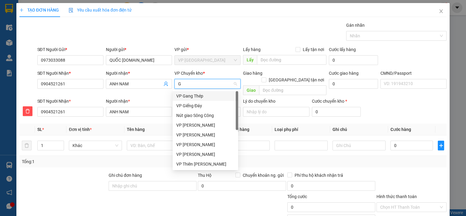
type input "GI"
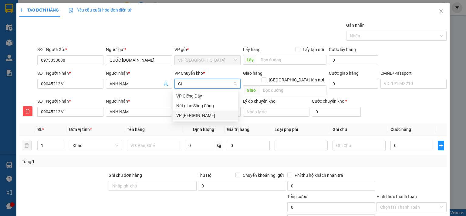
click at [197, 115] on div "VP [PERSON_NAME]" at bounding box center [205, 115] width 58 height 7
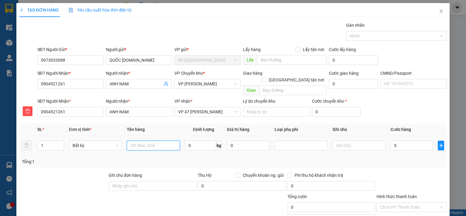
click at [159, 141] on input "text" at bounding box center [153, 146] width 53 height 10
type input "P.B"
click at [420, 141] on input "0" at bounding box center [412, 146] width 43 height 10
type input "3"
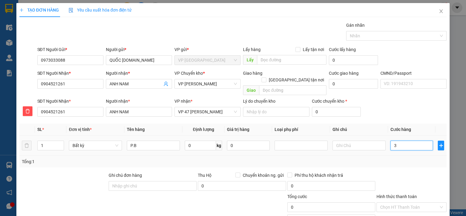
type input "3"
type input "35"
type input "350"
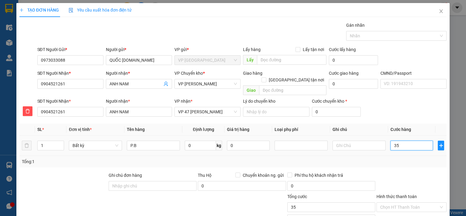
type input "350"
type input "3.500"
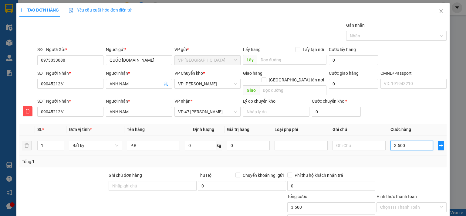
type input "35.000"
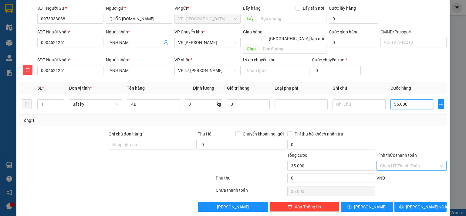
type input "35.000"
click at [408, 161] on input "Hình thức thanh toán" at bounding box center [409, 165] width 59 height 9
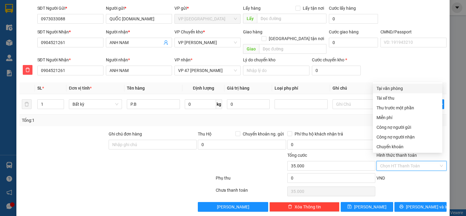
click at [396, 89] on div "Tại văn phòng" at bounding box center [408, 88] width 62 height 7
type input "0"
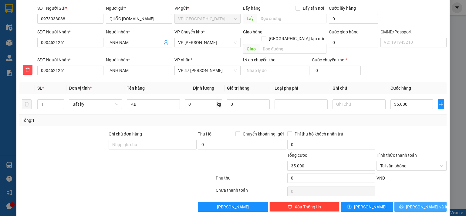
click at [414, 203] on span "[PERSON_NAME] và In" at bounding box center [427, 206] width 43 height 7
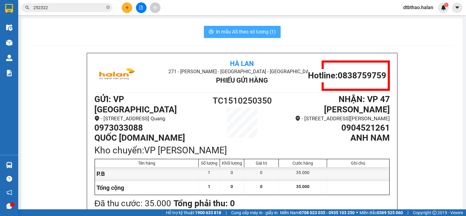
click at [236, 32] on span "In mẫu A5 theo số lượng (1)" at bounding box center [246, 32] width 60 height 8
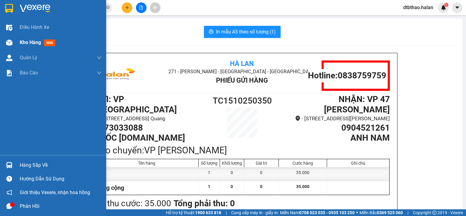
click at [29, 43] on span "Kho hàng" at bounding box center [30, 42] width 21 height 6
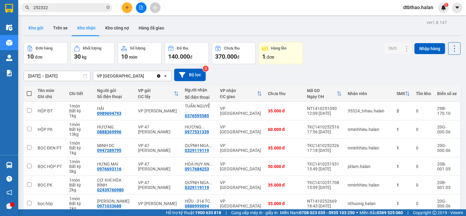
click at [34, 28] on button "Kho gửi" at bounding box center [36, 28] width 25 height 15
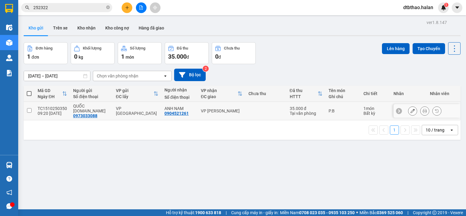
click at [26, 110] on td at bounding box center [29, 111] width 11 height 19
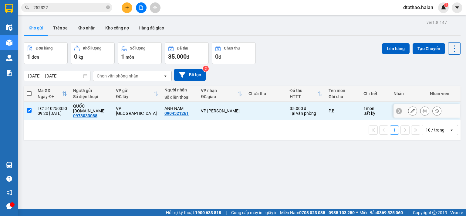
checkbox input "true"
click at [392, 46] on button "Lên hàng" at bounding box center [396, 48] width 28 height 11
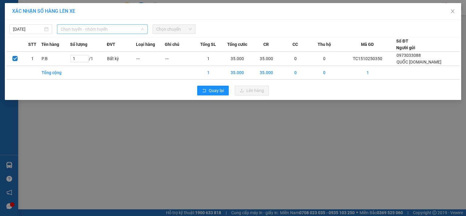
drag, startPoint x: 127, startPoint y: 29, endPoint x: 125, endPoint y: 39, distance: 9.8
click at [127, 29] on span "Chọn tuyến - nhóm tuyến" at bounding box center [103, 29] width 84 height 9
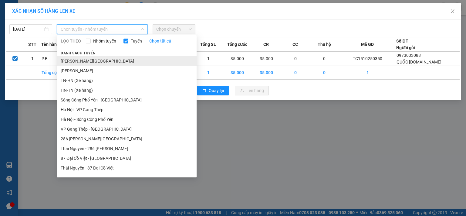
click at [103, 62] on li "[PERSON_NAME][GEOGRAPHIC_DATA]" at bounding box center [127, 61] width 140 height 10
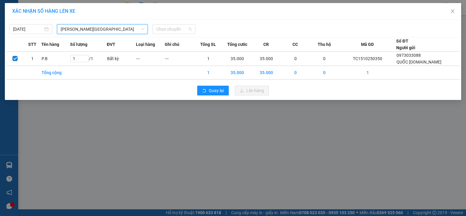
drag, startPoint x: 173, startPoint y: 27, endPoint x: 173, endPoint y: 42, distance: 15.5
click at [173, 27] on span "Chọn chuyến" at bounding box center [174, 29] width 36 height 9
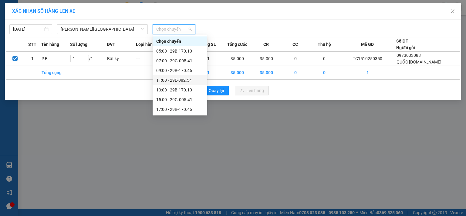
click at [174, 81] on div "11:00 - 29E-082.54" at bounding box center [179, 80] width 47 height 7
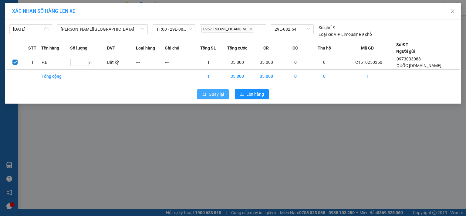
click at [216, 94] on span "Quay lại" at bounding box center [216, 94] width 15 height 7
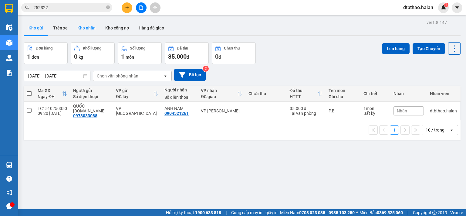
click at [86, 26] on button "Kho nhận" at bounding box center [87, 28] width 28 height 15
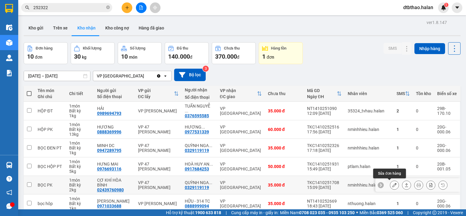
click at [393, 184] on icon at bounding box center [395, 185] width 4 height 4
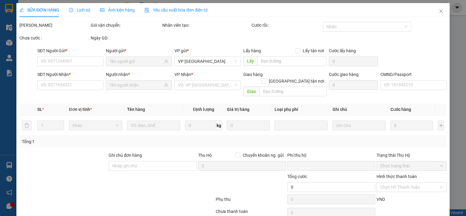
type input "02439760980"
type input "CƠ KHÍ HÒA BÌNH"
type input "0329119119"
type input "QUỲNH NGA - [DOMAIN_NAME]"
type input "0"
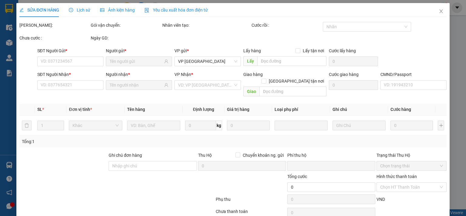
type input "35.000"
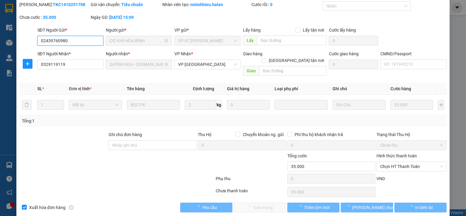
scroll to position [22, 0]
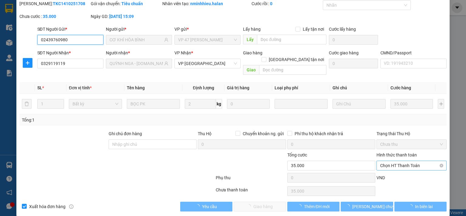
click at [389, 161] on span "Chọn HT Thanh Toán" at bounding box center [411, 165] width 63 height 9
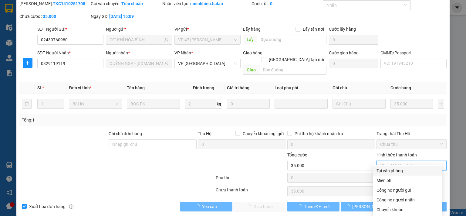
drag, startPoint x: 386, startPoint y: 171, endPoint x: 311, endPoint y: 186, distance: 76.9
click at [386, 171] on div "Tại văn phòng" at bounding box center [408, 170] width 62 height 7
type input "0"
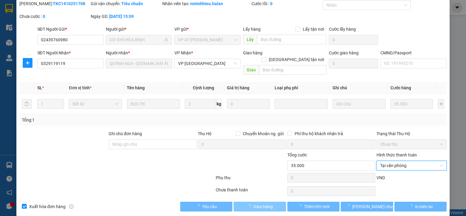
click at [273, 202] on button "Giao hàng" at bounding box center [260, 207] width 53 height 10
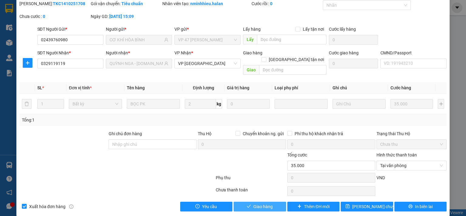
click at [272, 202] on button "Giao hàng" at bounding box center [260, 207] width 53 height 10
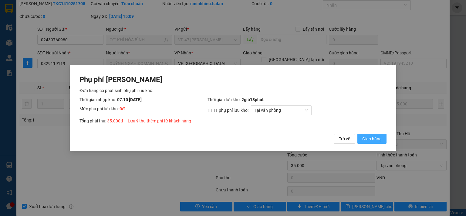
click at [367, 138] on span "Giao hàng" at bounding box center [372, 138] width 19 height 7
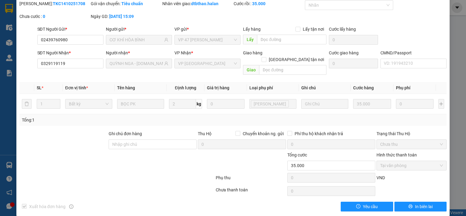
scroll to position [0, 0]
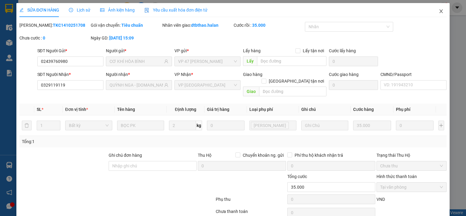
click at [439, 12] on icon "close" at bounding box center [441, 11] width 5 height 5
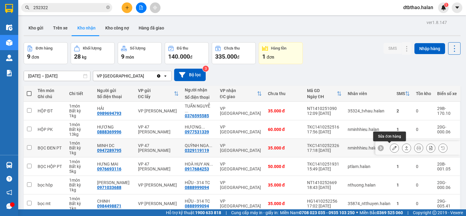
click at [393, 148] on icon at bounding box center [395, 148] width 4 height 4
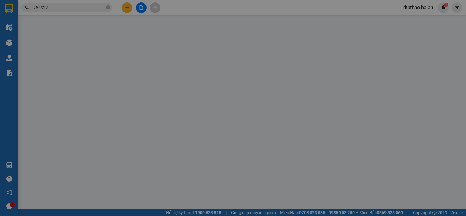
type input "0947289795"
type input "MINH DC"
type input "0329119119"
type input "QUỲNH NGA - [DOMAIN_NAME]"
type input "0"
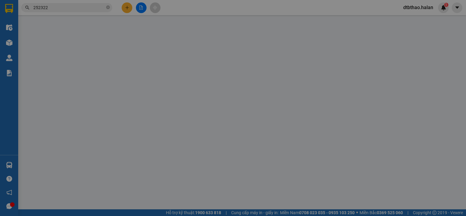
type input "35.000"
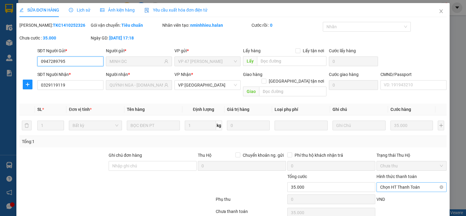
scroll to position [22, 0]
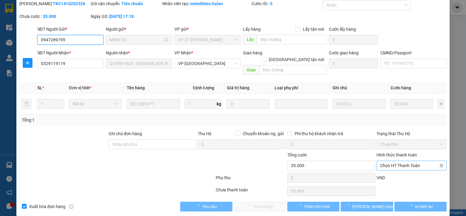
click at [405, 161] on span "Chọn HT Thanh Toán" at bounding box center [411, 165] width 63 height 9
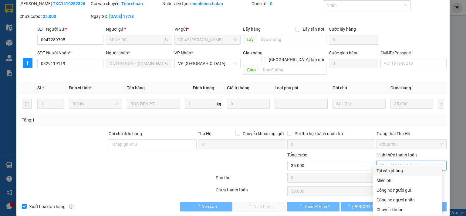
click at [394, 172] on div "Tại văn phòng" at bounding box center [408, 170] width 62 height 7
type input "0"
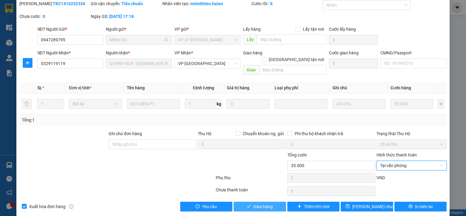
click at [278, 202] on button "Giao hàng" at bounding box center [260, 207] width 53 height 10
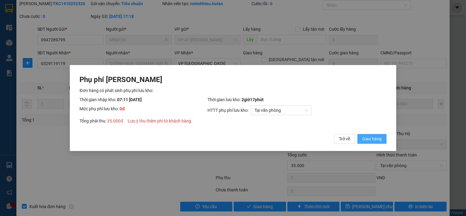
click at [374, 140] on span "Giao hàng" at bounding box center [372, 138] width 19 height 7
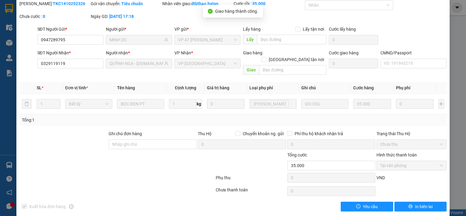
scroll to position [0, 0]
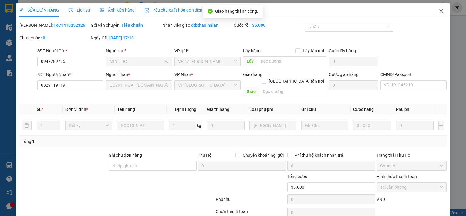
click at [439, 11] on icon "close" at bounding box center [441, 11] width 5 height 5
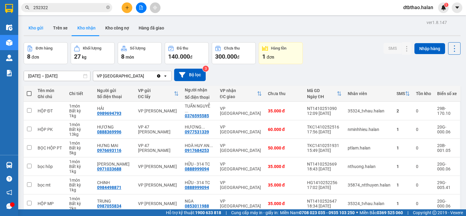
click at [36, 29] on button "Kho gửi" at bounding box center [36, 28] width 25 height 15
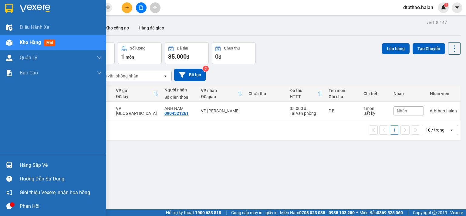
click at [26, 167] on div "Hàng sắp về" at bounding box center [61, 165] width 82 height 9
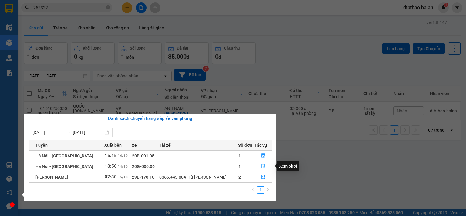
click at [261, 167] on icon "file-done" at bounding box center [263, 166] width 4 height 4
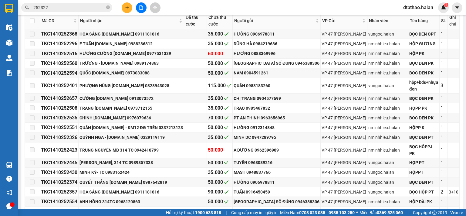
scroll to position [205, 0]
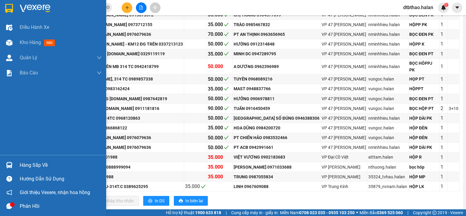
click at [21, 162] on div "Hàng sắp về" at bounding box center [61, 165] width 82 height 9
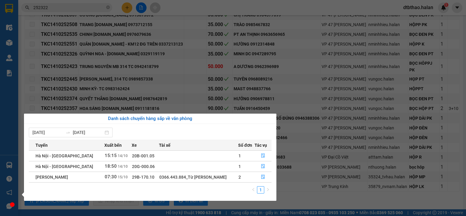
click at [299, 193] on section "Kết quả tìm kiếm ( 156 ) Bộ lọc Mã ĐH Trạng thái Món hàng Thu hộ Tổng cước Chưa…" at bounding box center [233, 108] width 466 height 216
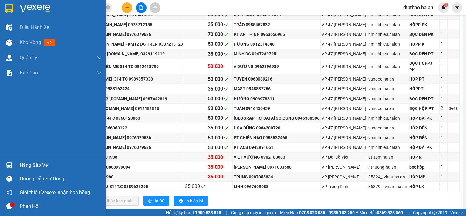
click at [36, 165] on div "Hàng sắp về" at bounding box center [61, 165] width 82 height 9
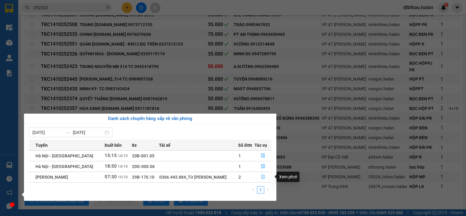
click at [266, 176] on button "button" at bounding box center [263, 177] width 16 height 10
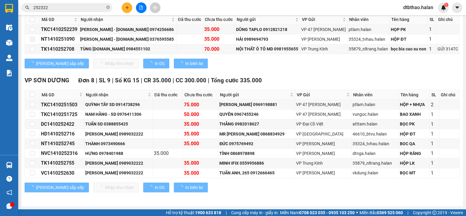
scroll to position [125, 0]
type input "[DATE]"
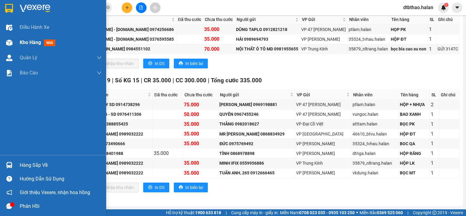
click at [31, 41] on span "Kho hàng" at bounding box center [30, 42] width 21 height 6
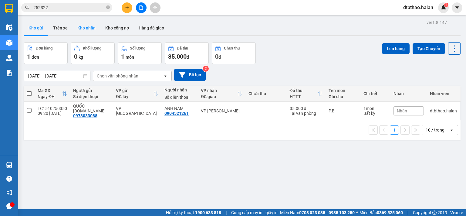
click at [88, 28] on button "Kho nhận" at bounding box center [87, 28] width 28 height 15
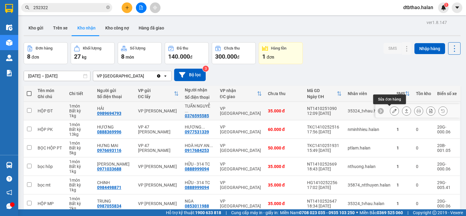
click at [393, 111] on icon at bounding box center [395, 111] width 4 height 4
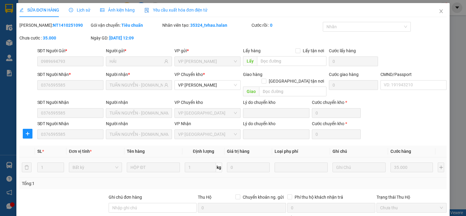
type input "0989694793"
type input "HẢI"
type input "0376595585"
type input "TUẤN NGUYỄN - 314.TC"
type input "0"
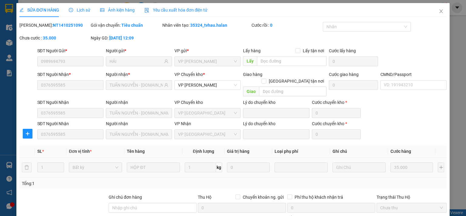
type input "35.000"
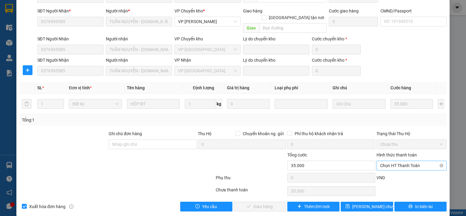
click at [400, 161] on span "Chọn HT Thanh Toán" at bounding box center [411, 165] width 63 height 9
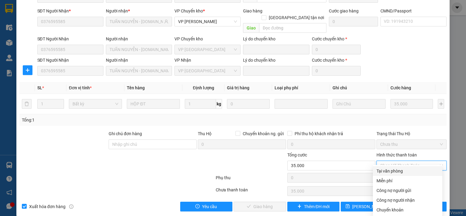
drag, startPoint x: 397, startPoint y: 170, endPoint x: 389, endPoint y: 172, distance: 7.8
click at [397, 171] on div "Tại văn phòng" at bounding box center [408, 171] width 62 height 7
type input "0"
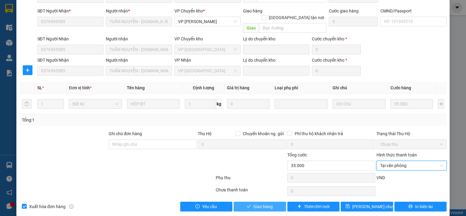
click at [270, 202] on button "Giao hàng" at bounding box center [260, 207] width 53 height 10
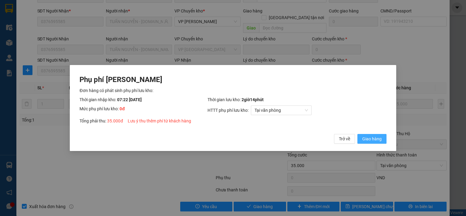
click at [365, 138] on span "Giao hàng" at bounding box center [372, 138] width 19 height 7
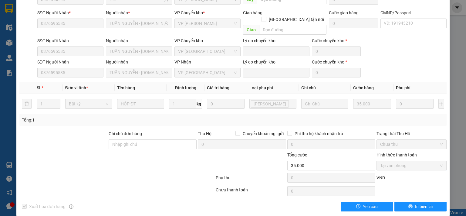
scroll to position [1, 0]
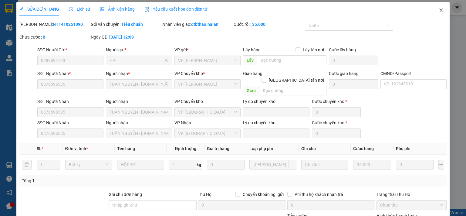
click at [440, 11] on icon "close" at bounding box center [441, 11] width 3 height 4
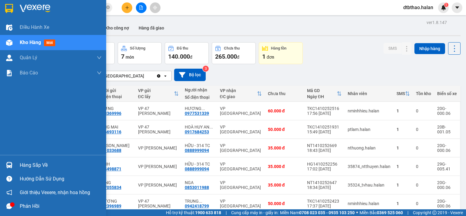
click at [36, 162] on div "Hàng sắp về" at bounding box center [61, 165] width 82 height 9
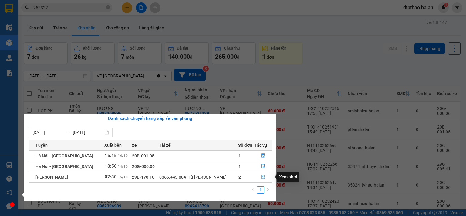
click at [261, 176] on icon "file-done" at bounding box center [263, 177] width 4 height 4
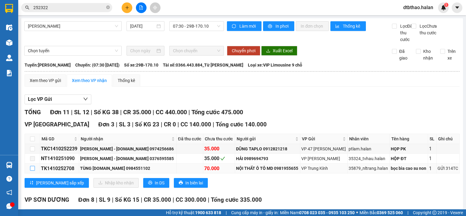
click at [32, 171] on input "checkbox" at bounding box center [32, 168] width 5 height 5
checkbox input "true"
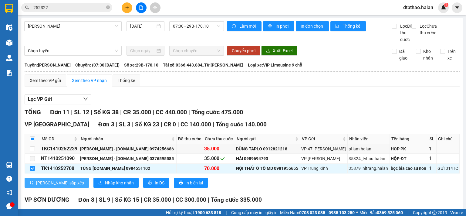
drag, startPoint x: 29, startPoint y: 154, endPoint x: 48, endPoint y: 186, distance: 37.3
click at [29, 154] on td at bounding box center [32, 149] width 15 height 10
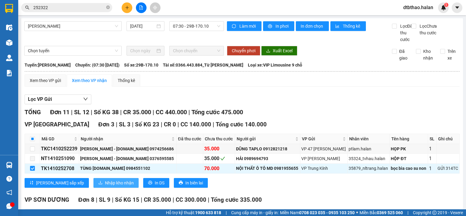
click at [105, 186] on span "Nhập kho nhận" at bounding box center [119, 182] width 29 height 7
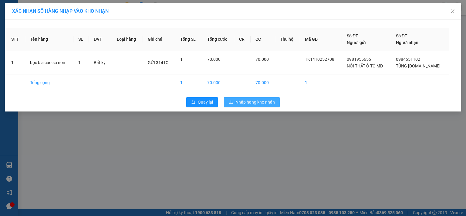
click at [234, 103] on button "Nhập hàng kho nhận" at bounding box center [252, 102] width 56 height 10
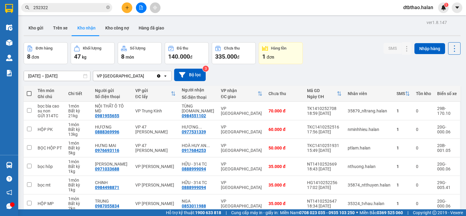
click at [125, 10] on button at bounding box center [127, 7] width 11 height 11
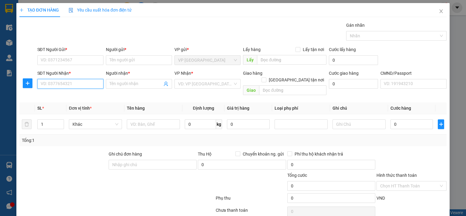
click at [75, 84] on input "SĐT Người Nhận *" at bounding box center [70, 84] width 66 height 10
type input "0399988522"
click at [72, 94] on div "0399988522 - LINH" at bounding box center [69, 95] width 58 height 7
type input "LINH"
type input "0399988522"
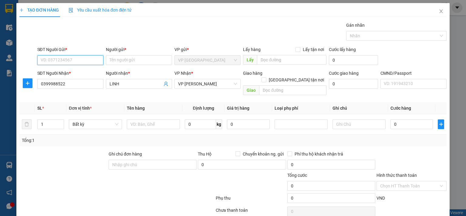
click at [74, 59] on input "SĐT Người Gửi *" at bounding box center [70, 60] width 66 height 10
type input "0868555737"
click at [134, 60] on input "Người gửi *" at bounding box center [139, 60] width 66 height 10
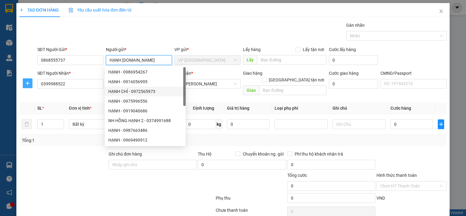
type input "HẠNH 314.TC"
click at [27, 82] on icon "plus" at bounding box center [27, 83] width 5 height 5
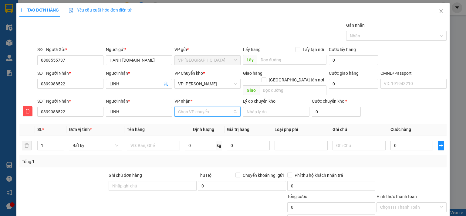
click at [220, 108] on input "VP nhận *" at bounding box center [205, 111] width 55 height 9
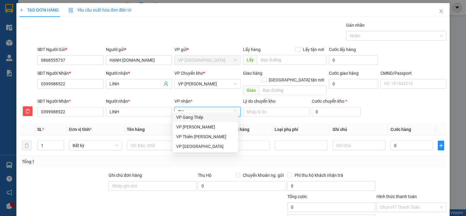
type input "THỤ"
click at [201, 116] on div "VP [PERSON_NAME]" at bounding box center [205, 117] width 58 height 7
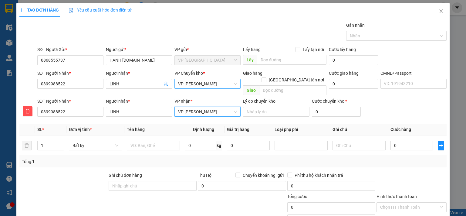
click at [214, 83] on span "VP [PERSON_NAME]" at bounding box center [207, 83] width 59 height 9
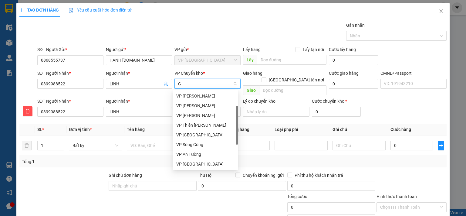
scroll to position [29, 0]
type input "GI"
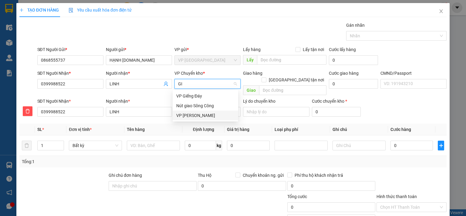
click at [195, 116] on div "VP [PERSON_NAME]" at bounding box center [205, 115] width 58 height 7
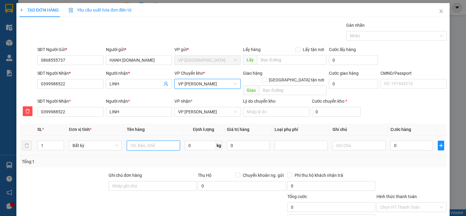
click at [161, 141] on input "text" at bounding box center [153, 146] width 53 height 10
type input "PB"
drag, startPoint x: 412, startPoint y: 138, endPoint x: 399, endPoint y: 136, distance: 13.2
click at [412, 141] on input "0" at bounding box center [412, 146] width 43 height 10
type input "3"
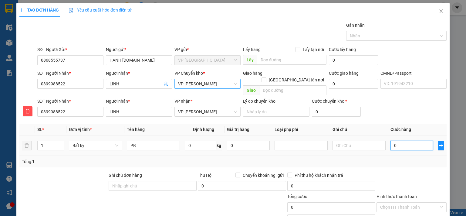
type input "3"
type input "35"
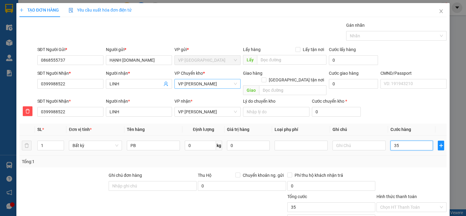
type input "350"
type input "3.500"
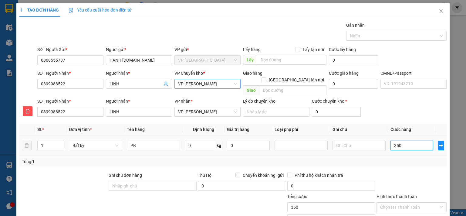
type input "3.500"
type input "35.000"
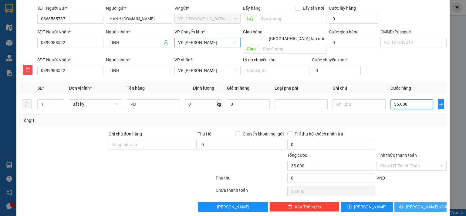
type input "35.000"
click at [428, 203] on span "[PERSON_NAME] và In" at bounding box center [427, 206] width 43 height 7
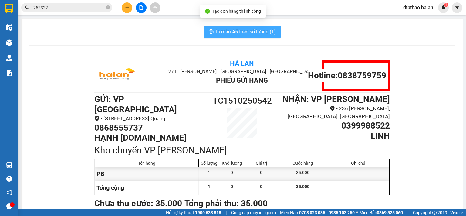
click at [261, 30] on span "In mẫu A5 theo số lượng (1)" at bounding box center [246, 32] width 60 height 8
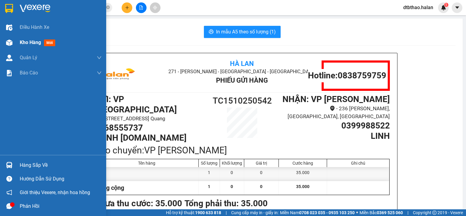
click at [25, 37] on div "Kho hàng mới" at bounding box center [61, 42] width 82 height 15
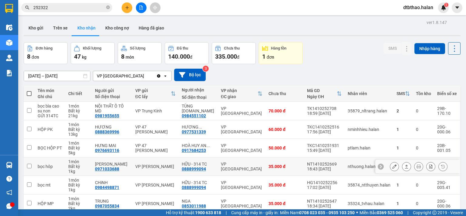
scroll to position [64, 0]
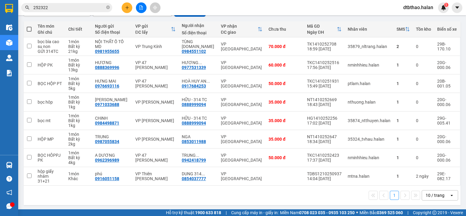
click at [461, 193] on main "ver 1.8.147 Kho gửi Trên xe Kho nhận Kho công nợ Hàng đã giao Đơn hàng 8 đơn Kh…" at bounding box center [233, 104] width 466 height 209
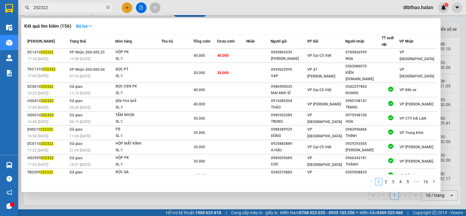
drag, startPoint x: 38, startPoint y: 7, endPoint x: 67, endPoint y: 9, distance: 29.2
click at [67, 9] on input "252322" at bounding box center [69, 7] width 72 height 7
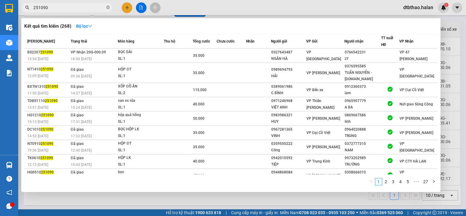
click at [175, 200] on div at bounding box center [233, 108] width 466 height 216
drag, startPoint x: 37, startPoint y: 8, endPoint x: 78, endPoint y: 15, distance: 41.6
click at [78, 13] on div "Kết quả tìm kiếm ( 268 ) Bộ lọc Mã ĐH Trạng thái Món hàng Thu hộ Tổng cước Chưa…" at bounding box center [59, 7] width 118 height 11
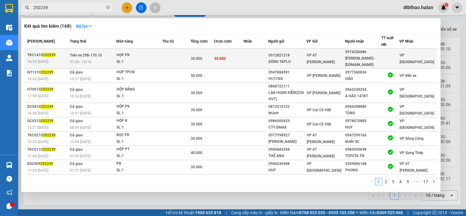
type input "252239"
click at [323, 57] on div "VP 47 [PERSON_NAME]" at bounding box center [326, 58] width 38 height 13
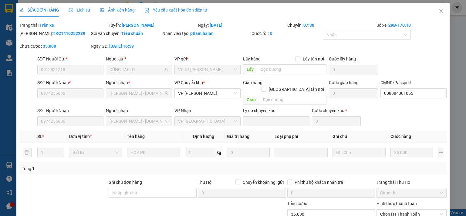
type input "0912821218"
type input "DŨNG TAPLO"
type input "0974256686"
type input "NGỌC ÁNH - 314.TC"
type input "008084001055"
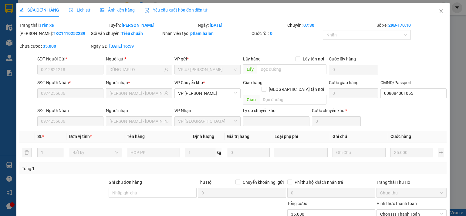
type input "0"
type input "35.000"
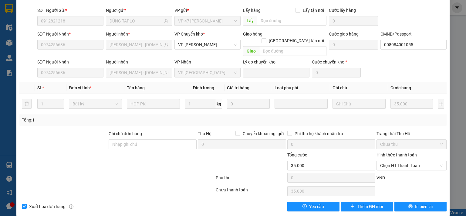
click at [10, 153] on div "SỬA ĐƠN HÀNG Lịch sử Ảnh kiện hàng Yêu cầu xuất hóa đơn điện tử Total Paid Fee …" at bounding box center [233, 108] width 466 height 216
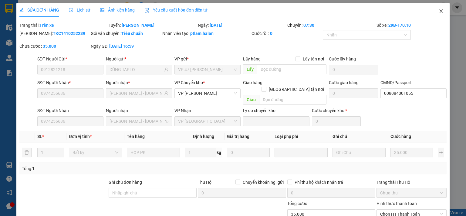
click at [440, 11] on icon "close" at bounding box center [441, 11] width 3 height 4
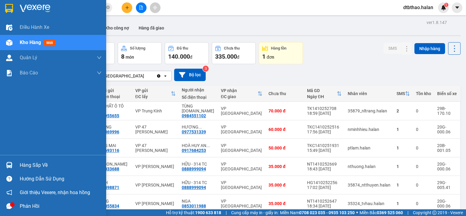
click at [22, 164] on div "Hàng sắp về" at bounding box center [61, 165] width 82 height 9
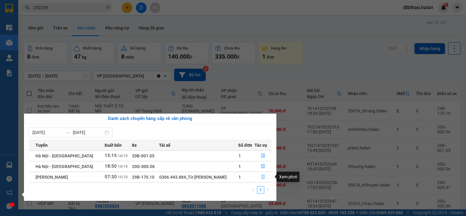
click at [261, 176] on icon "file-done" at bounding box center [263, 177] width 4 height 4
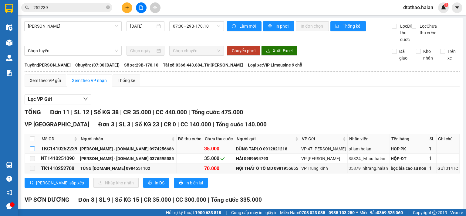
click at [32, 151] on input "checkbox" at bounding box center [32, 148] width 5 height 5
checkbox input "true"
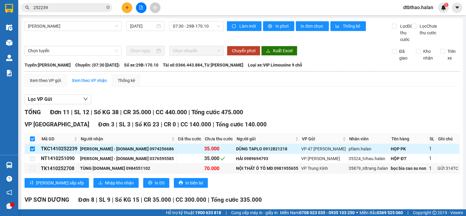
checkbox input "true"
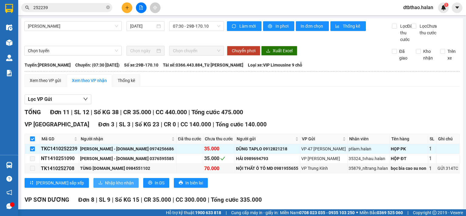
click at [105, 186] on span "Nhập kho nhận" at bounding box center [119, 182] width 29 height 7
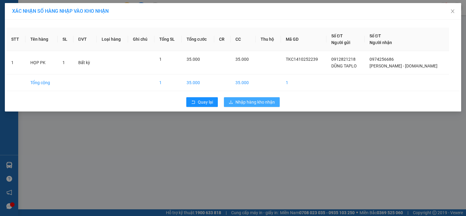
click at [267, 99] on span "Nhập hàng kho nhận" at bounding box center [255, 102] width 39 height 7
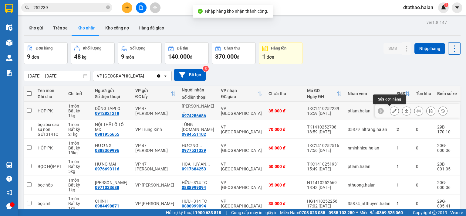
click at [393, 112] on icon at bounding box center [395, 111] width 4 height 4
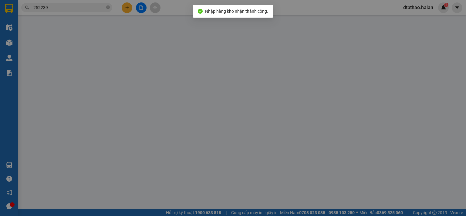
type input "0912821218"
type input "DŨNG TAPLO"
type input "0974256686"
type input "NGỌC ÁNH - 314.TC"
type input "008084001055"
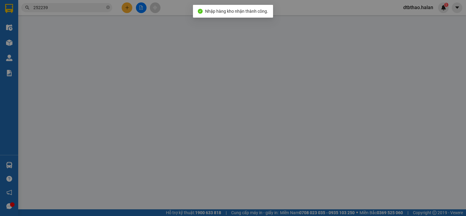
type input "0"
type input "35.000"
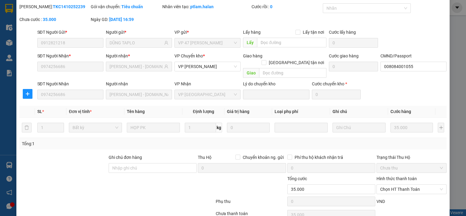
scroll to position [42, 0]
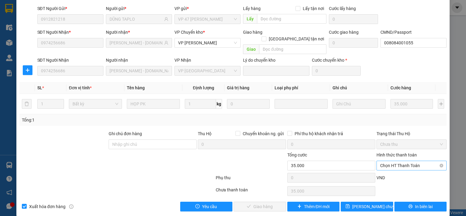
click at [389, 161] on span "Chọn HT Thanh Toán" at bounding box center [411, 165] width 63 height 9
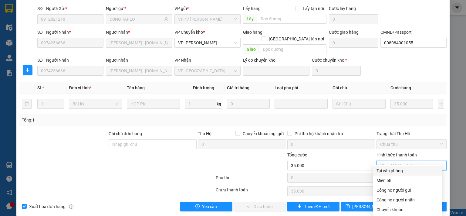
drag, startPoint x: 383, startPoint y: 172, endPoint x: 367, endPoint y: 178, distance: 16.7
click at [382, 172] on div "Tại văn phòng" at bounding box center [408, 170] width 62 height 7
type input "0"
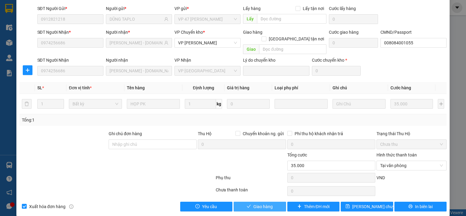
click at [261, 203] on span "Giao hàng" at bounding box center [263, 206] width 19 height 7
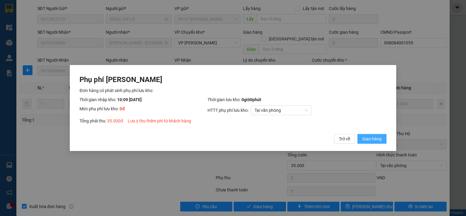
click at [363, 138] on span "Giao hàng" at bounding box center [372, 138] width 19 height 7
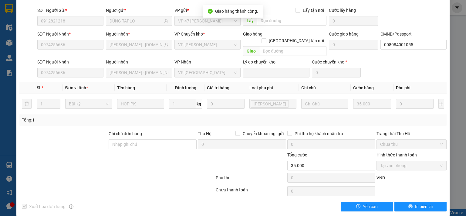
scroll to position [0, 0]
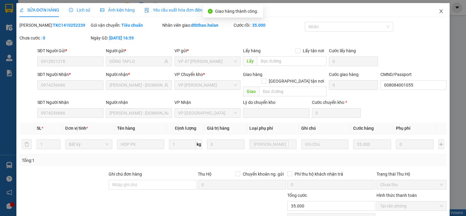
click at [440, 11] on icon "close" at bounding box center [441, 11] width 3 height 4
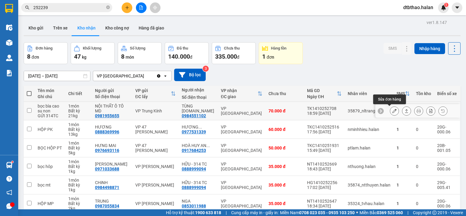
click at [393, 111] on icon at bounding box center [395, 111] width 4 height 4
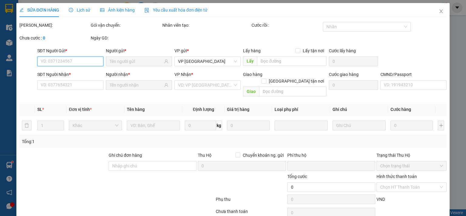
scroll to position [22, 0]
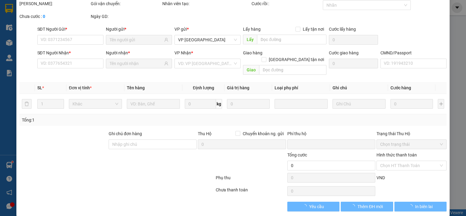
type input "0981955655"
type input "NỘI THẤT Ô TÔ MD"
type input "0984551102"
type input "TÙNG 314.TC"
type input "0"
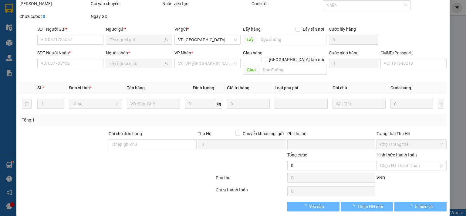
type input "70.000"
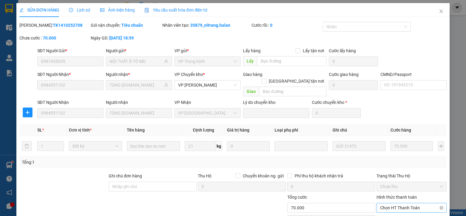
scroll to position [42, 0]
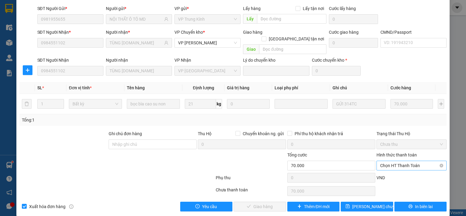
click at [400, 161] on span "Chọn HT Thanh Toán" at bounding box center [411, 165] width 63 height 9
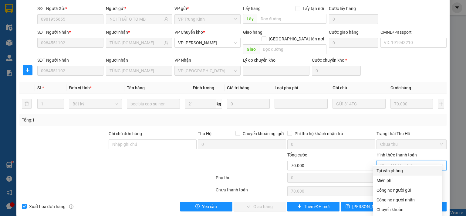
click at [392, 172] on div "Tại văn phòng" at bounding box center [408, 170] width 62 height 7
type input "0"
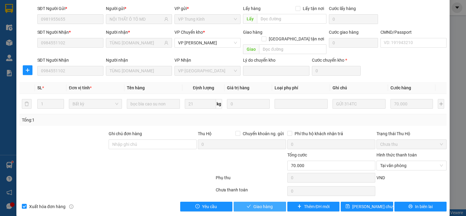
click at [254, 203] on span "Giao hàng" at bounding box center [263, 206] width 19 height 7
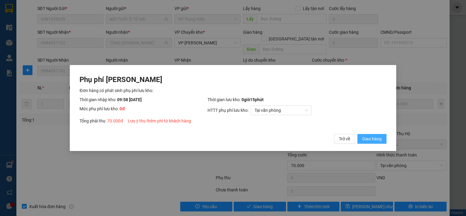
click at [366, 139] on span "Giao hàng" at bounding box center [372, 138] width 19 height 7
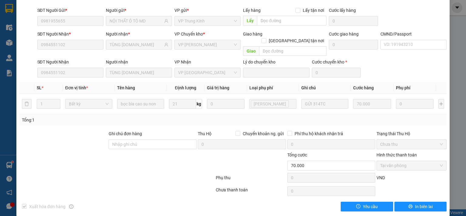
scroll to position [0, 0]
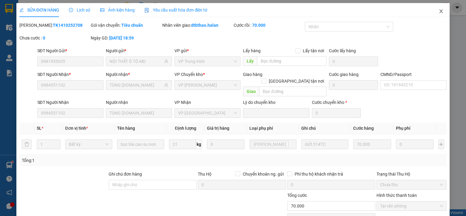
click at [439, 9] on span "Close" at bounding box center [441, 11] width 17 height 17
